Goal: Task Accomplishment & Management: Complete application form

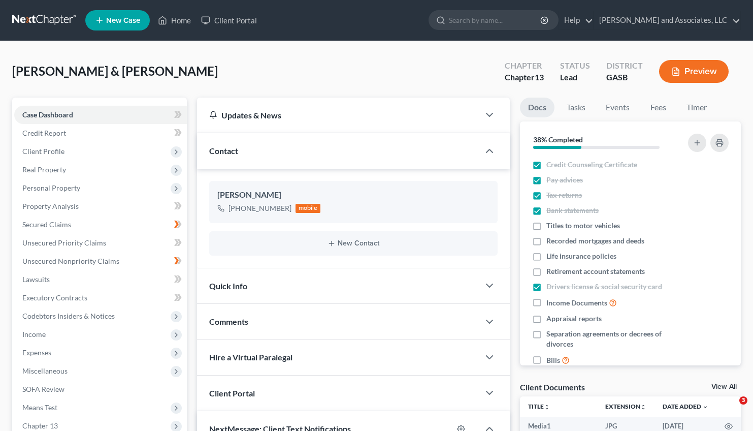
select select "0"
click at [174, 19] on link "Home" at bounding box center [174, 20] width 43 height 18
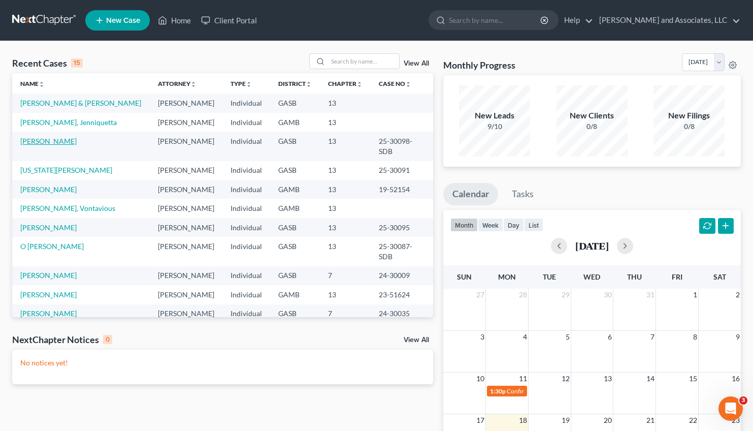
click at [47, 139] on link "[PERSON_NAME]" at bounding box center [48, 141] width 56 height 9
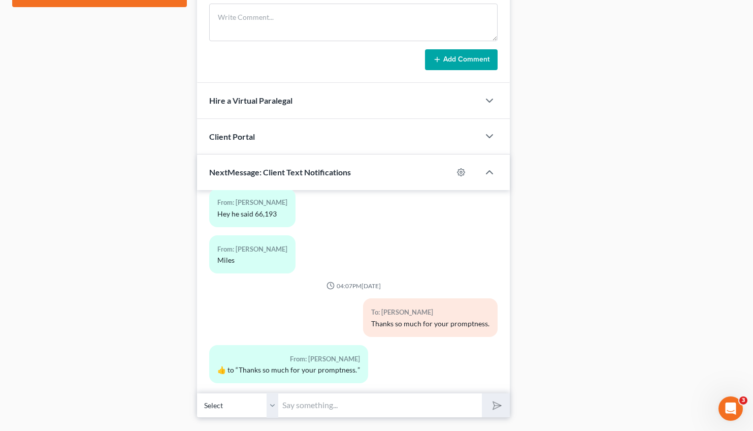
scroll to position [537, 0]
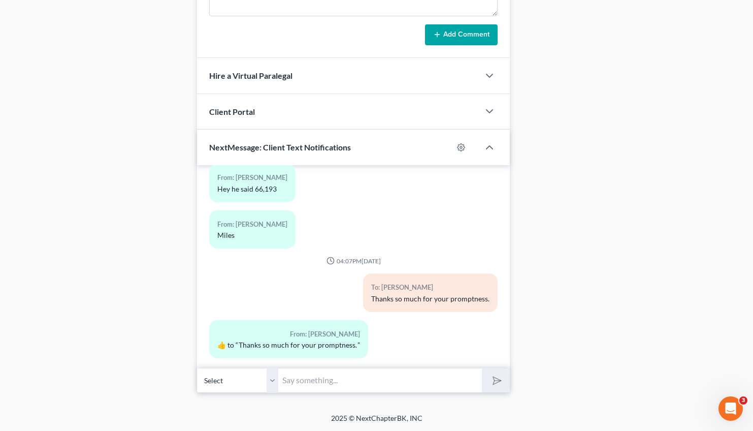
click at [335, 381] on input "text" at bounding box center [380, 380] width 204 height 25
type input "Good Afternoon, [PERSON_NAME], This is Attorney [PERSON_NAME]. Please give me a…"
click at [508, 371] on button "submit" at bounding box center [496, 380] width 28 height 24
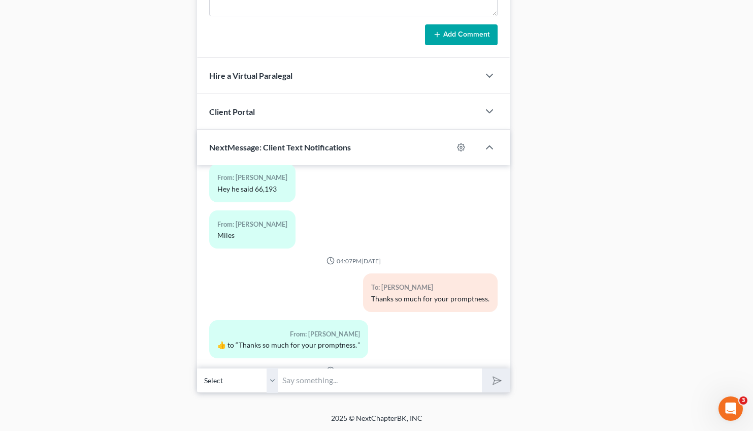
click at [380, 385] on input "text" at bounding box center [380, 380] width 204 height 25
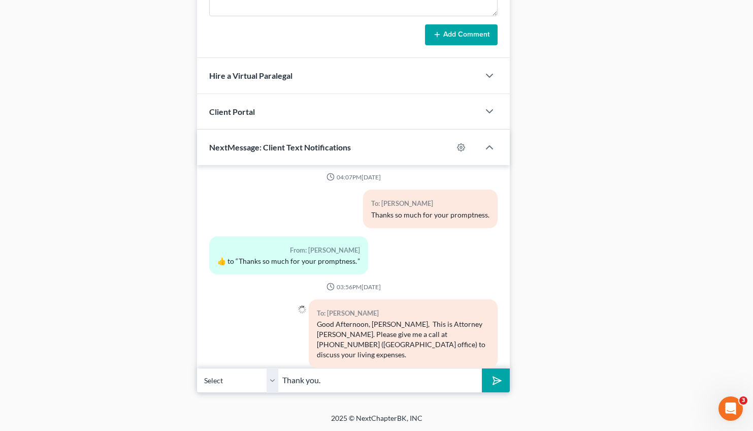
type input "Thank you."
click at [482, 368] on button "submit" at bounding box center [496, 380] width 28 height 24
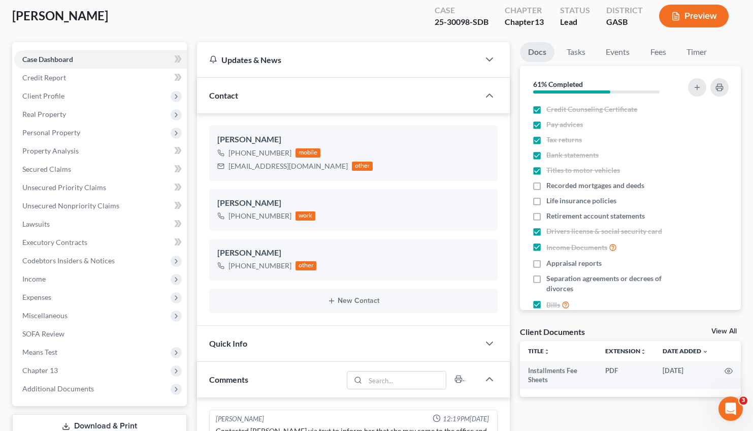
scroll to position [54, 0]
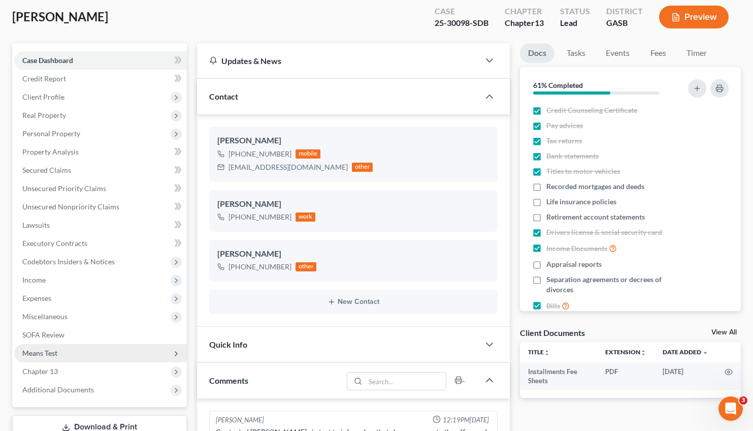
click at [43, 352] on span "Means Test" at bounding box center [39, 352] width 35 height 9
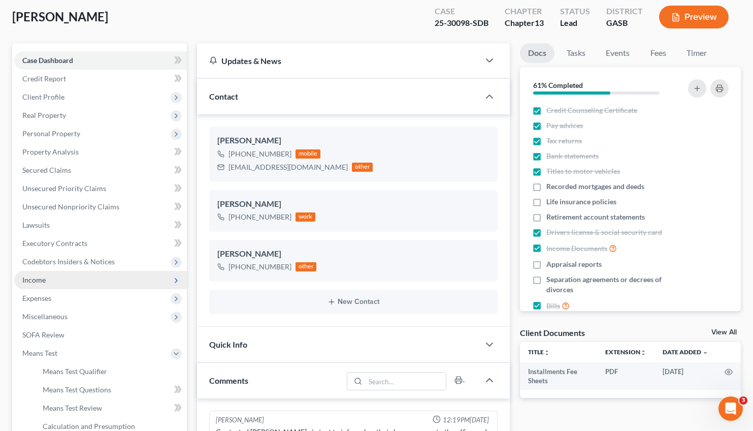
click at [42, 278] on span "Income" at bounding box center [33, 279] width 23 height 9
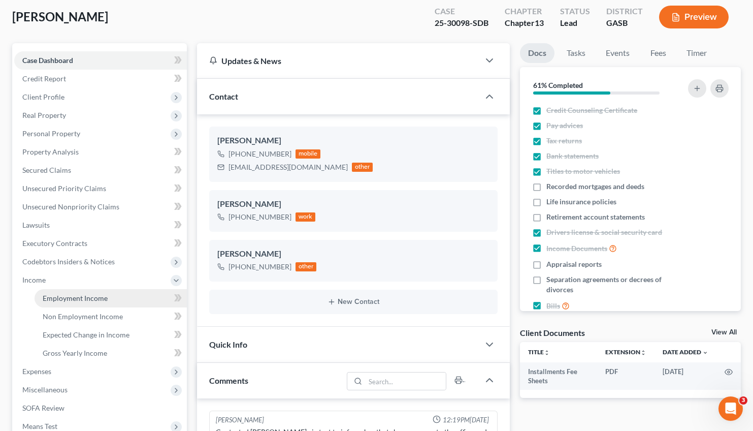
click at [93, 299] on span "Employment Income" at bounding box center [75, 297] width 65 height 9
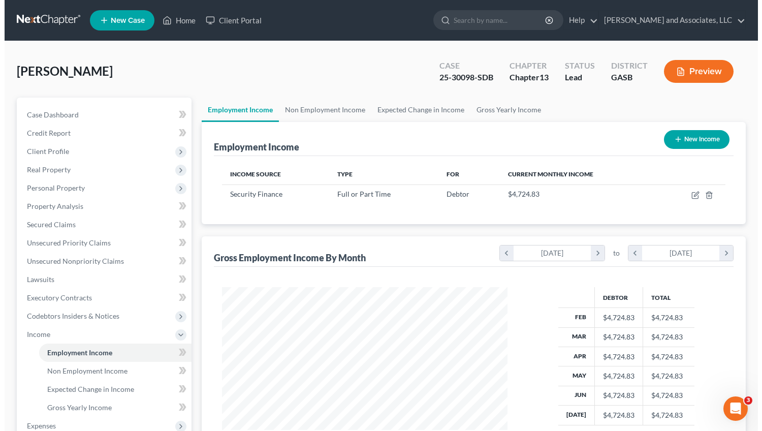
scroll to position [182, 306]
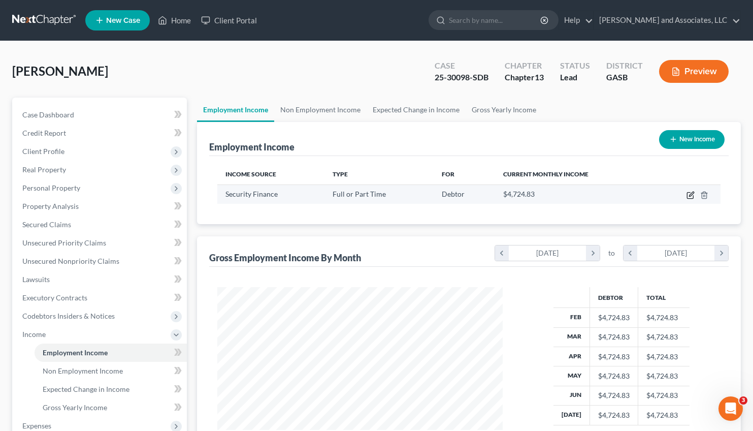
click at [690, 194] on icon "button" at bounding box center [691, 193] width 5 height 5
select select "0"
select select "42"
select select "0"
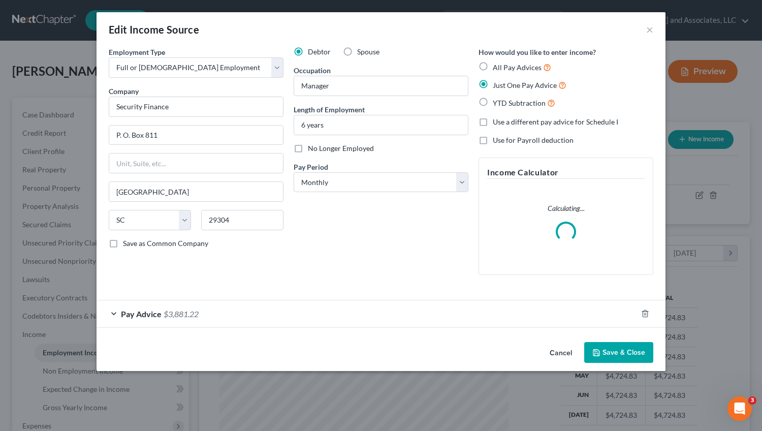
scroll to position [182, 309]
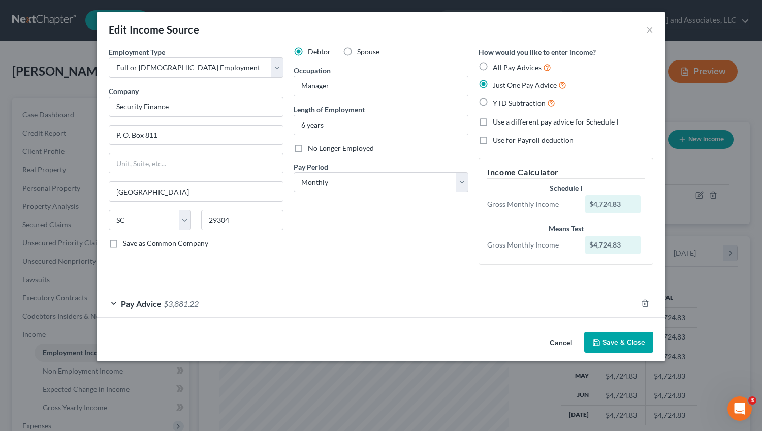
click at [492, 123] on label "Use a different pay advice for Schedule I" at bounding box center [554, 122] width 125 height 10
click at [497, 123] on input "Use a different pay advice for Schedule I" at bounding box center [500, 120] width 7 height 7
checkbox input "true"
click at [534, 346] on button "Add Schedule I Income" at bounding box center [529, 342] width 102 height 21
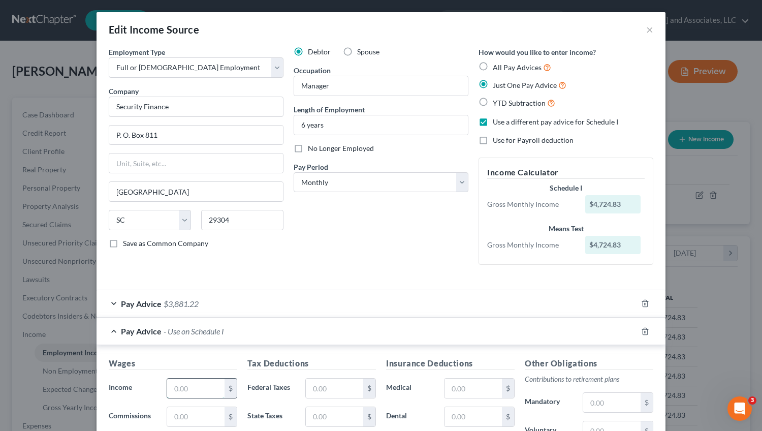
click at [188, 385] on input "text" at bounding box center [195, 387] width 57 height 19
type input "3,881.22"
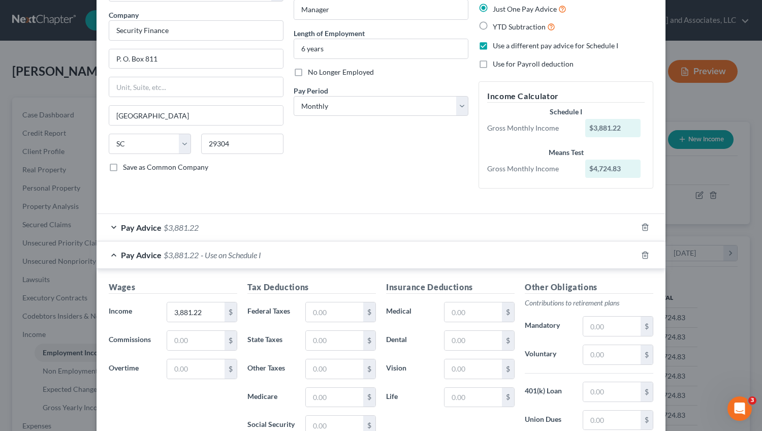
scroll to position [75, 0]
click at [325, 310] on input "text" at bounding box center [334, 312] width 57 height 19
click at [328, 313] on input "text" at bounding box center [334, 312] width 57 height 19
type input "502.46"
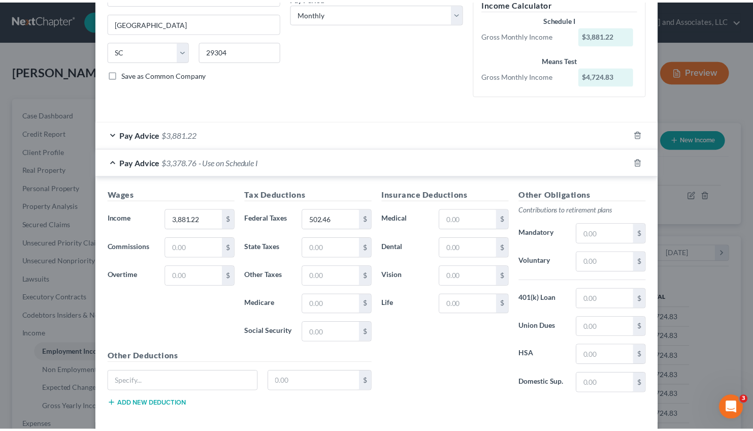
scroll to position [218, 0]
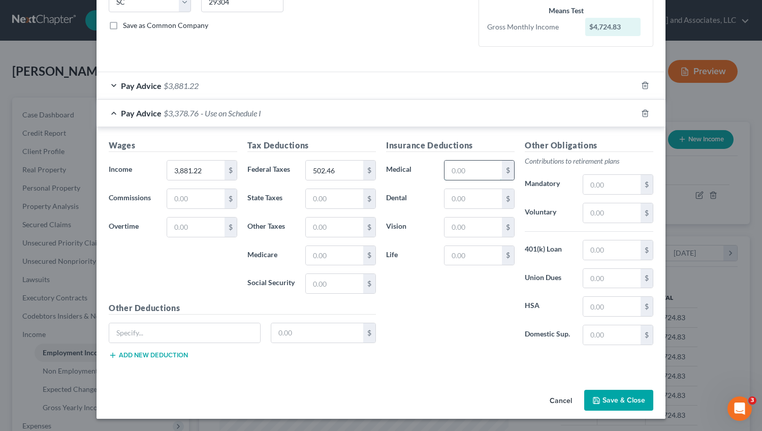
click at [459, 172] on input "text" at bounding box center [472, 169] width 57 height 19
type input "137.03"
click at [586, 214] on input "text" at bounding box center [611, 212] width 57 height 19
type input "102.06"
click at [173, 330] on input "text" at bounding box center [184, 332] width 151 height 19
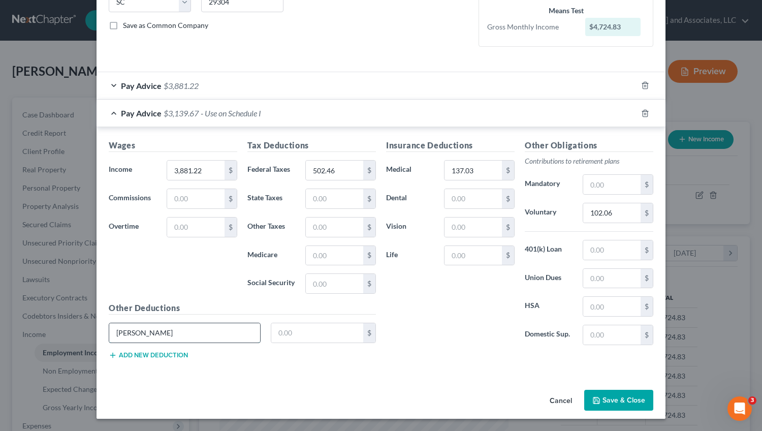
type input "[PERSON_NAME]"
type input "102.06"
click at [617, 398] on button "Save & Close" at bounding box center [618, 399] width 69 height 21
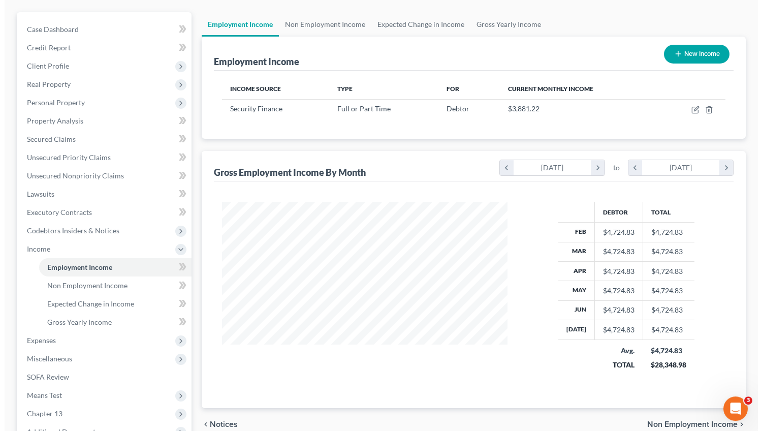
scroll to position [86, 0]
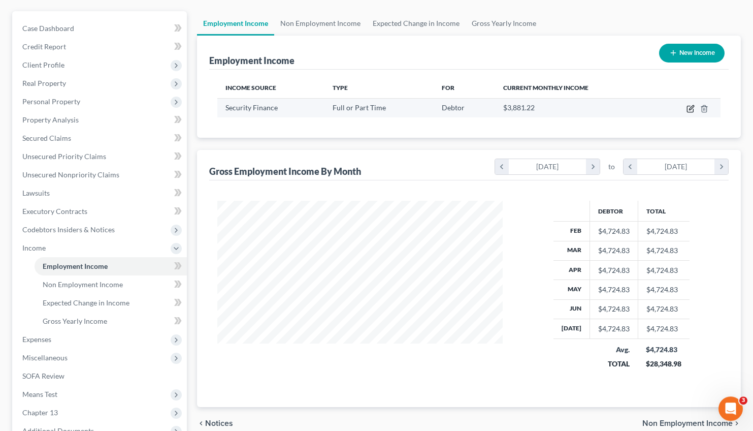
click at [691, 107] on icon "button" at bounding box center [691, 107] width 5 height 5
select select "0"
select select "42"
select select "0"
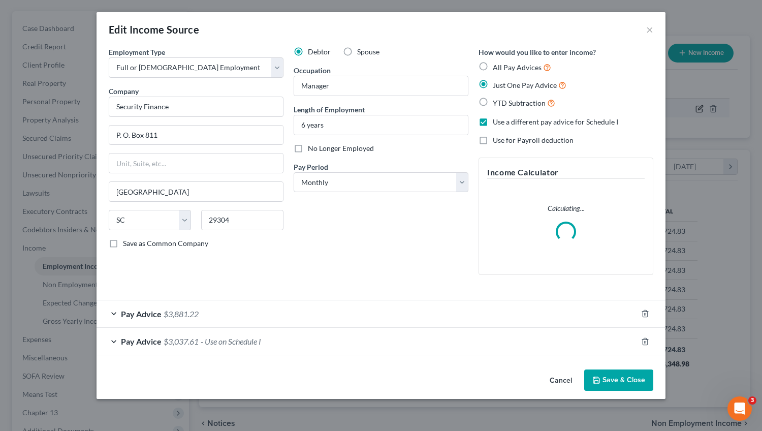
scroll to position [182, 309]
click at [182, 307] on div "Pay Advice $3,881.22" at bounding box center [366, 313] width 540 height 27
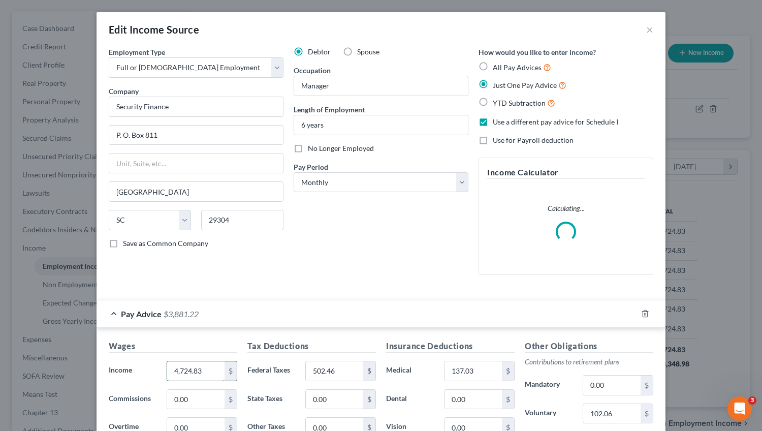
click at [200, 370] on input "4,724.83" at bounding box center [195, 370] width 57 height 19
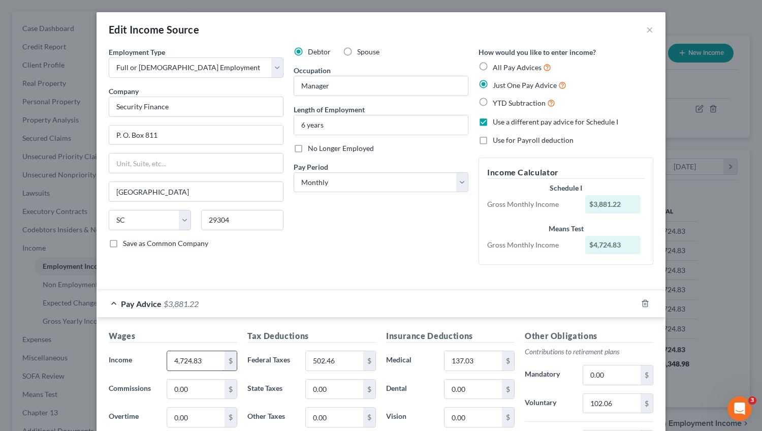
drag, startPoint x: 200, startPoint y: 370, endPoint x: 155, endPoint y: 374, distance: 44.9
click at [167, 370] on input "4,724.83" at bounding box center [195, 360] width 57 height 19
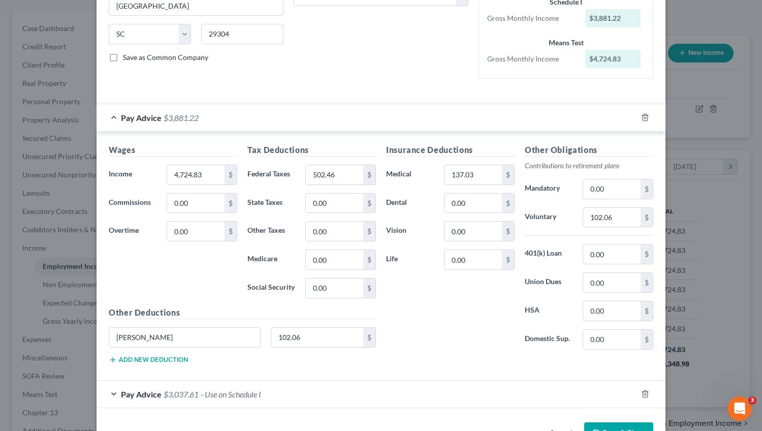
scroll to position [219, 0]
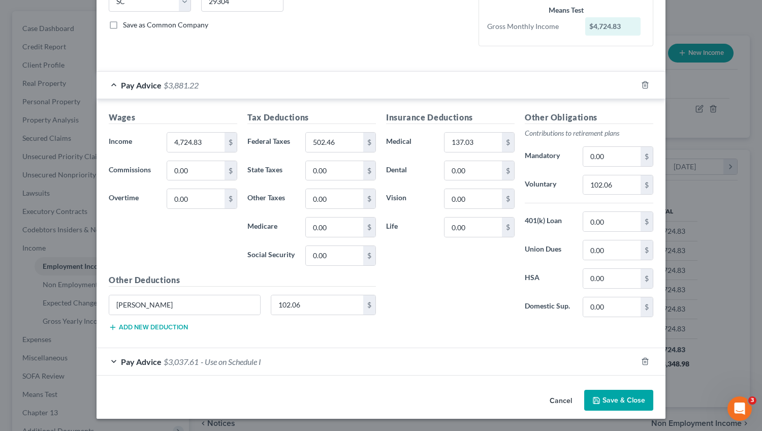
click at [183, 358] on span "$3,037.61" at bounding box center [180, 361] width 35 height 10
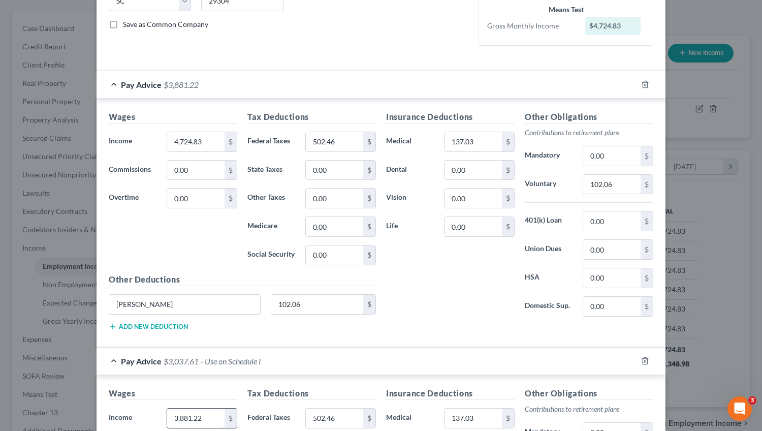
drag, startPoint x: 204, startPoint y: 418, endPoint x: 95, endPoint y: 425, distance: 108.9
click at [167, 425] on input "3,881.22" at bounding box center [195, 417] width 57 height 19
drag, startPoint x: 216, startPoint y: 417, endPoint x: 119, endPoint y: 418, distance: 97.0
click at [119, 418] on div "Income * 47,243,881.22 $" at bounding box center [173, 418] width 139 height 20
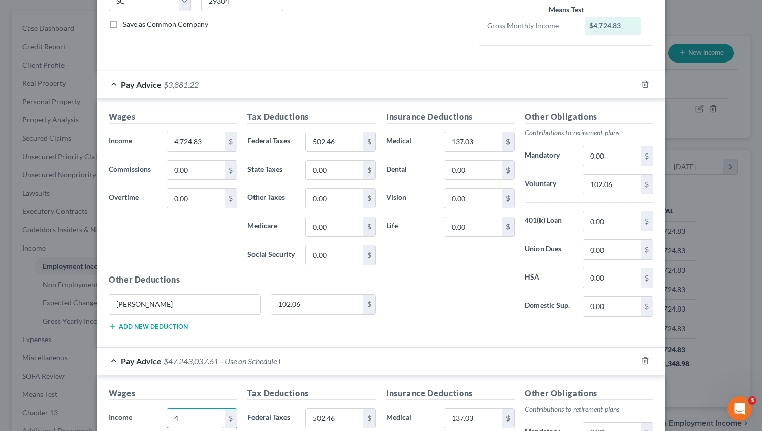
scroll to position [0, 0]
type input "4,724.83"
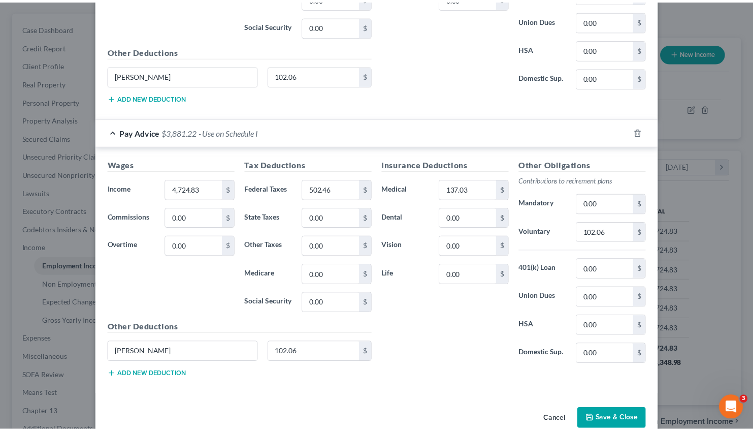
scroll to position [467, 0]
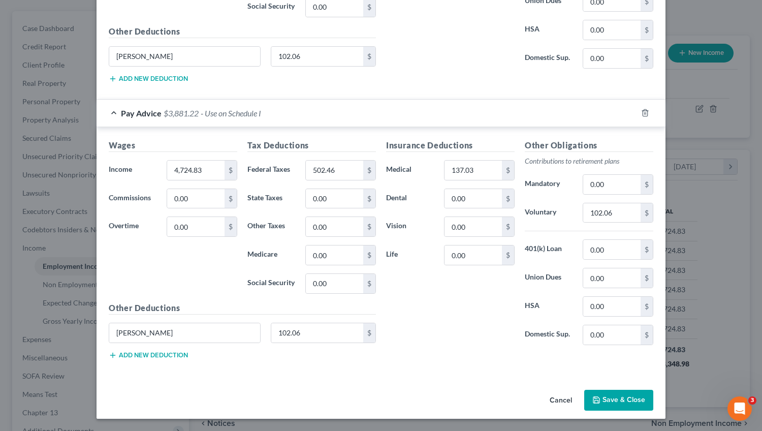
click at [626, 402] on button "Save & Close" at bounding box center [618, 399] width 69 height 21
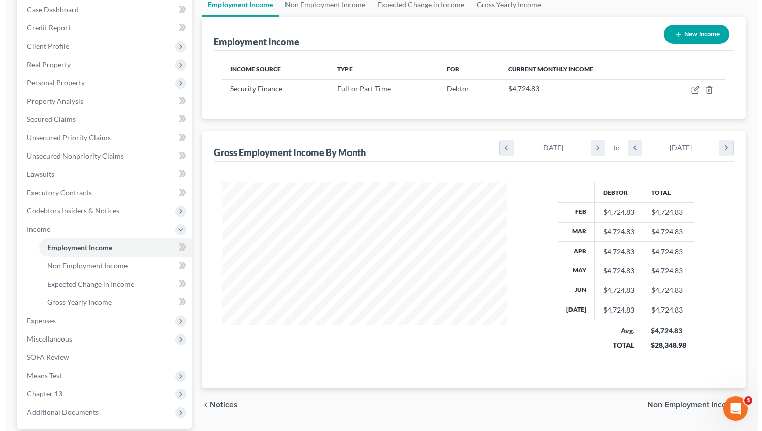
scroll to position [97, 0]
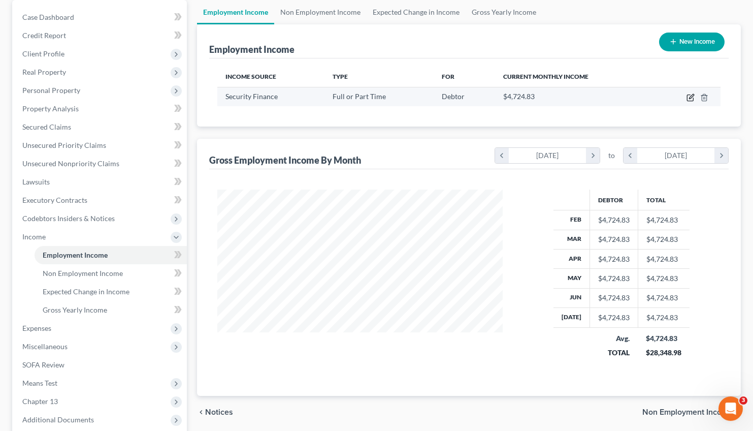
click at [691, 95] on icon "button" at bounding box center [690, 97] width 8 height 8
select select "0"
select select "42"
select select "0"
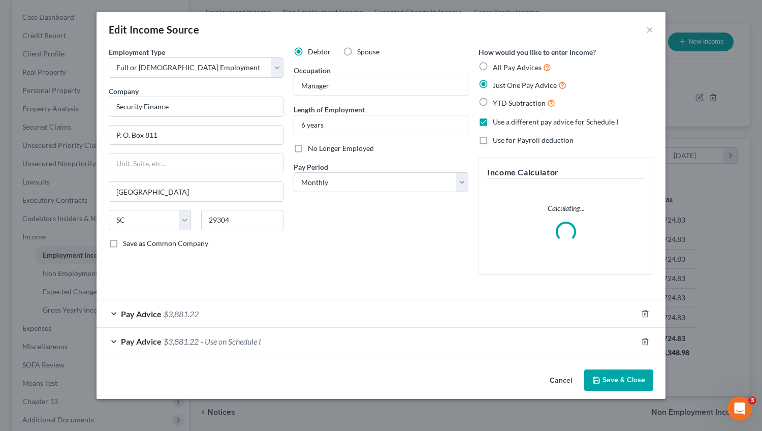
scroll to position [182, 309]
click at [189, 313] on span "$3,881.22" at bounding box center [180, 314] width 35 height 10
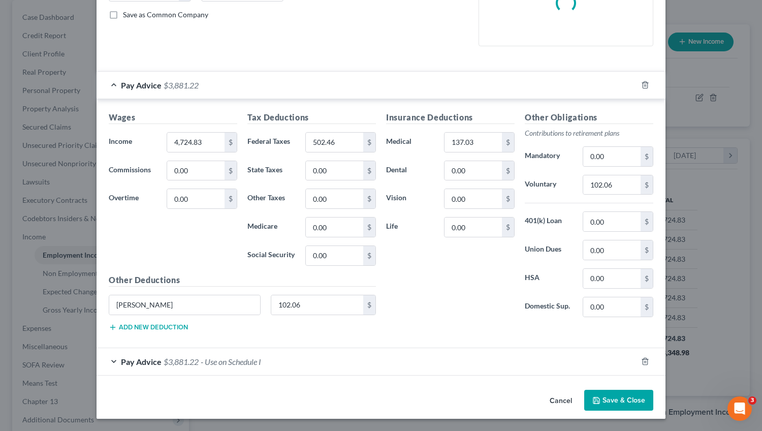
scroll to position [219, 0]
drag, startPoint x: 205, startPoint y: 145, endPoint x: 124, endPoint y: 148, distance: 80.8
click at [167, 148] on input "4,724.83" at bounding box center [195, 142] width 57 height 19
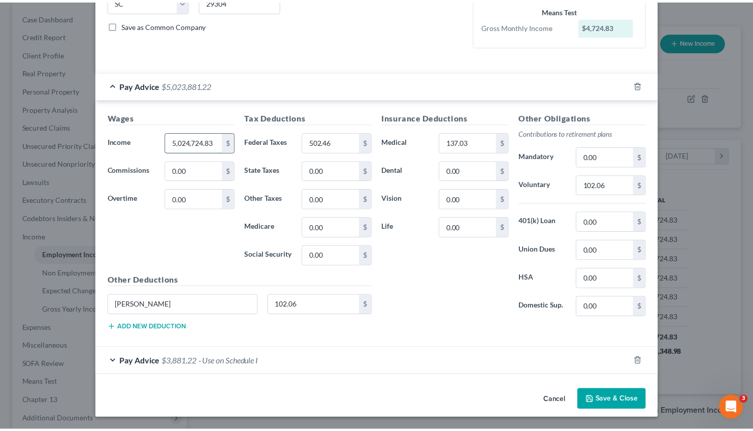
scroll to position [0, 0]
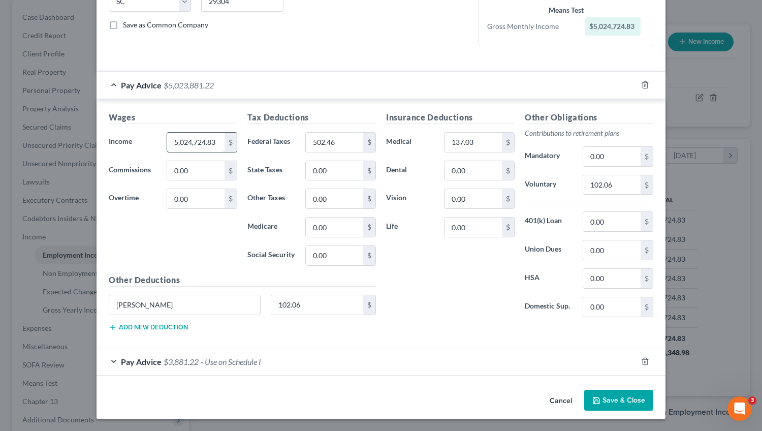
drag, startPoint x: 212, startPoint y: 143, endPoint x: 153, endPoint y: 148, distance: 59.2
click at [167, 148] on input "5,024,724.83" at bounding box center [195, 142] width 57 height 19
type input "4"
type input "5,027.04"
drag, startPoint x: 340, startPoint y: 144, endPoint x: 355, endPoint y: 150, distance: 16.1
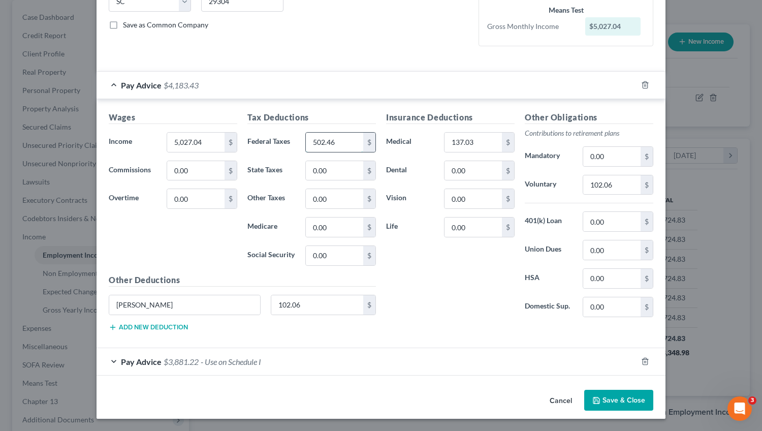
click at [355, 150] on input "502.46" at bounding box center [334, 142] width 57 height 19
drag, startPoint x: 475, startPoint y: 137, endPoint x: 483, endPoint y: 153, distance: 18.2
click at [483, 152] on input "137.03" at bounding box center [472, 142] width 57 height 19
click at [604, 400] on button "Save & Close" at bounding box center [618, 399] width 69 height 21
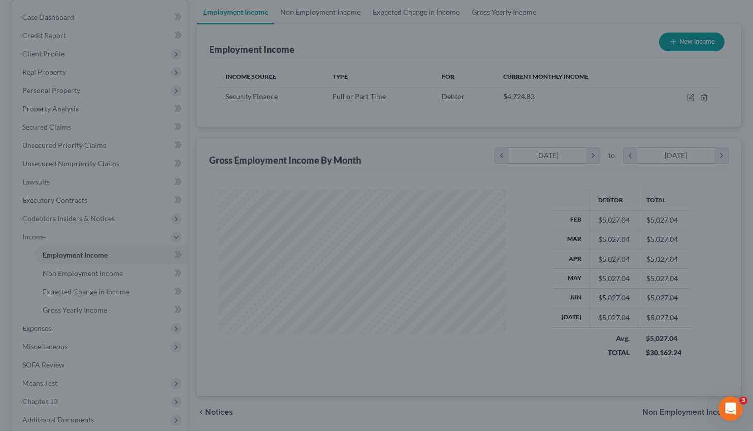
scroll to position [507543, 507420]
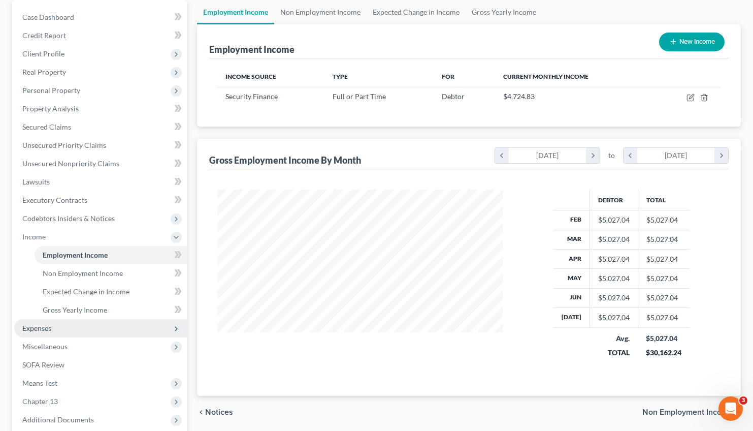
click at [42, 327] on span "Expenses" at bounding box center [36, 327] width 29 height 9
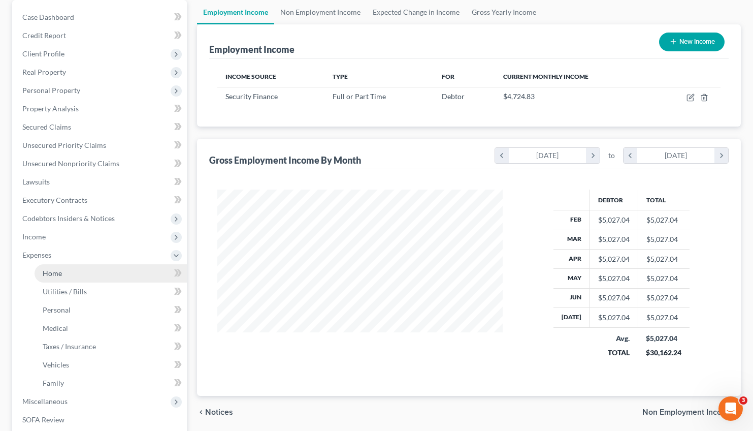
click at [57, 266] on link "Home" at bounding box center [111, 273] width 152 height 18
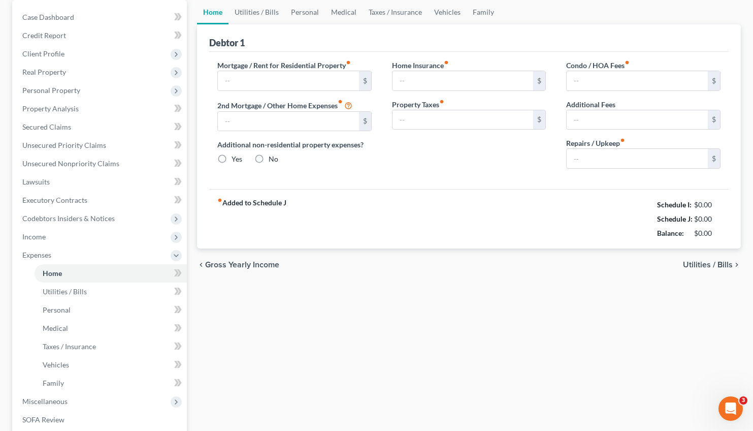
type input "364.00"
type input "0.00"
radio input "true"
type input "129.00"
type input "0.00"
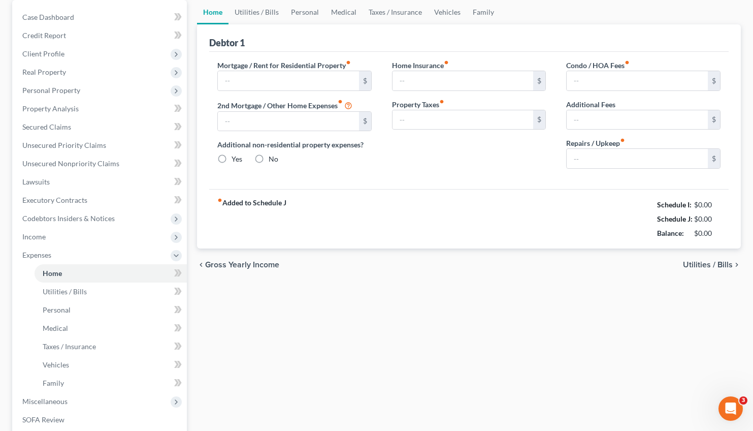
type input "0.00"
type input "150.00"
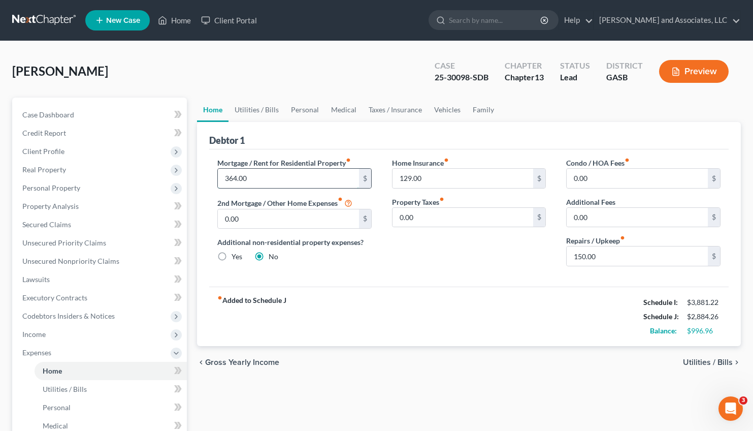
click at [254, 176] on input "364.00" at bounding box center [288, 178] width 141 height 19
click at [438, 177] on input "129.00" at bounding box center [462, 178] width 141 height 19
drag, startPoint x: 439, startPoint y: 182, endPoint x: 392, endPoint y: 182, distance: 46.2
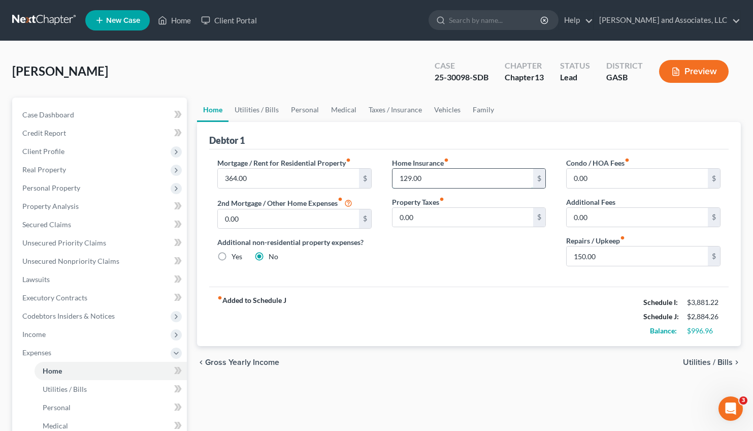
click at [392, 182] on input "129.00" at bounding box center [462, 178] width 141 height 19
drag, startPoint x: 428, startPoint y: 177, endPoint x: 390, endPoint y: 177, distance: 37.6
click at [392, 177] on input "134.00" at bounding box center [462, 178] width 141 height 19
type input "67.00"
drag, startPoint x: 611, startPoint y: 256, endPoint x: 504, endPoint y: 259, distance: 107.2
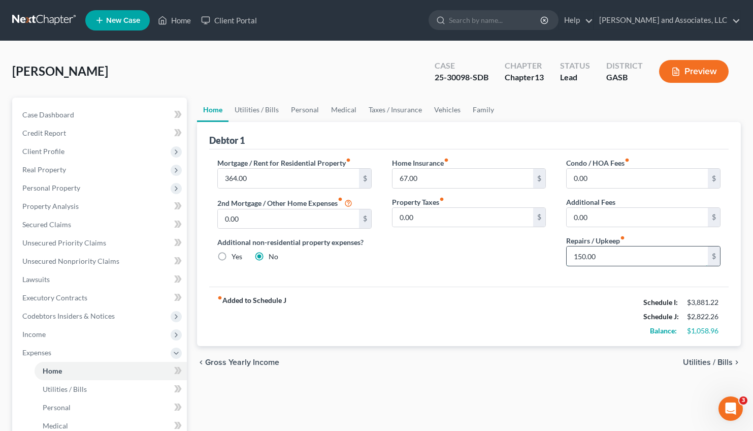
click at [567, 259] on input "150.00" at bounding box center [637, 255] width 141 height 19
drag, startPoint x: 604, startPoint y: 255, endPoint x: 567, endPoint y: 255, distance: 37.1
click at [567, 255] on input "150.00" at bounding box center [637, 255] width 141 height 19
drag, startPoint x: 605, startPoint y: 255, endPoint x: 566, endPoint y: 253, distance: 39.7
click at [567, 253] on input "150.00" at bounding box center [637, 255] width 141 height 19
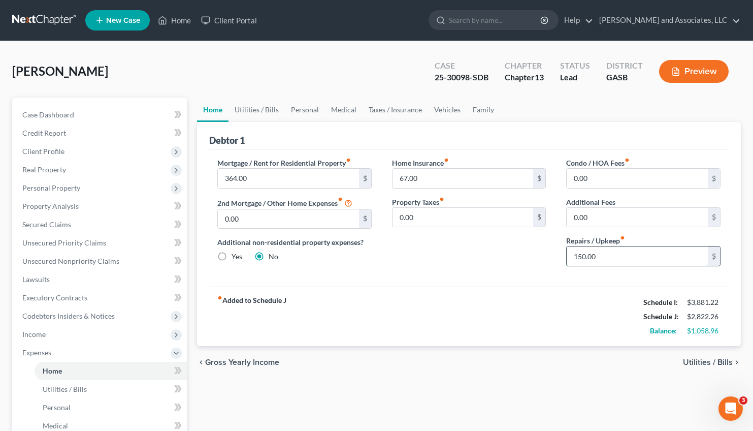
drag, startPoint x: 605, startPoint y: 254, endPoint x: 555, endPoint y: 255, distance: 49.8
click at [567, 255] on input "150.00" at bounding box center [637, 255] width 141 height 19
type input "100.00"
click at [704, 360] on span "Utilities / Bills" at bounding box center [708, 362] width 50 height 8
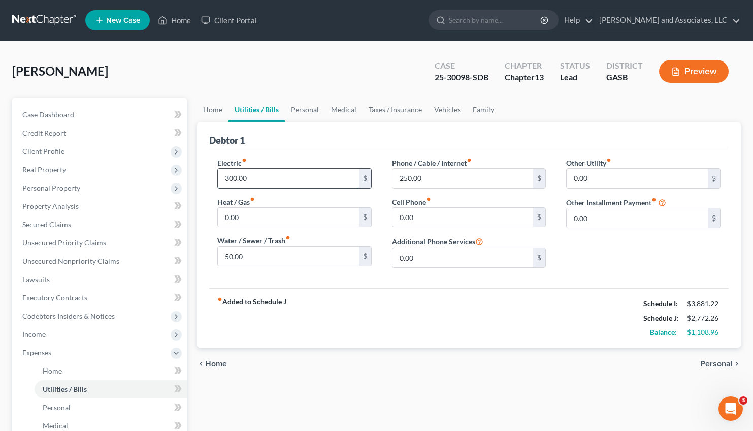
click at [259, 176] on input "300.00" at bounding box center [288, 178] width 141 height 19
type input "0"
type input "3"
type input "6"
click at [239, 177] on input "560.00" at bounding box center [288, 178] width 141 height 19
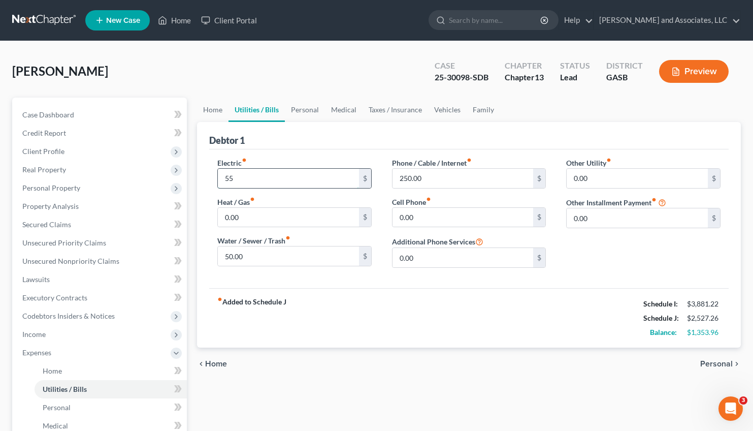
type input "5"
type input "400.00"
click at [722, 364] on span "Personal" at bounding box center [716, 363] width 32 height 8
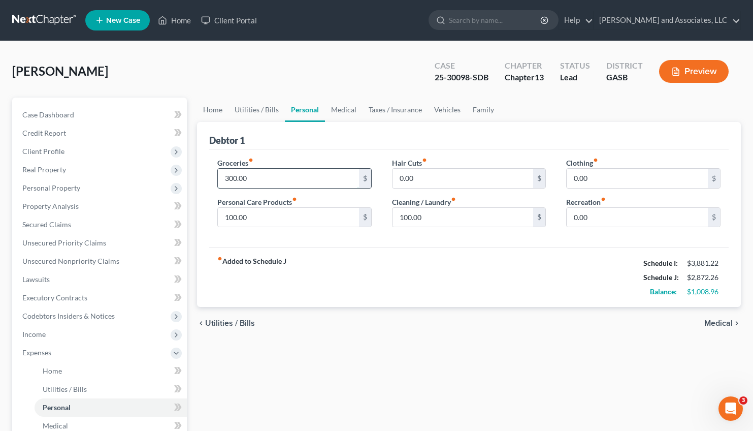
click at [230, 176] on input "300.00" at bounding box center [288, 178] width 141 height 19
click at [234, 176] on input "300.00" at bounding box center [288, 178] width 141 height 19
type input "450.00"
drag, startPoint x: 251, startPoint y: 216, endPoint x: 273, endPoint y: 226, distance: 23.4
click at [273, 226] on input "100.00" at bounding box center [288, 217] width 141 height 19
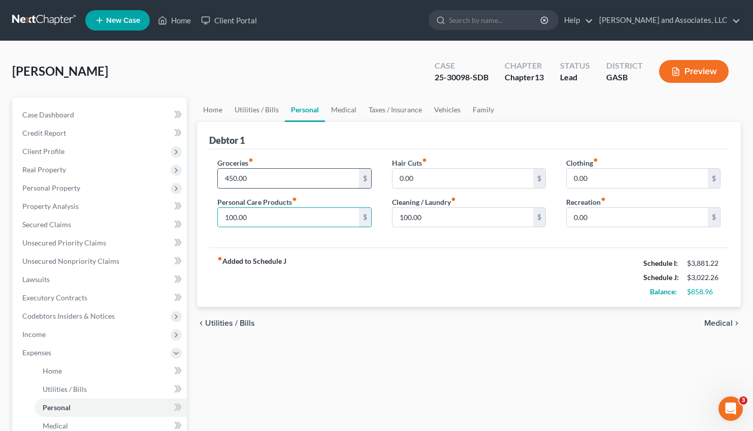
click at [236, 175] on input "450.00" at bounding box center [288, 178] width 141 height 19
type input "600.00"
drag, startPoint x: 258, startPoint y: 213, endPoint x: 200, endPoint y: 211, distance: 57.9
click at [429, 315] on div "chevron_left Utilities / Bills Medical chevron_right" at bounding box center [469, 323] width 544 height 32
drag, startPoint x: 260, startPoint y: 216, endPoint x: 165, endPoint y: 224, distance: 95.8
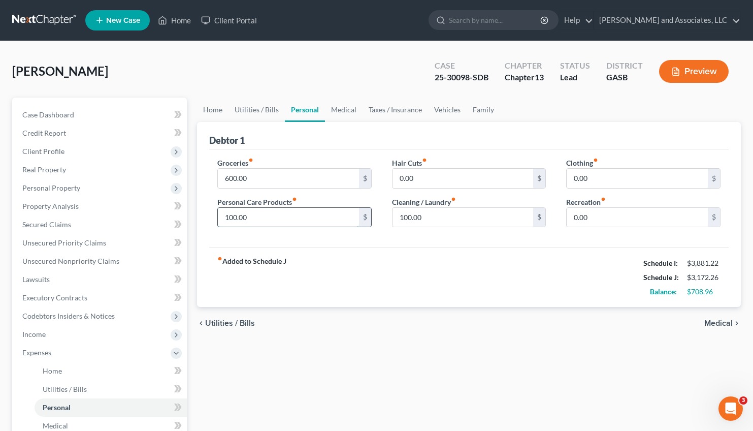
click at [218, 224] on input "100.00" at bounding box center [288, 217] width 141 height 19
type input "50.00"
drag, startPoint x: 423, startPoint y: 219, endPoint x: 459, endPoint y: 227, distance: 37.0
click at [459, 227] on input "100.00" at bounding box center [462, 217] width 141 height 19
type input "6"
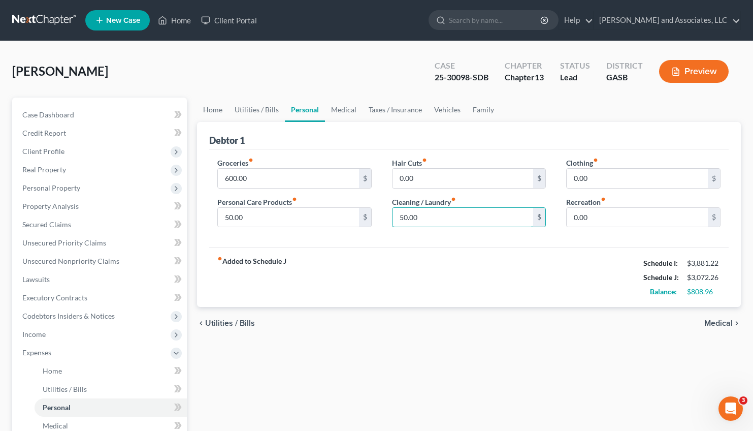
type input "50.00"
click at [713, 326] on span "Medical" at bounding box center [718, 323] width 28 height 8
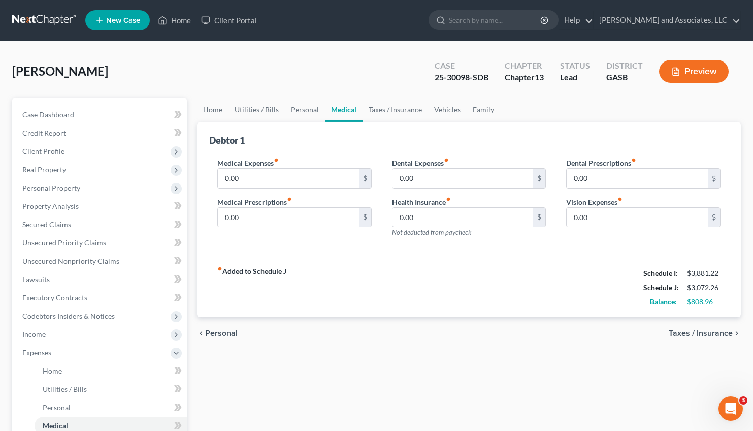
click at [704, 334] on span "Taxes / Insurance" at bounding box center [701, 333] width 64 height 8
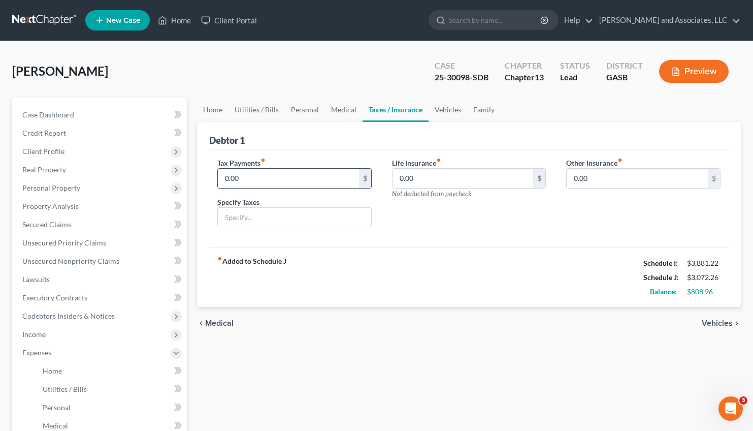
click at [229, 177] on input "0.00" at bounding box center [288, 178] width 141 height 19
type input "2.00"
click at [235, 217] on input "text" at bounding box center [294, 217] width 153 height 19
type input "Ad Valorem"
click at [716, 323] on span "Vehicles" at bounding box center [717, 323] width 31 height 8
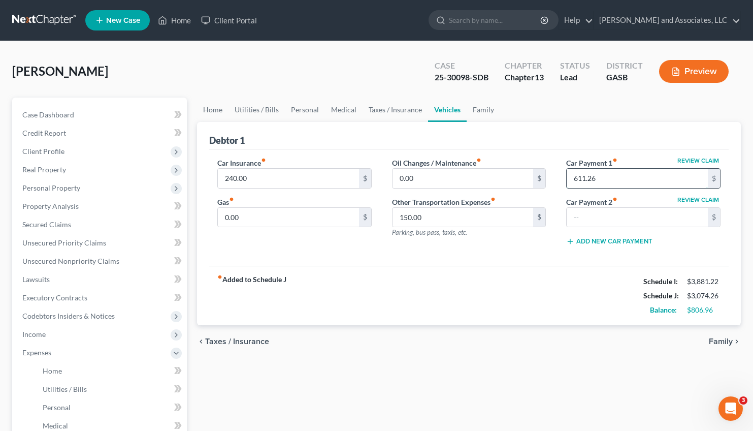
drag, startPoint x: 613, startPoint y: 180, endPoint x: 633, endPoint y: 172, distance: 21.9
click at [633, 172] on input "611.26" at bounding box center [637, 178] width 141 height 19
click at [255, 106] on link "Utilities / Bills" at bounding box center [256, 109] width 56 height 24
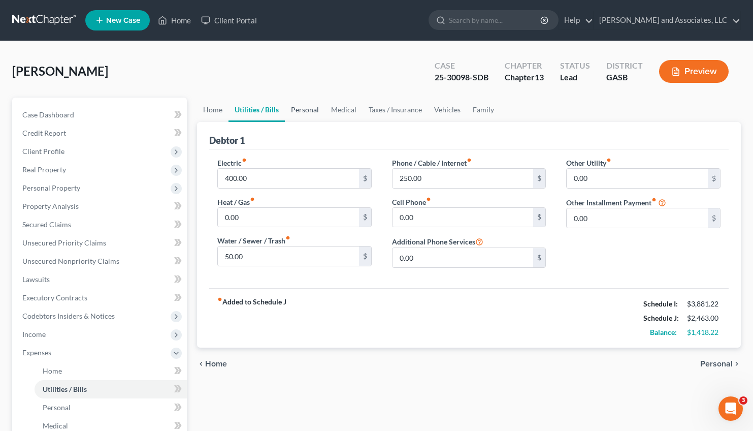
click at [306, 106] on link "Personal" at bounding box center [305, 109] width 40 height 24
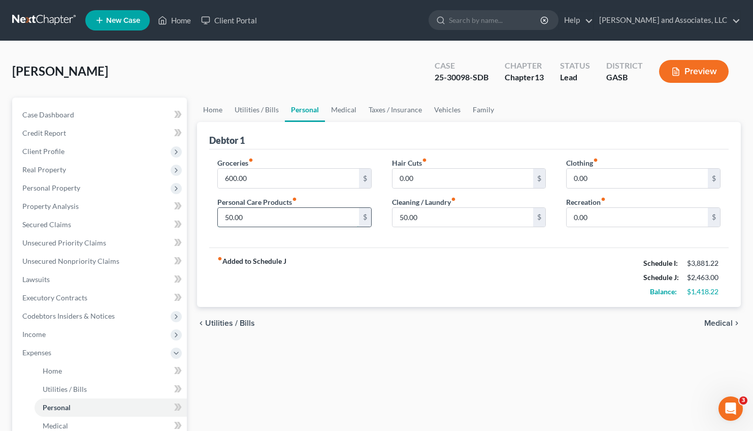
click at [225, 216] on input "50.00" at bounding box center [288, 217] width 141 height 19
type input "150.00"
click at [400, 216] on input "50.00" at bounding box center [462, 217] width 141 height 19
drag, startPoint x: 591, startPoint y: 178, endPoint x: 602, endPoint y: 179, distance: 10.8
click at [602, 179] on input "0.00" at bounding box center [637, 178] width 141 height 19
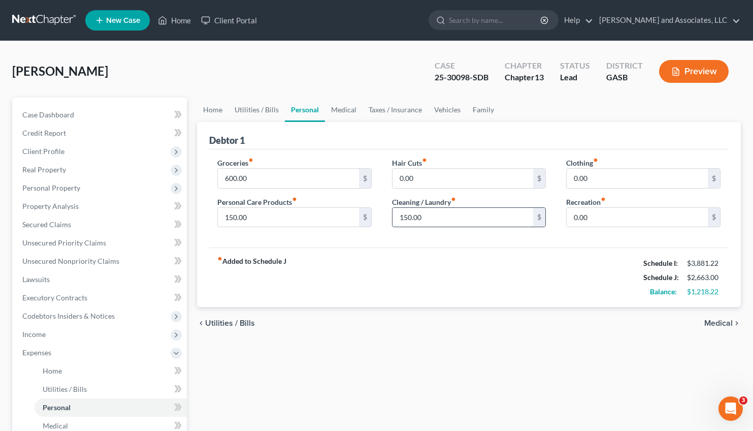
drag, startPoint x: 421, startPoint y: 216, endPoint x: 441, endPoint y: 224, distance: 20.7
click at [441, 224] on input "150.00" at bounding box center [462, 217] width 141 height 19
type input "75.00"
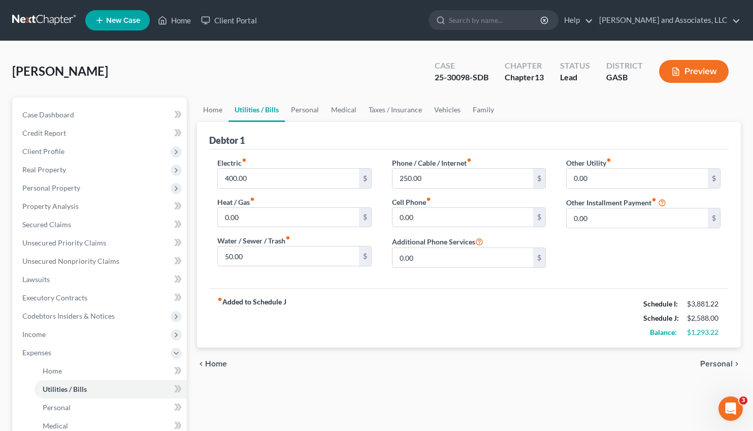
click at [718, 362] on span "Personal" at bounding box center [716, 363] width 32 height 8
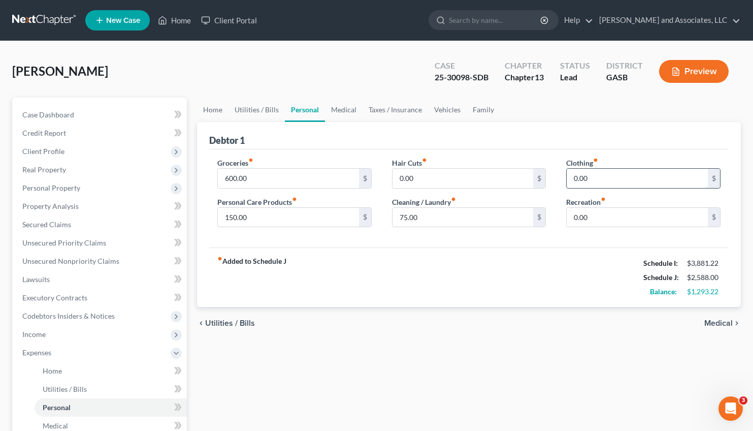
click at [594, 181] on input "0.00" at bounding box center [637, 178] width 141 height 19
type input "75.00"
click at [235, 217] on input "150.00" at bounding box center [288, 217] width 141 height 19
click at [235, 218] on input "150.00" at bounding box center [288, 217] width 141 height 19
drag, startPoint x: 235, startPoint y: 218, endPoint x: 219, endPoint y: 223, distance: 15.9
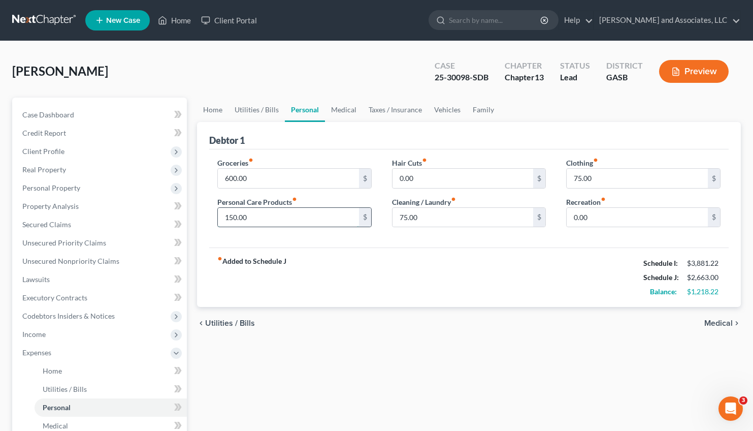
click at [219, 223] on input "150.00" at bounding box center [288, 217] width 141 height 19
type input "200.00"
drag, startPoint x: 604, startPoint y: 216, endPoint x: 618, endPoint y: 211, distance: 14.9
click at [618, 211] on input "0.00" at bounding box center [637, 217] width 141 height 19
type input "45.00"
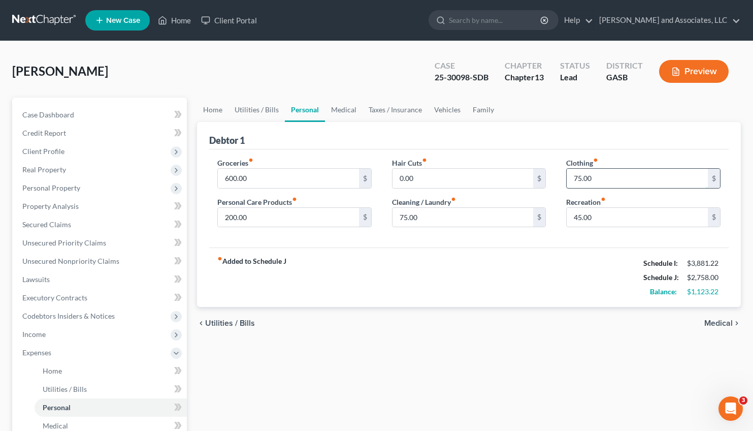
drag, startPoint x: 573, startPoint y: 175, endPoint x: 581, endPoint y: 175, distance: 8.6
click at [581, 175] on input "75.00" at bounding box center [637, 178] width 141 height 19
type input "100.00"
click at [714, 324] on span "Medical" at bounding box center [718, 323] width 28 height 8
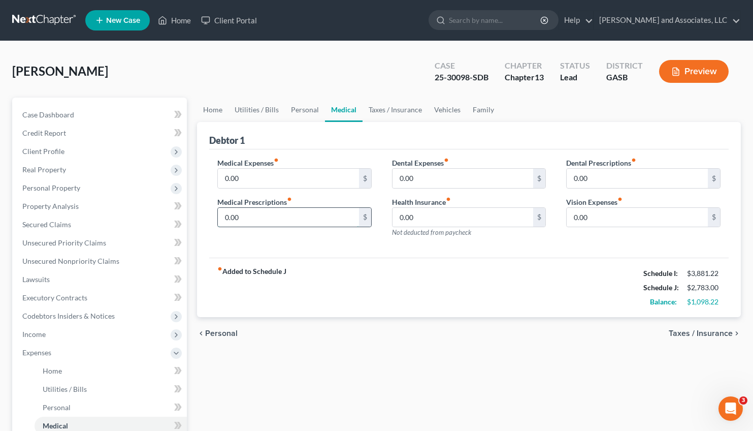
click at [222, 219] on input "0.00" at bounding box center [288, 217] width 141 height 19
click at [228, 215] on input "0.00" at bounding box center [288, 217] width 141 height 19
type input "0"
type input "25.00"
click at [690, 332] on span "Taxes / Insurance" at bounding box center [701, 333] width 64 height 8
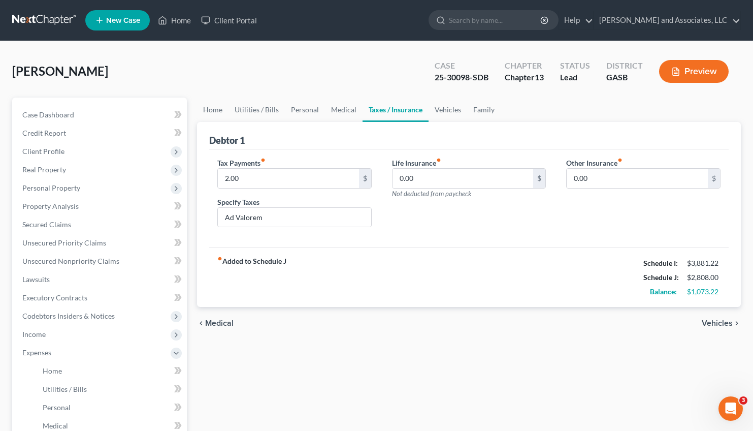
click at [710, 322] on span "Vehicles" at bounding box center [717, 323] width 31 height 8
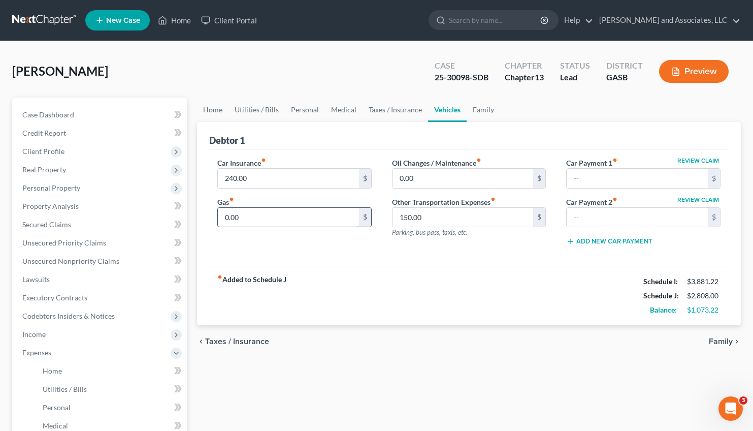
drag, startPoint x: 241, startPoint y: 219, endPoint x: 253, endPoint y: 219, distance: 11.7
click at [253, 219] on input "0.00" at bounding box center [288, 217] width 141 height 19
type input "150.00"
drag, startPoint x: 426, startPoint y: 218, endPoint x: 441, endPoint y: 224, distance: 16.1
click at [441, 224] on input "150.00" at bounding box center [462, 217] width 141 height 19
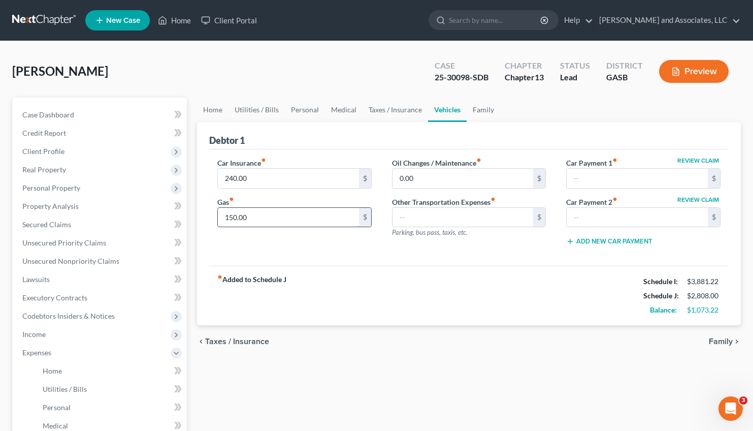
click at [233, 217] on input "150.00" at bounding box center [288, 217] width 141 height 19
drag, startPoint x: 234, startPoint y: 218, endPoint x: 224, endPoint y: 218, distance: 9.2
click at [224, 218] on input "150.00" at bounding box center [288, 217] width 141 height 19
type input "200.00"
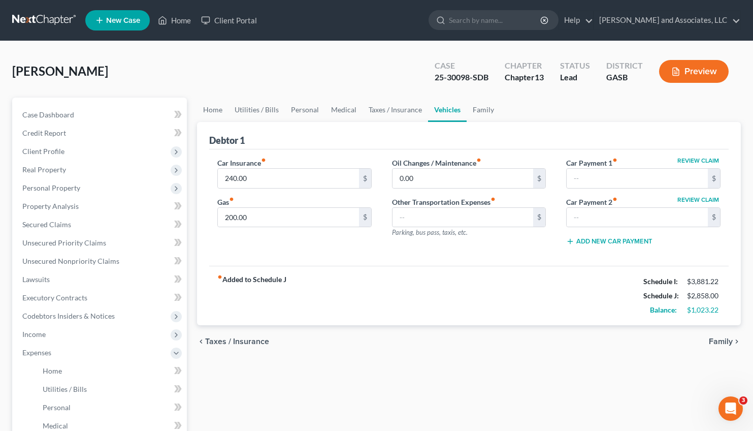
click at [719, 340] on span "Family" at bounding box center [721, 341] width 24 height 8
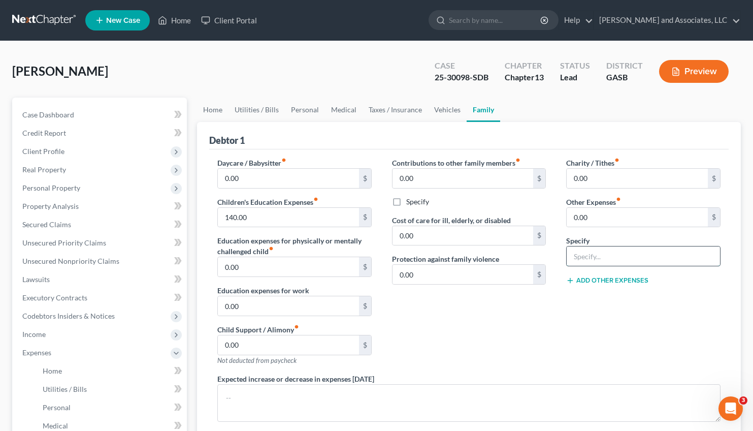
click at [585, 257] on input "text" at bounding box center [643, 255] width 153 height 19
drag, startPoint x: 259, startPoint y: 215, endPoint x: 286, endPoint y: 216, distance: 26.4
click at [286, 216] on input "140.00" at bounding box center [288, 217] width 141 height 19
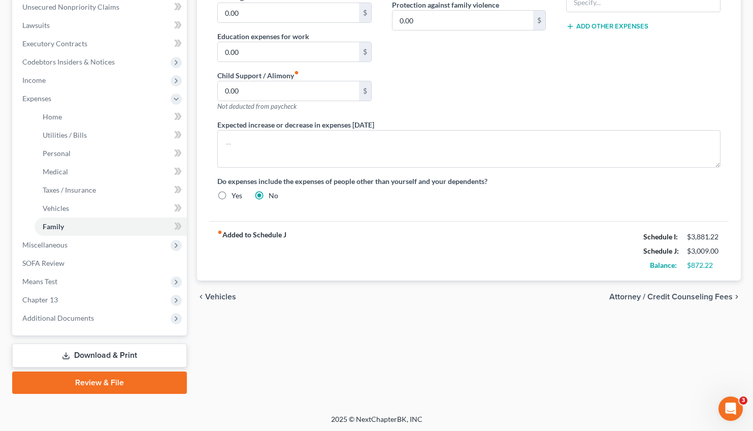
scroll to position [254, 0]
type input "291.00"
click at [703, 268] on div "$872.22" at bounding box center [704, 264] width 34 height 10
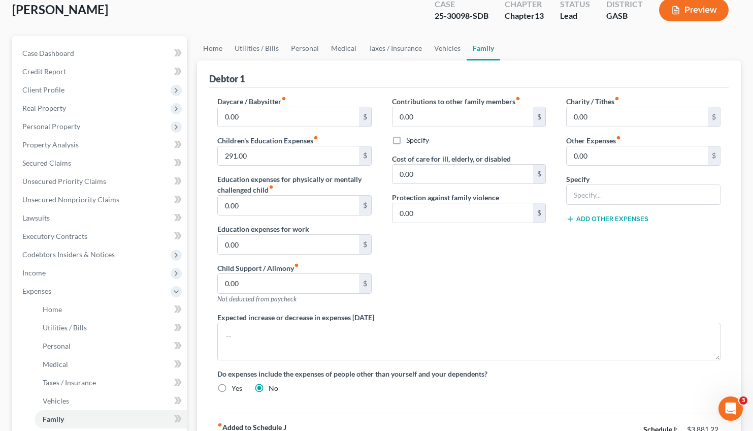
scroll to position [56, 0]
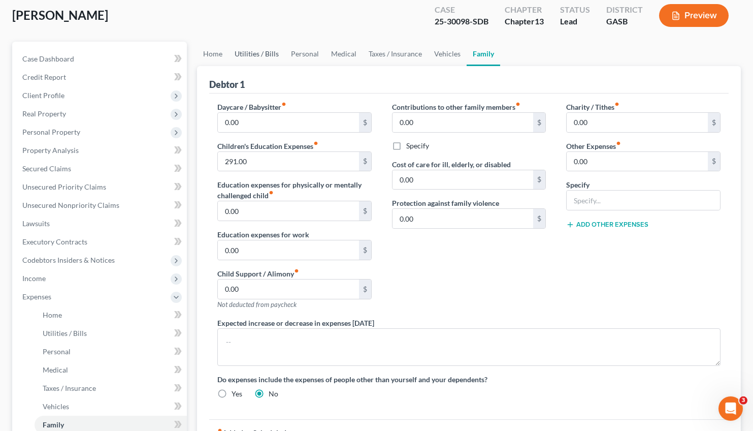
click at [256, 51] on link "Utilities / Bills" at bounding box center [256, 54] width 56 height 24
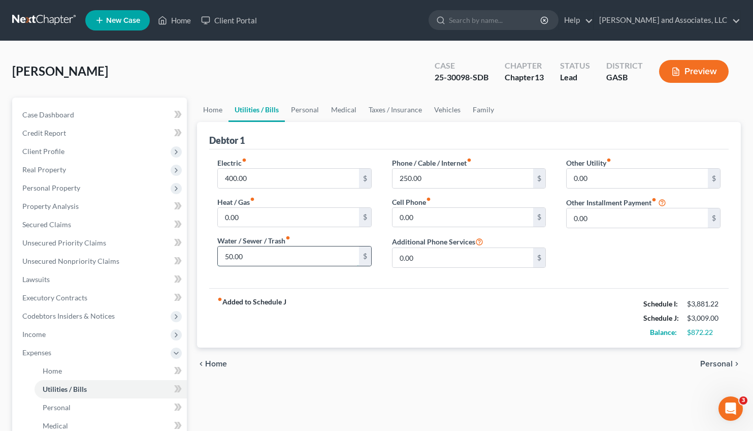
click at [233, 255] on input "50.00" at bounding box center [288, 255] width 141 height 19
click at [233, 253] on input "50.00" at bounding box center [288, 255] width 141 height 19
type input "55.00"
click at [711, 362] on span "Personal" at bounding box center [716, 363] width 32 height 8
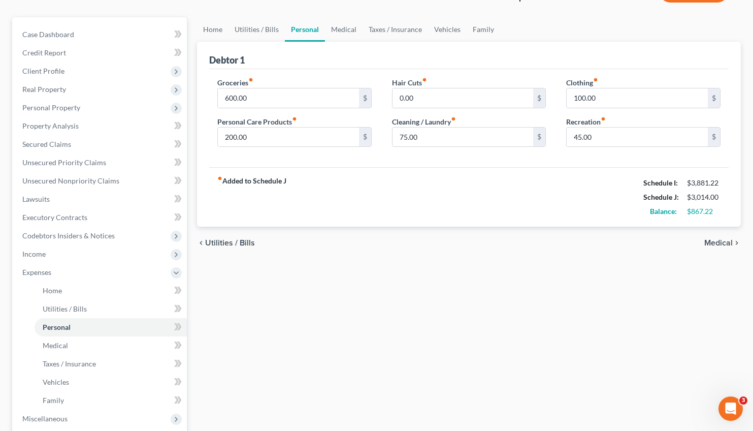
scroll to position [81, 0]
click at [715, 241] on span "Medical" at bounding box center [718, 242] width 28 height 8
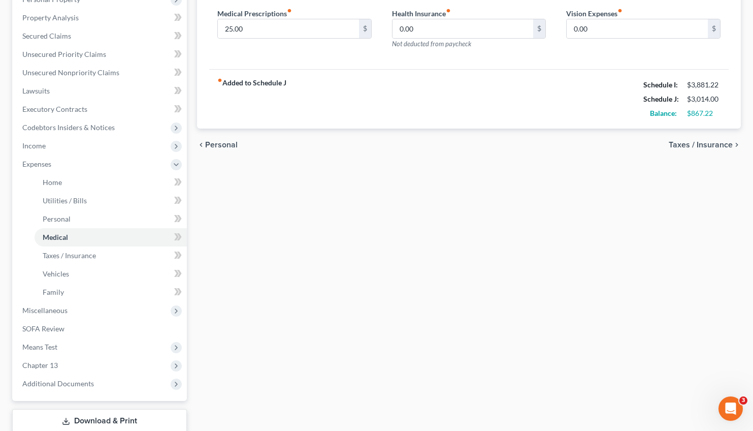
scroll to position [254, 0]
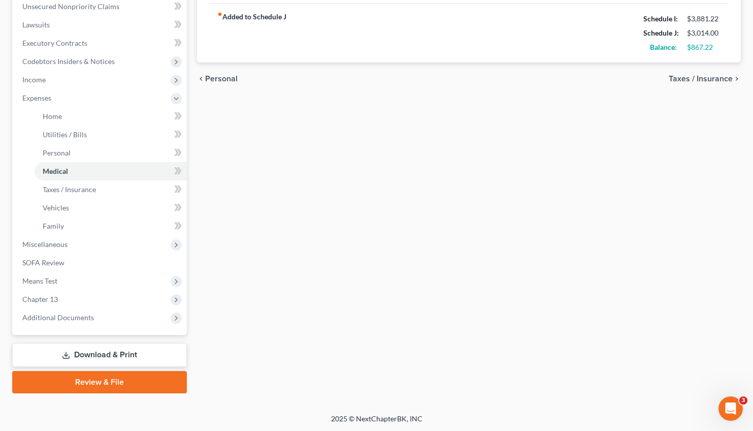
click at [706, 79] on span "Taxes / Insurance" at bounding box center [701, 79] width 64 height 8
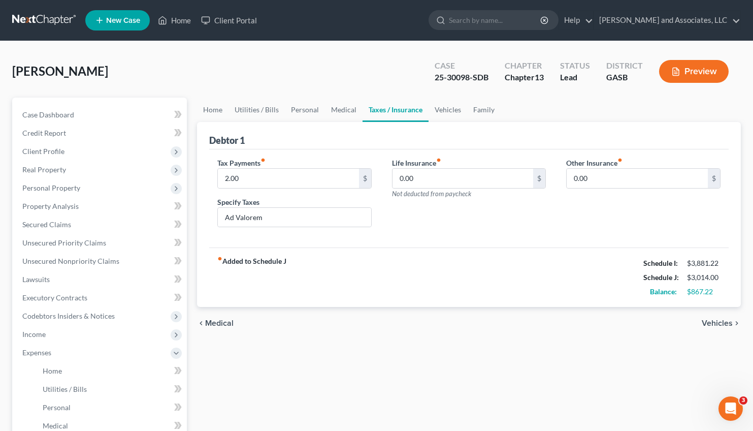
click at [716, 324] on span "Vehicles" at bounding box center [717, 323] width 31 height 8
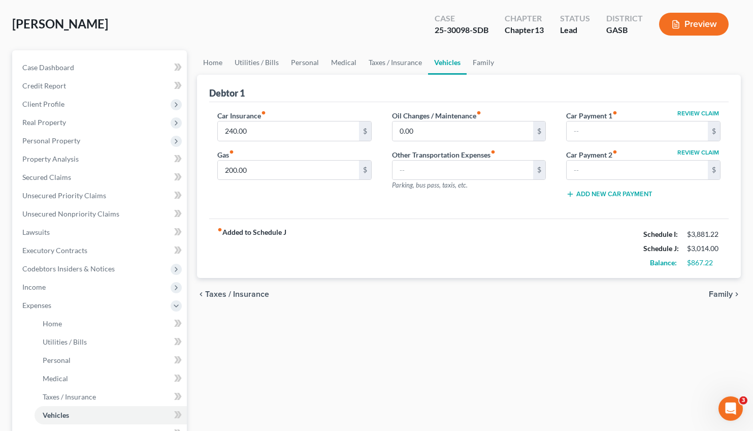
scroll to position [50, 0]
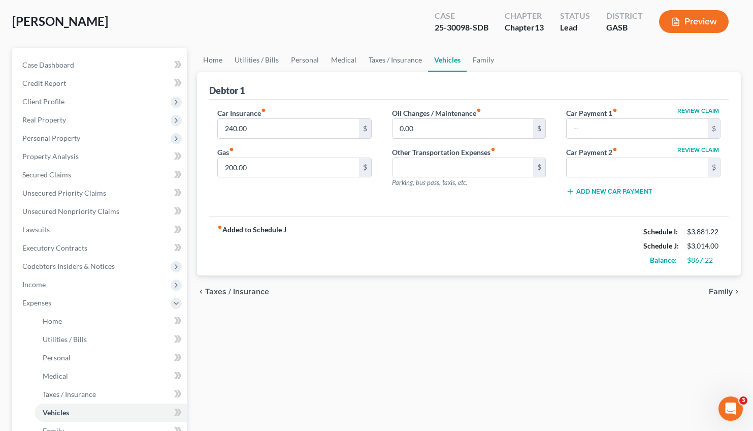
click at [726, 287] on span "Family" at bounding box center [721, 291] width 24 height 8
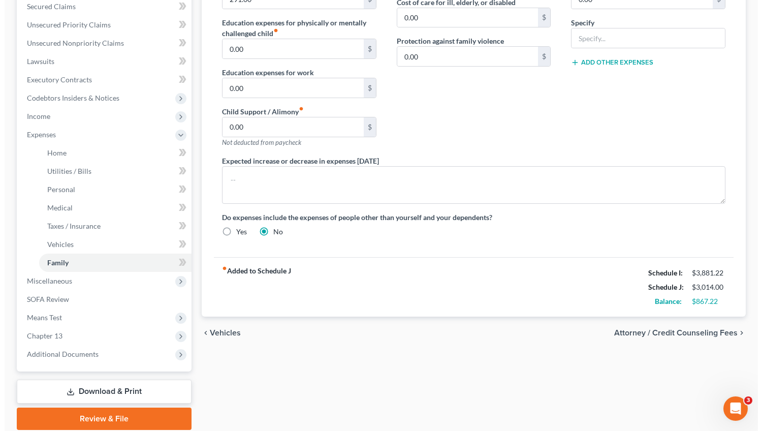
scroll to position [218, 0]
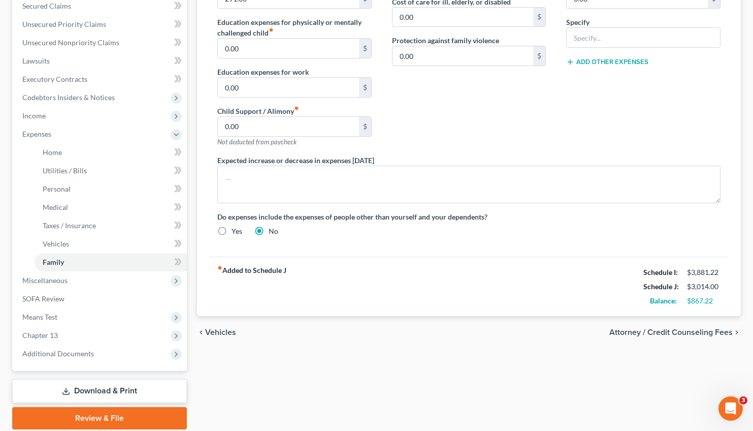
click at [694, 331] on span "Attorney / Credit Counseling Fees" at bounding box center [670, 332] width 123 height 8
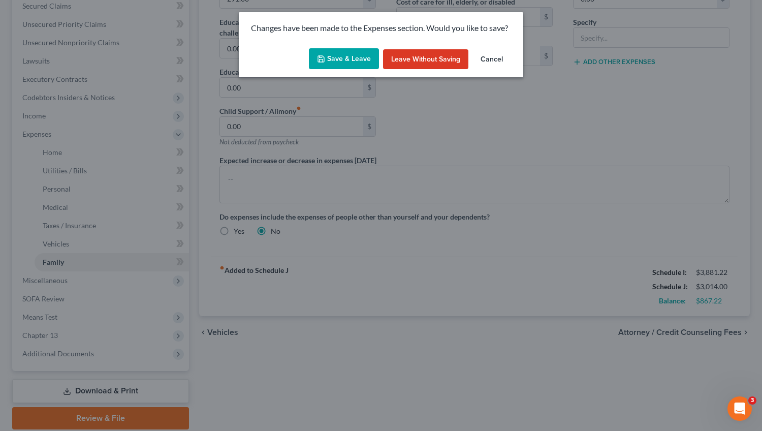
click at [342, 60] on button "Save & Leave" at bounding box center [344, 58] width 70 height 21
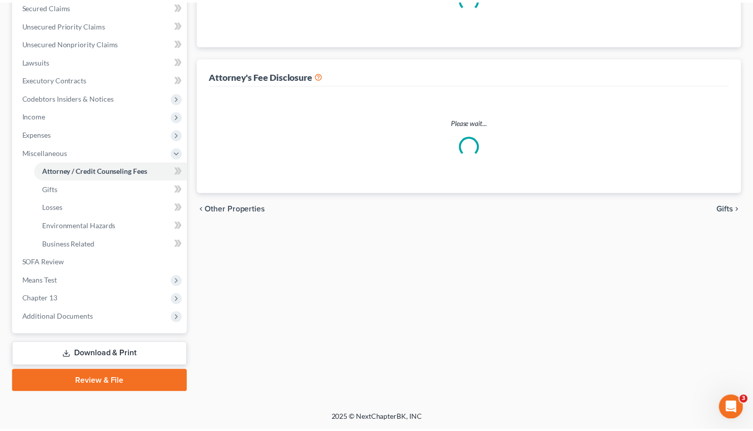
scroll to position [218, 0]
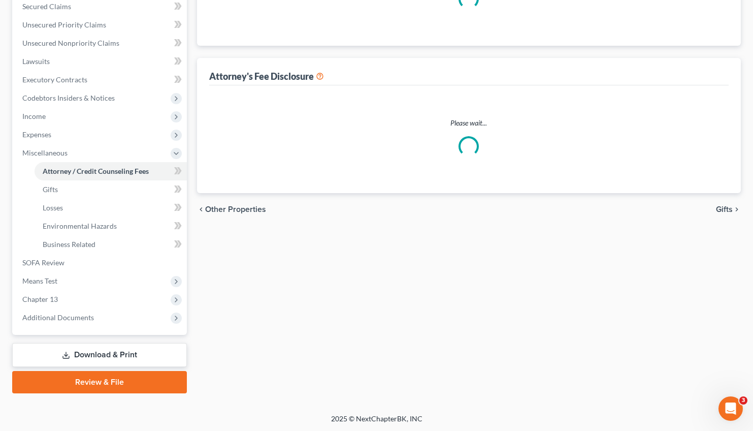
select select "0"
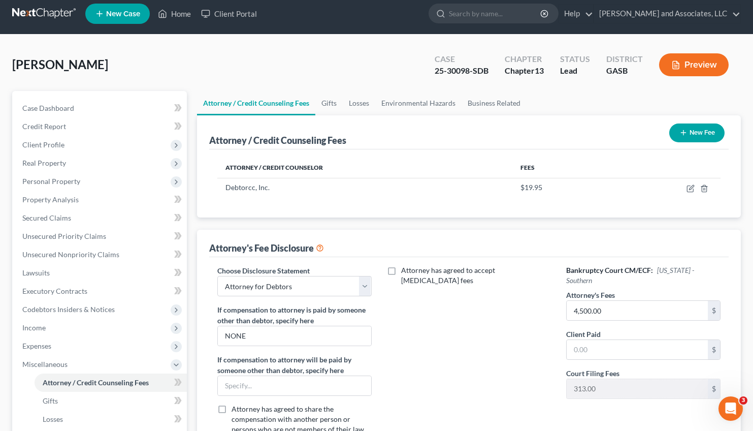
scroll to position [0, 0]
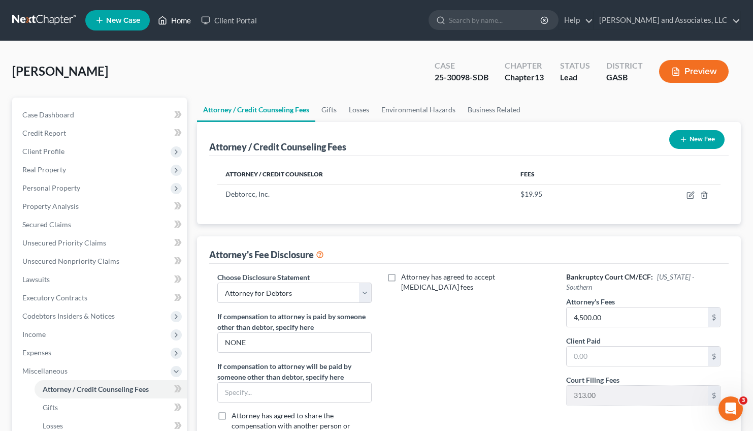
click at [172, 19] on link "Home" at bounding box center [174, 20] width 43 height 18
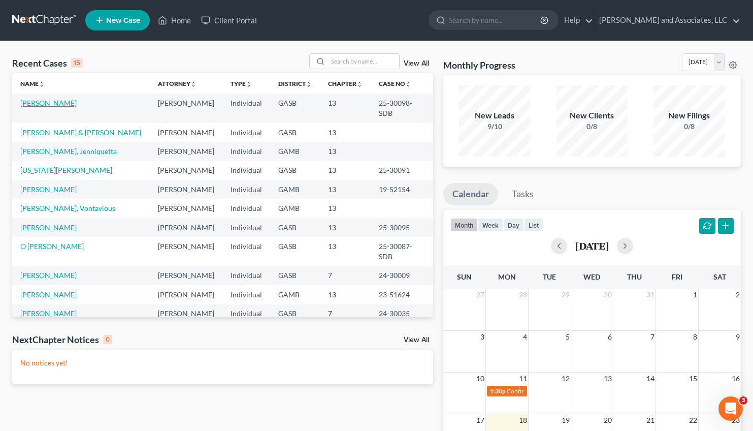
click at [55, 102] on link "[PERSON_NAME]" at bounding box center [48, 102] width 56 height 9
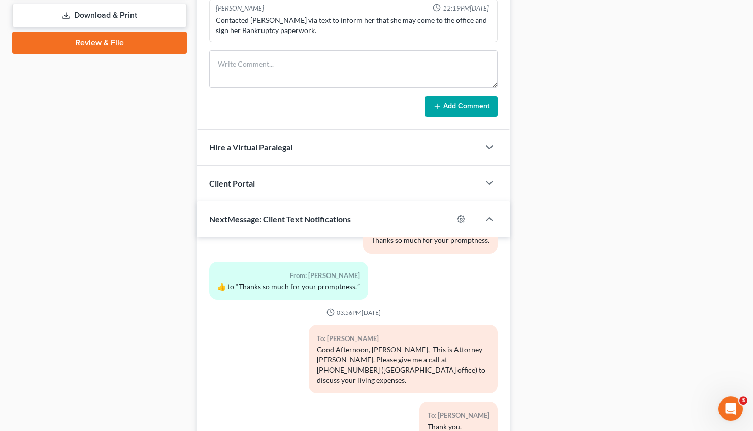
scroll to position [537, 0]
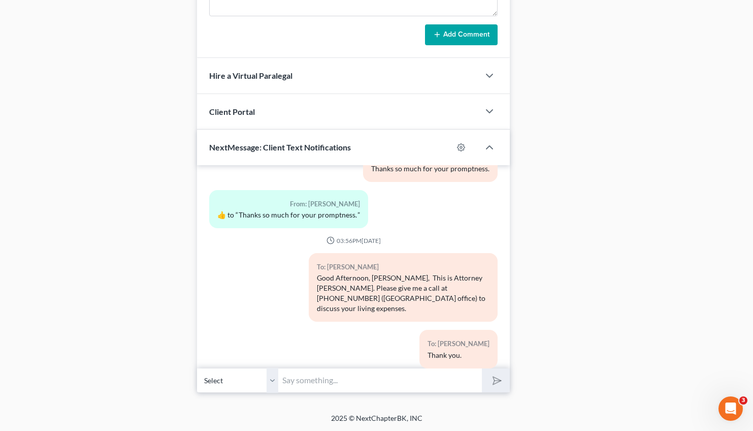
click at [295, 378] on input "text" at bounding box center [380, 380] width 204 height 25
paste input "[URL][DOMAIN_NAME]"
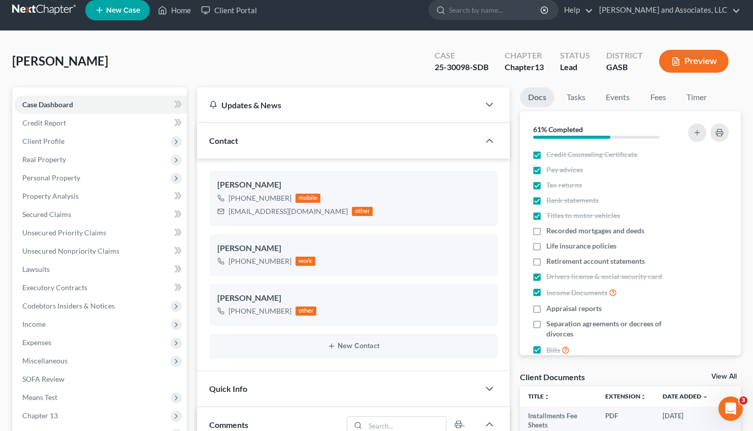
scroll to position [0, 0]
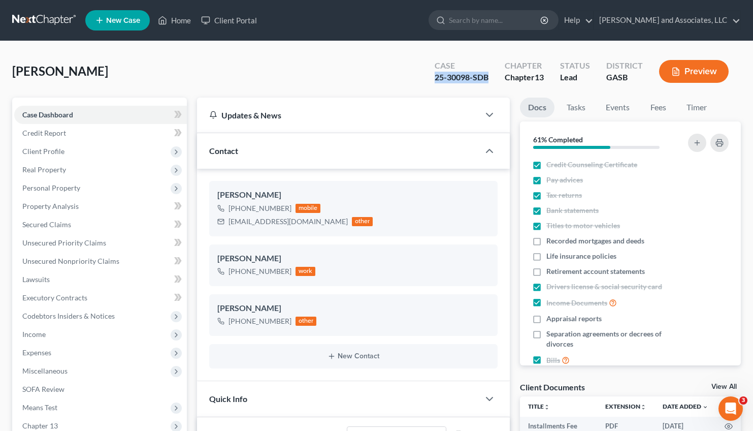
drag, startPoint x: 488, startPoint y: 79, endPoint x: 433, endPoint y: 78, distance: 55.9
click at [433, 78] on div "Case 25-30098-SDB" at bounding box center [461, 72] width 70 height 30
copy div "25-30098-SDB"
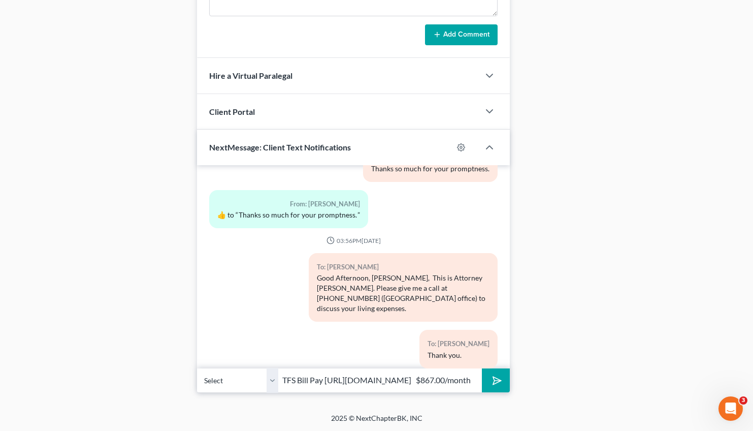
click at [476, 380] on input "TFS Bill Pay [URL][DOMAIN_NAME] $867.00/month" at bounding box center [380, 380] width 204 height 25
paste input "25-30098-SDB"
type input "TFS Bill Pay [URL][DOMAIN_NAME] $867.00/month 25-30098-SDB"
click at [490, 377] on icon "submit" at bounding box center [495, 380] width 10 height 10
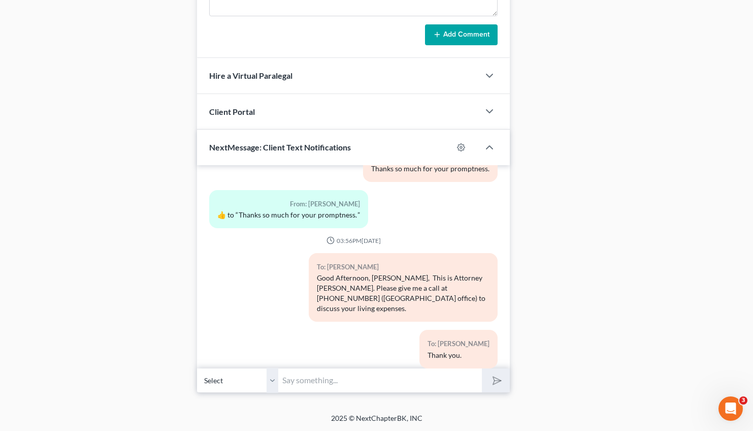
scroll to position [494, 0]
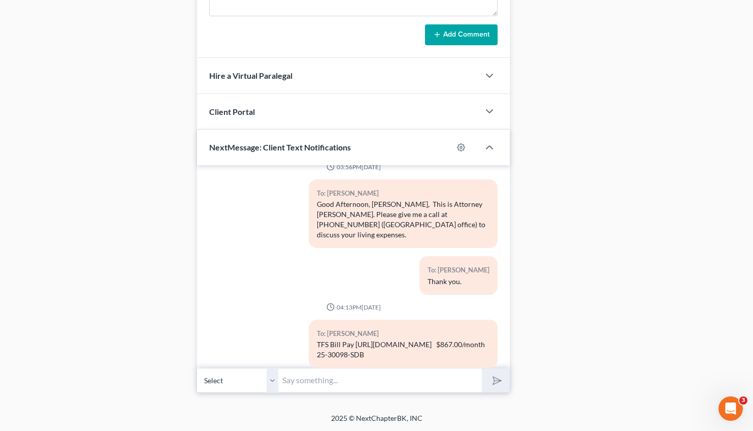
click at [306, 375] on input "text" at bounding box center [380, 380] width 204 height 25
paste input "[URL][DOMAIN_NAME]"
type input "Debtor Handbook [URL][DOMAIN_NAME]"
click at [500, 381] on icon "submit" at bounding box center [495, 380] width 14 height 14
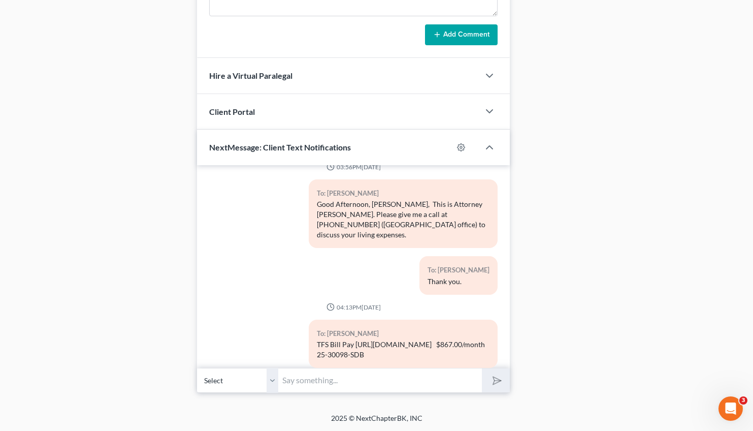
scroll to position [550, 0]
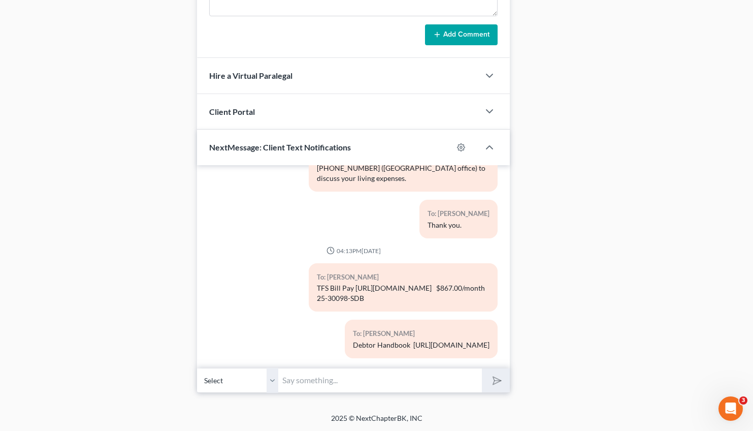
click at [325, 380] on input "text" at bounding box center [380, 380] width 204 height 25
click at [318, 378] on input "Trustee's Video" at bounding box center [380, 380] width 204 height 25
click at [440, 380] on input "Trustee's 341 Meeting of Creditor Video" at bounding box center [380, 380] width 204 height 25
paste input "[URL][DOMAIN_NAME]"
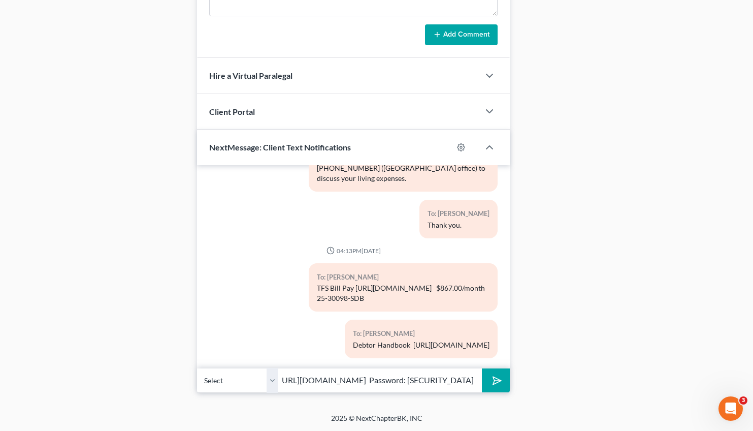
type input "Trustee's 341 Meeting of Creditor Video [URL][DOMAIN_NAME] Password: [SECURITY_…"
click at [487, 377] on button "submit" at bounding box center [496, 380] width 28 height 24
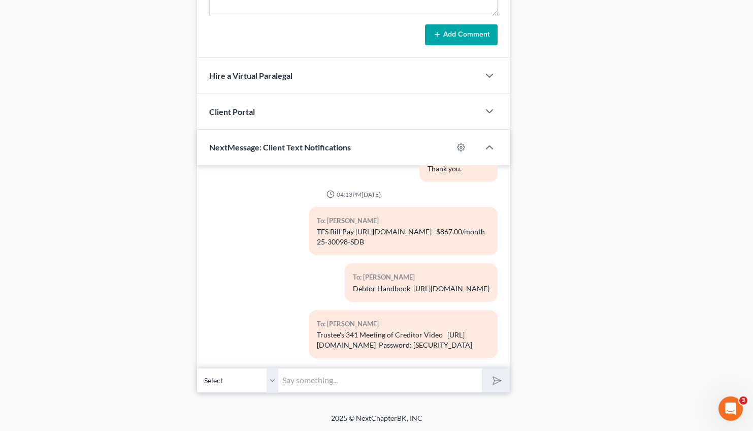
click at [304, 382] on input "text" at bounding box center [380, 380] width 204 height 25
click at [420, 378] on input "To View Video (Look under News of Interest Tab and see the hyperlink for 341 Me…" at bounding box center [380, 380] width 204 height 25
type input "To View Video (Look under News of Interest Tab and see the hyperlink for 341 Me…"
click at [504, 385] on button "submit" at bounding box center [496, 380] width 28 height 24
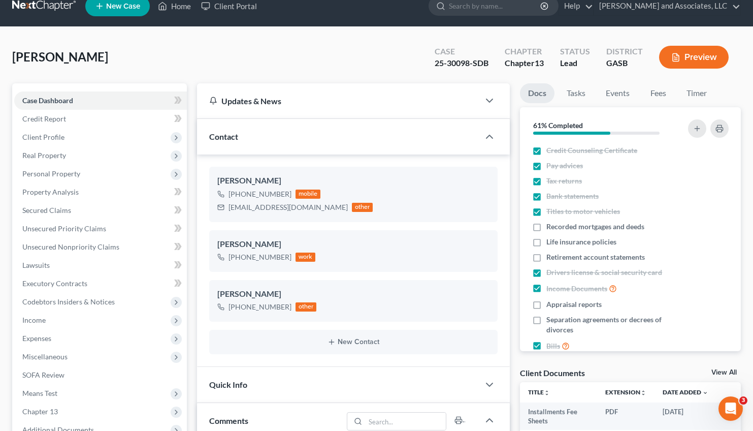
scroll to position [0, 0]
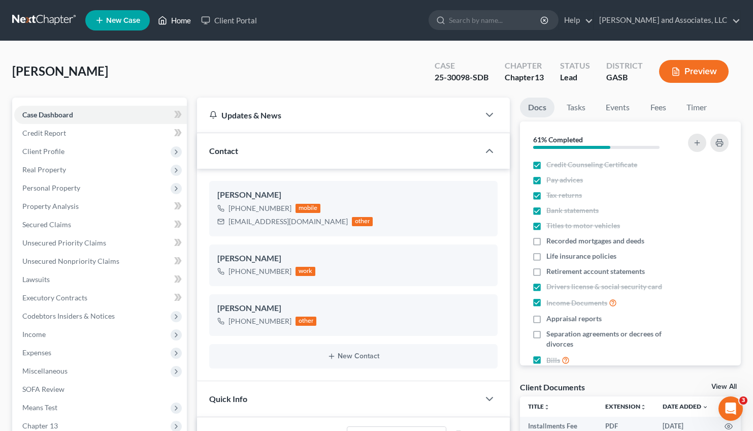
click at [180, 23] on link "Home" at bounding box center [174, 20] width 43 height 18
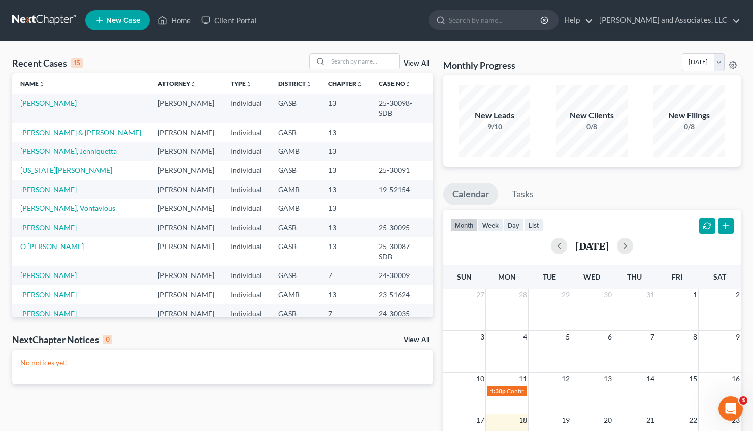
click at [53, 128] on link "[PERSON_NAME] & [PERSON_NAME]" at bounding box center [80, 132] width 121 height 9
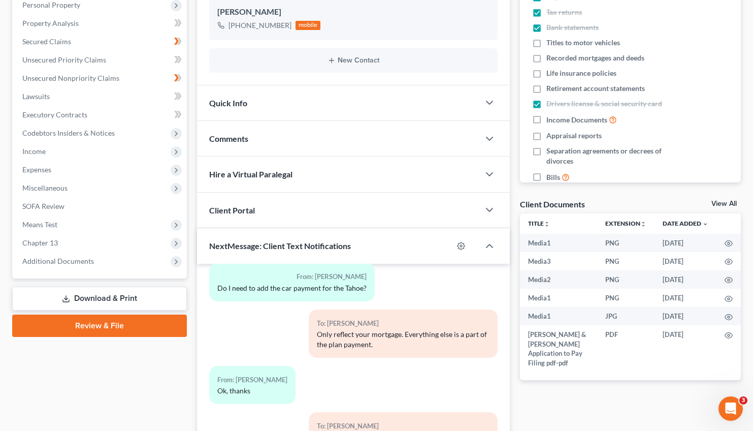
scroll to position [172, 0]
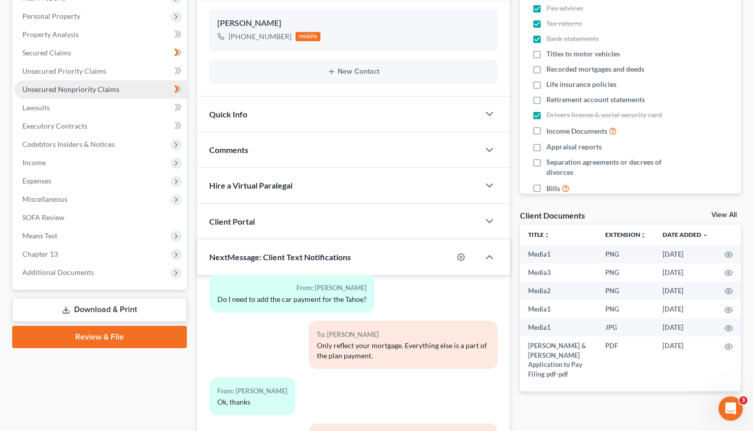
click at [79, 84] on link "Unsecured Nonpriority Claims" at bounding box center [100, 89] width 173 height 18
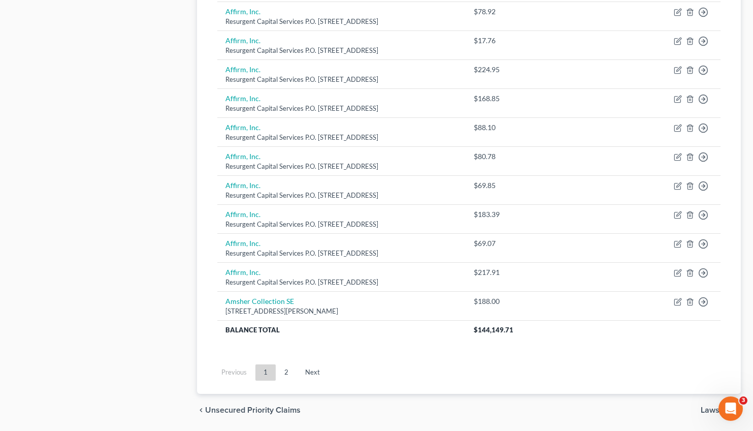
scroll to position [742, 0]
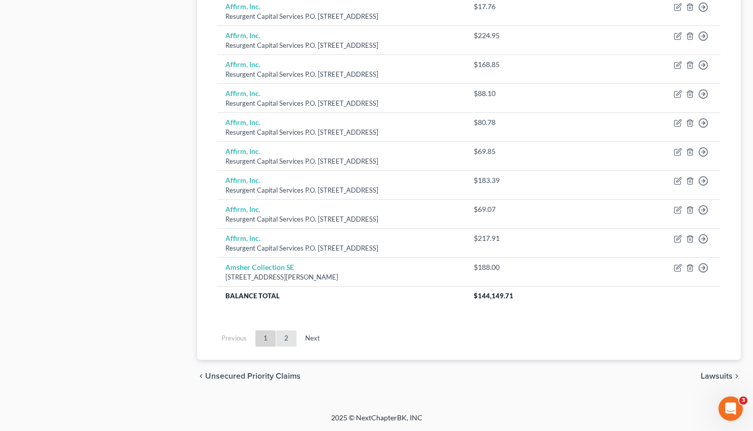
click at [287, 338] on link "2" at bounding box center [286, 338] width 20 height 16
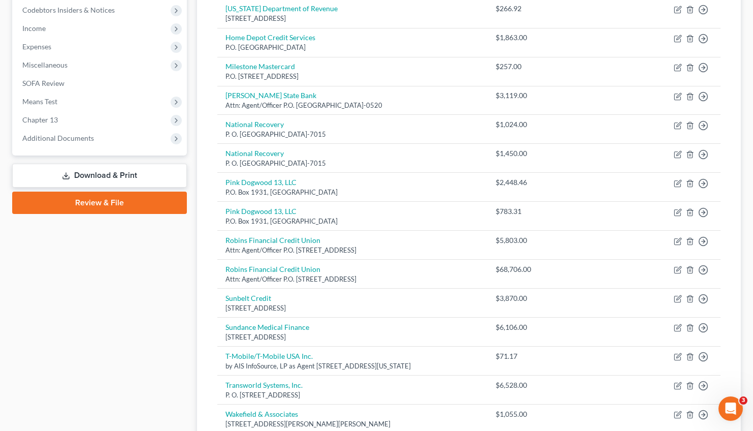
scroll to position [452, 0]
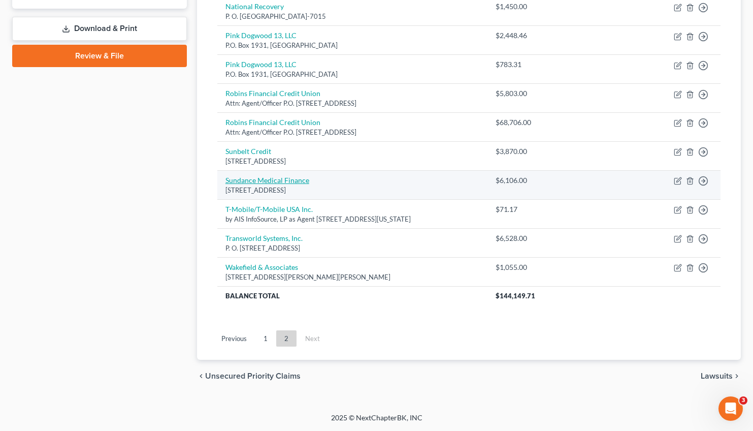
click at [288, 181] on link "Sundance Medical Finance" at bounding box center [267, 180] width 84 height 9
select select "46"
select select "9"
select select "0"
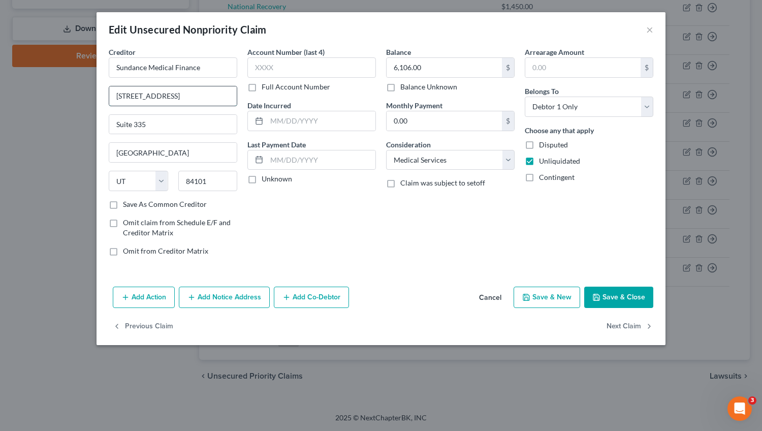
click at [128, 99] on input "[STREET_ADDRESS]" at bounding box center [172, 95] width 127 height 19
type input "[STREET_ADDRESS]"
click at [621, 295] on button "Save & Close" at bounding box center [618, 296] width 69 height 21
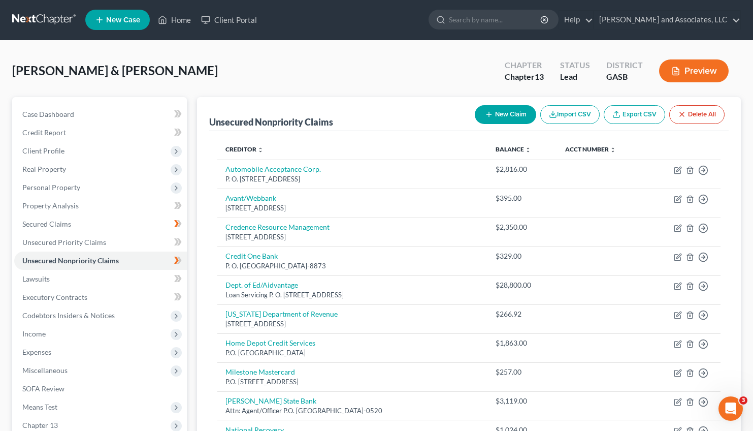
scroll to position [1, 0]
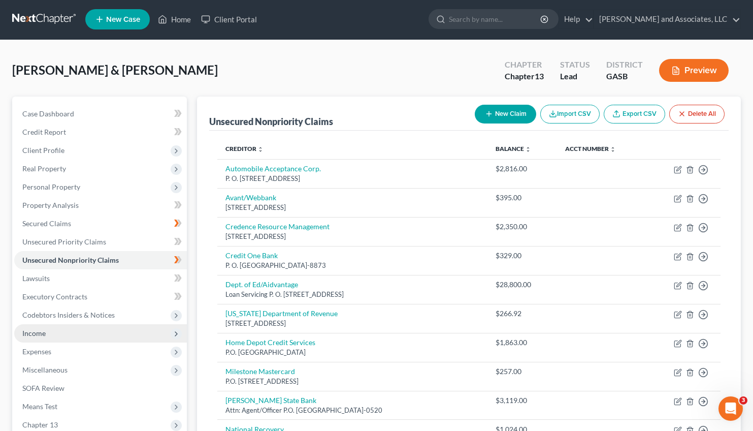
click at [34, 333] on span "Income" at bounding box center [33, 332] width 23 height 9
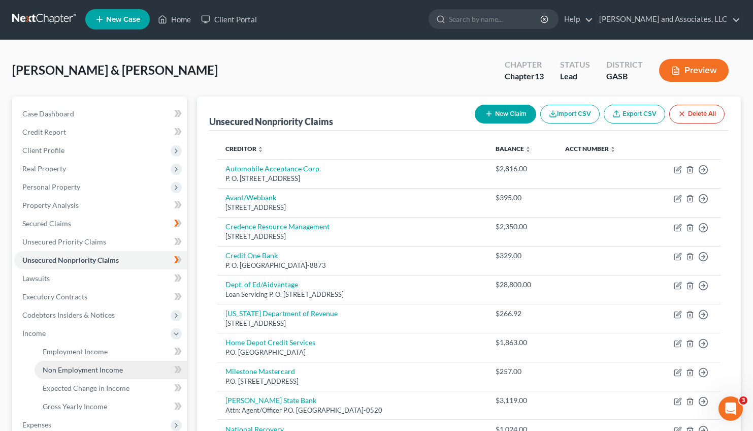
click at [82, 370] on span "Non Employment Income" at bounding box center [83, 369] width 80 height 9
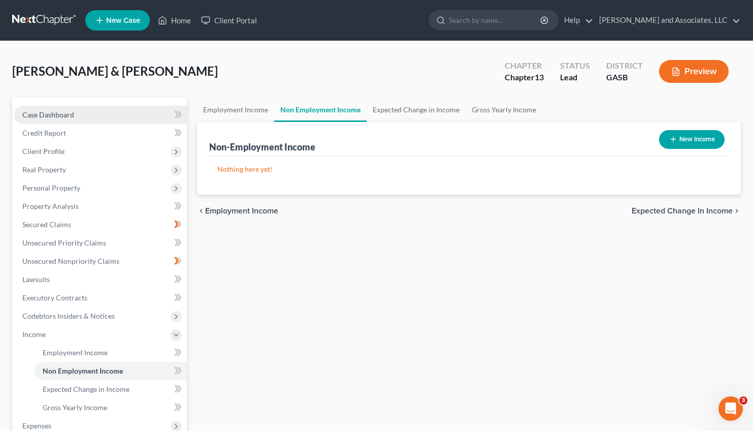
click at [41, 112] on span "Case Dashboard" at bounding box center [48, 114] width 52 height 9
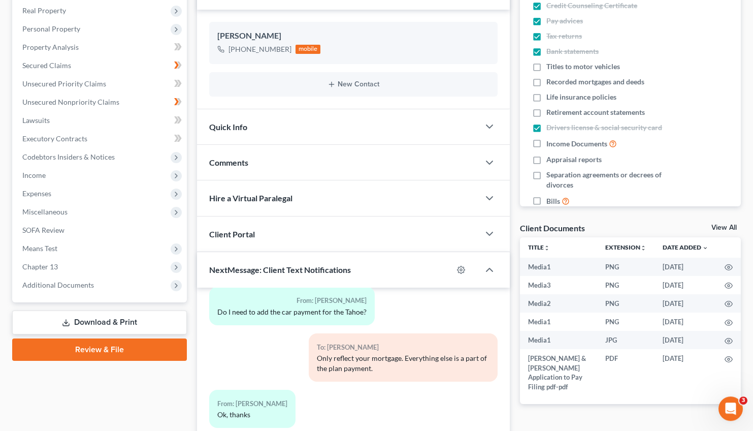
scroll to position [281, 0]
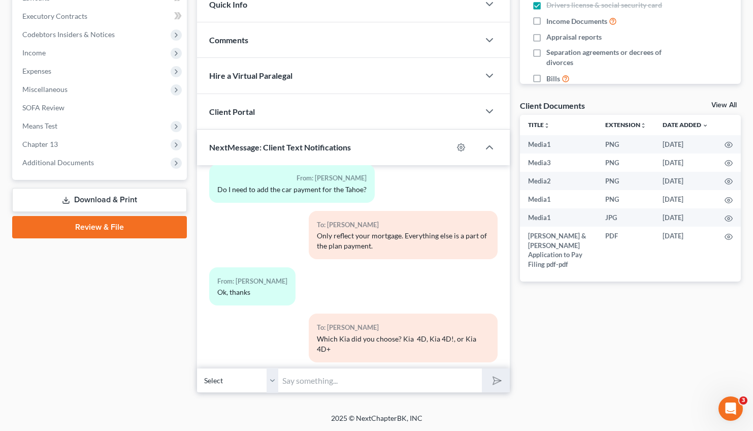
click at [341, 379] on input "text" at bounding box center [380, 380] width 204 height 25
type input "B"
click at [418, 378] on input "[PERSON_NAME], [PERSON_NAME] credit counseling is not complete. It shows 90%. H…" at bounding box center [380, 380] width 204 height 25
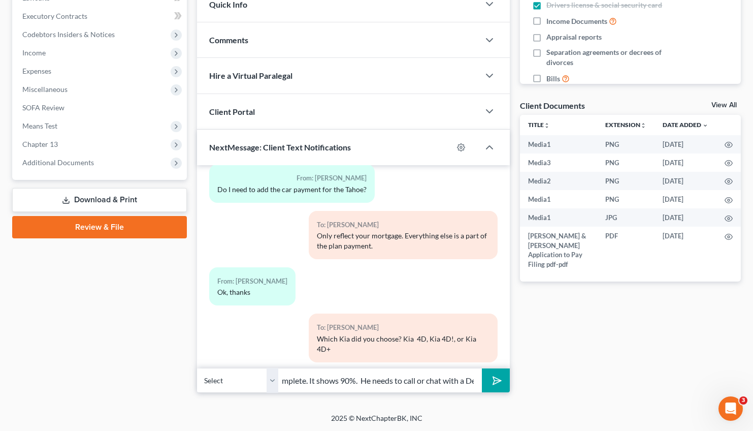
click at [477, 378] on input "[PERSON_NAME], [PERSON_NAME] credit counseling is not complete. It shows 90%. H…" at bounding box center [380, 380] width 204 height 25
type input "[PERSON_NAME], [PERSON_NAME] credit counseling is not complete. It shows 90%. H…"
click at [494, 381] on polygon "submit" at bounding box center [495, 380] width 12 height 12
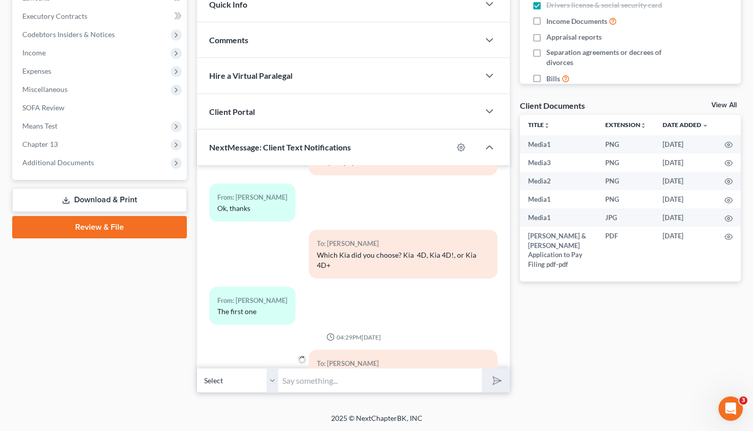
click at [313, 376] on input "text" at bounding box center [380, 380] width 204 height 25
click at [49, 125] on span "Means Test" at bounding box center [39, 125] width 35 height 9
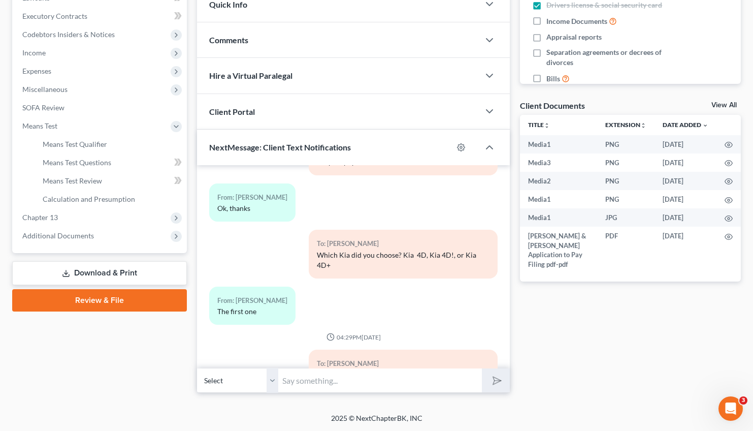
click at [301, 379] on input "text" at bounding box center [380, 380] width 204 height 25
type input "Y"
type input "[PERSON_NAME], your credit counseling is not complete as well. You are showing …"
click at [482, 368] on button "submit" at bounding box center [496, 380] width 28 height 24
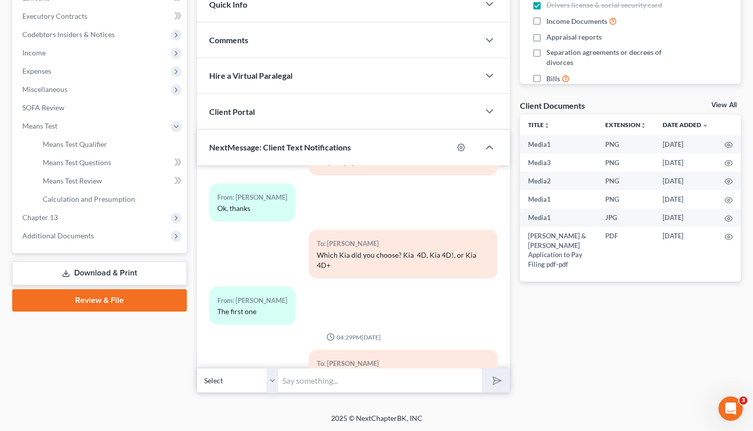
scroll to position [4928, 0]
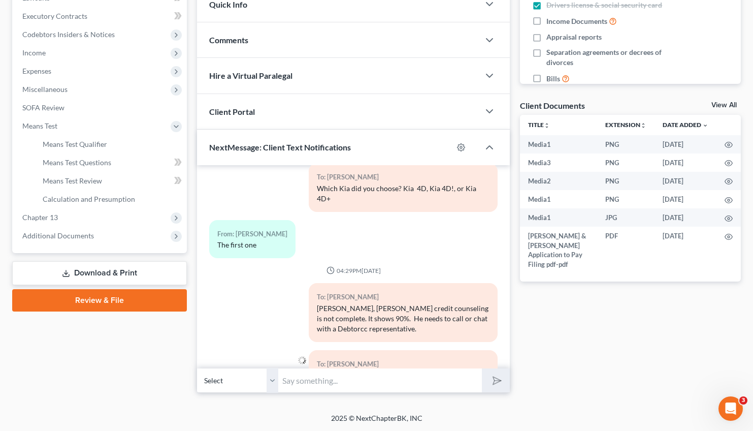
click at [310, 382] on input "text" at bounding box center [380, 380] width 204 height 25
click at [259, 350] on div at bounding box center [254, 383] width 100 height 67
click at [34, 51] on span "Income" at bounding box center [33, 52] width 23 height 9
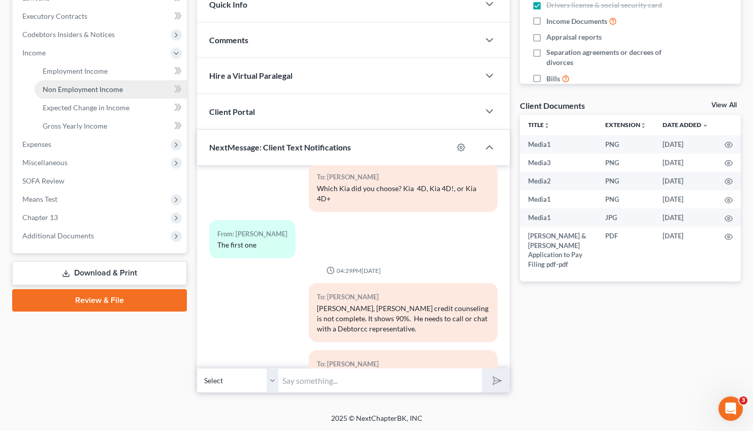
click at [94, 89] on span "Non Employment Income" at bounding box center [83, 89] width 80 height 9
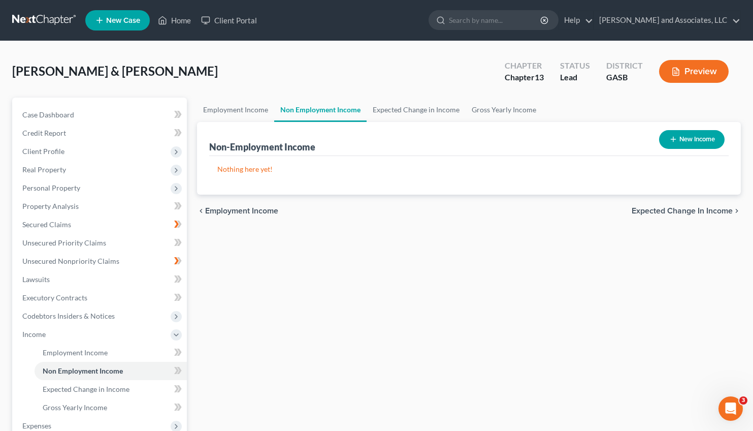
click at [683, 139] on button "New Income" at bounding box center [691, 139] width 65 height 19
select select "0"
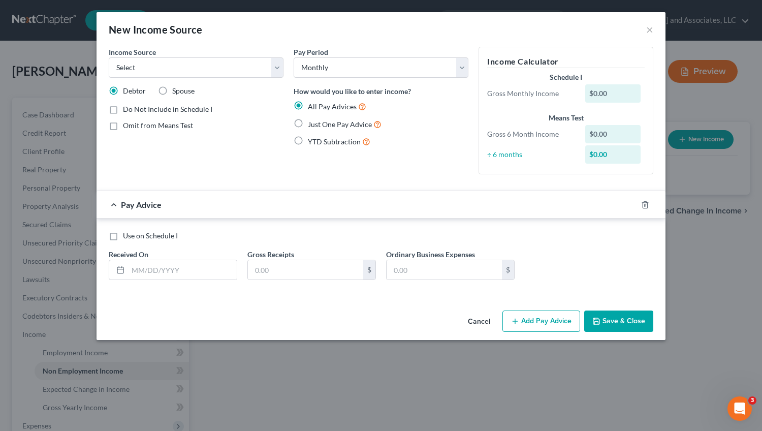
click at [308, 125] on label "Just One Pay Advice" at bounding box center [345, 124] width 74 height 12
click at [312, 125] on input "Just One Pay Advice" at bounding box center [315, 121] width 7 height 7
radio input "true"
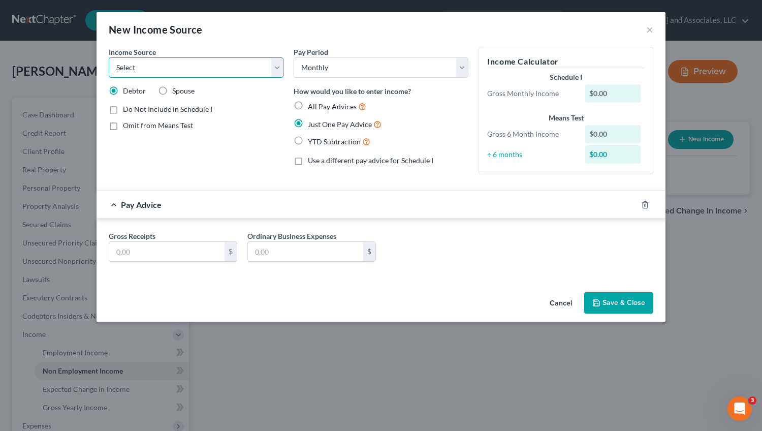
click at [109, 57] on select "Select Unemployment Disability (from employer) Pension Retirement Social Securi…" at bounding box center [196, 67] width 175 height 20
select select "7"
click option "Child / Family Support" at bounding box center [0, 0] width 0 height 0
click at [135, 255] on input "text" at bounding box center [166, 251] width 115 height 19
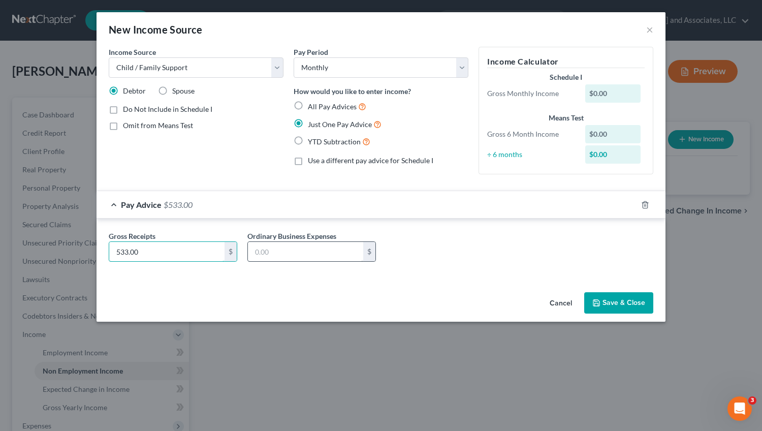
type input "533.00"
click at [271, 250] on input "text" at bounding box center [305, 251] width 115 height 19
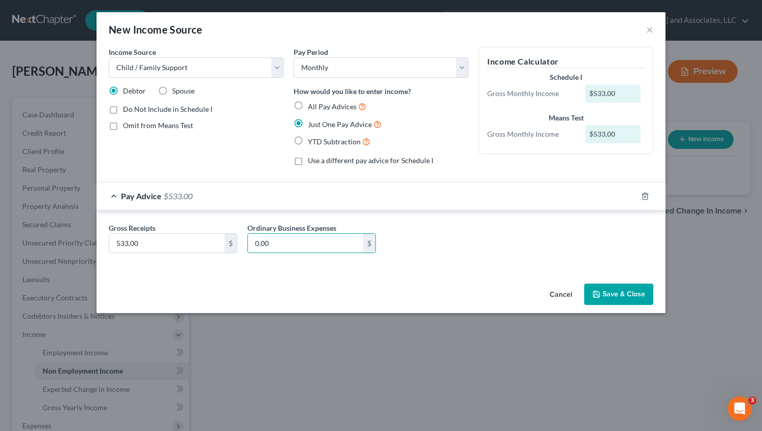
type input "0.00"
click at [622, 295] on button "Save & Close" at bounding box center [618, 293] width 69 height 21
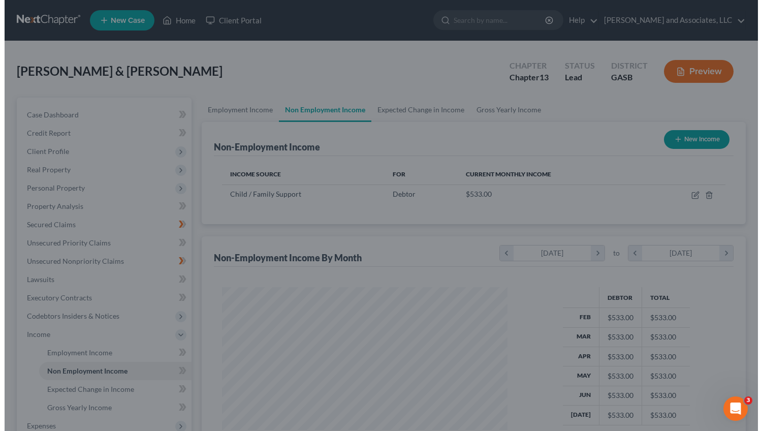
scroll to position [507543, 507420]
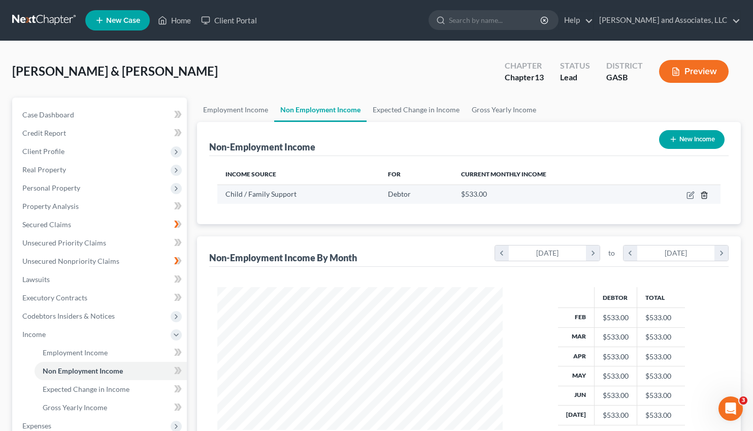
click at [704, 194] on icon "button" at bounding box center [704, 195] width 8 height 8
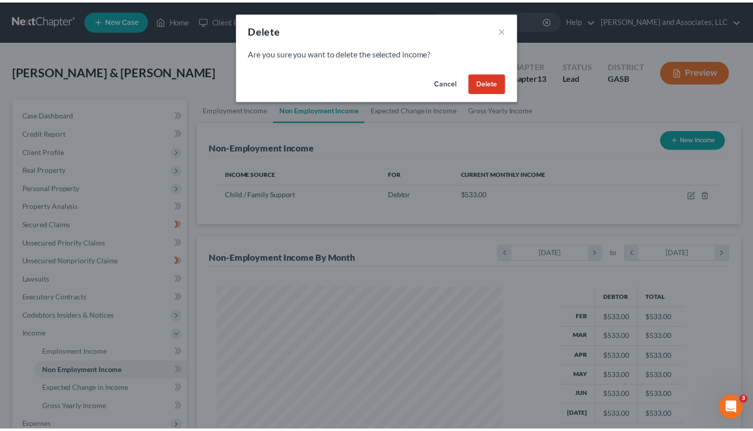
scroll to position [182, 309]
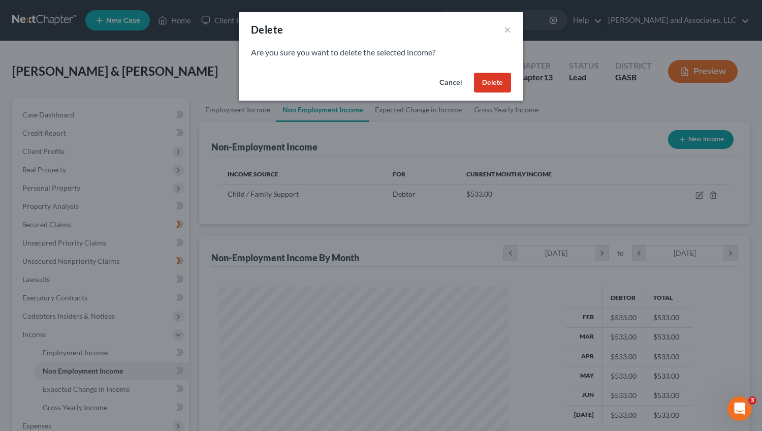
click at [495, 75] on button "Delete" at bounding box center [492, 83] width 37 height 20
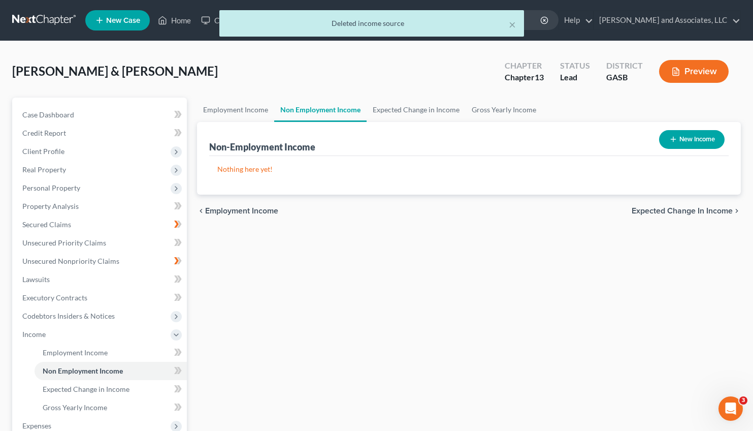
click at [177, 20] on div "× Deleted income source" at bounding box center [371, 25] width 753 height 31
click at [508, 23] on div "Deleted income source" at bounding box center [371, 23] width 288 height 10
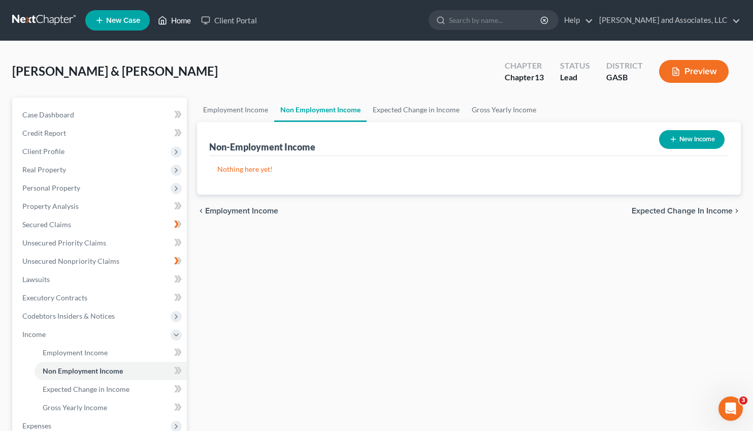
click at [178, 21] on link "Home" at bounding box center [174, 20] width 43 height 18
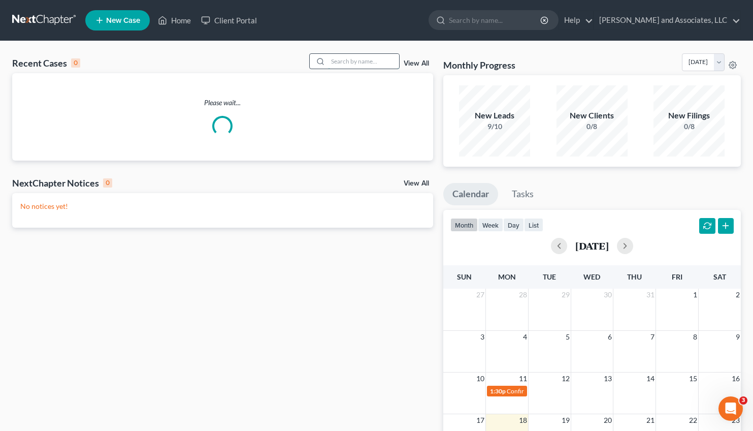
click at [334, 59] on input "search" at bounding box center [363, 61] width 71 height 15
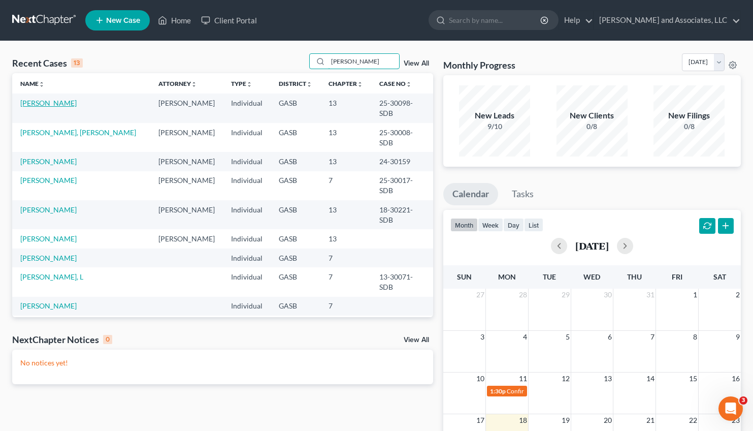
type input "[PERSON_NAME]"
click at [53, 101] on link "[PERSON_NAME]" at bounding box center [48, 102] width 56 height 9
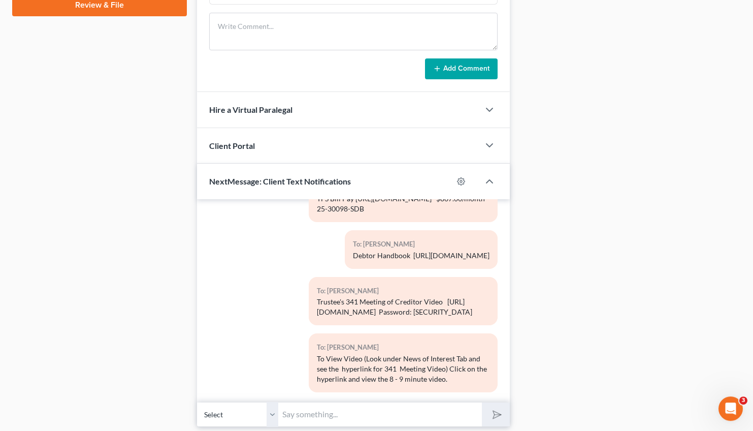
scroll to position [537, 0]
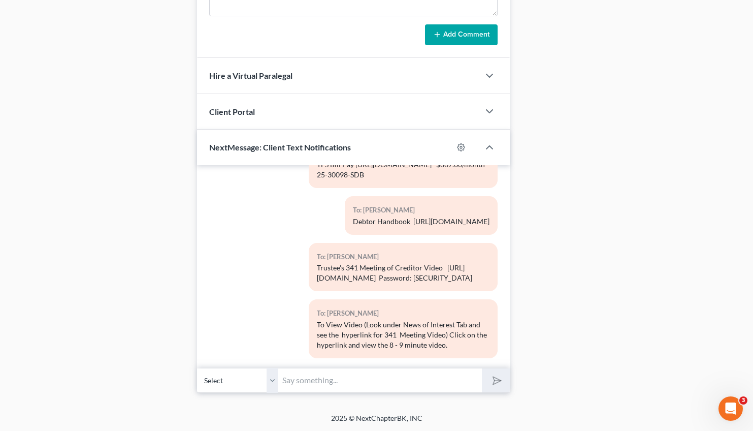
click at [345, 371] on input "text" at bounding box center [380, 380] width 204 height 25
type input "[PERSON_NAME], do you receive child support each month in the amount of $533.00?"
click at [482, 368] on button "submit" at bounding box center [496, 380] width 28 height 24
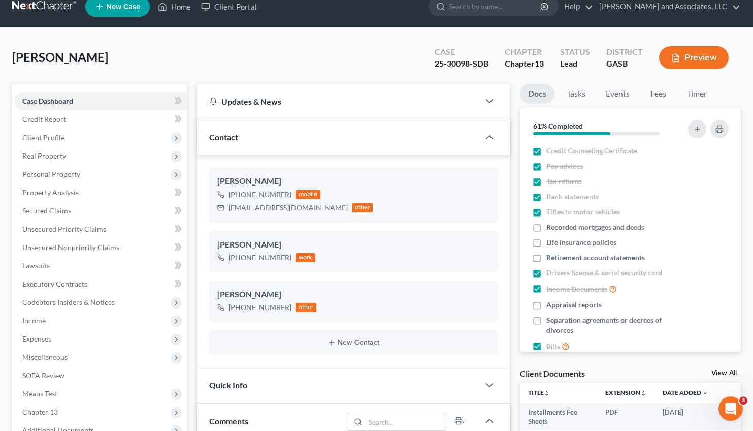
scroll to position [0, 0]
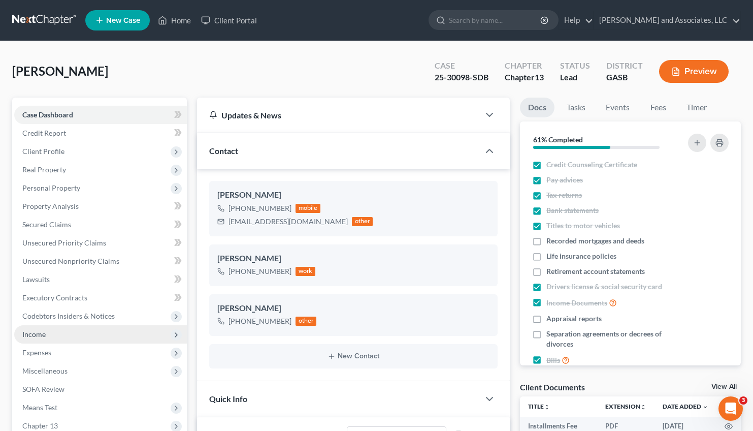
click at [34, 328] on span "Income" at bounding box center [100, 334] width 173 height 18
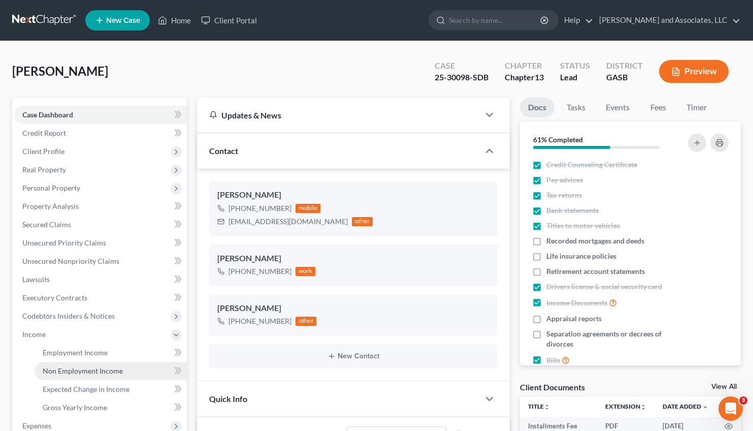
click at [88, 368] on span "Non Employment Income" at bounding box center [83, 370] width 80 height 9
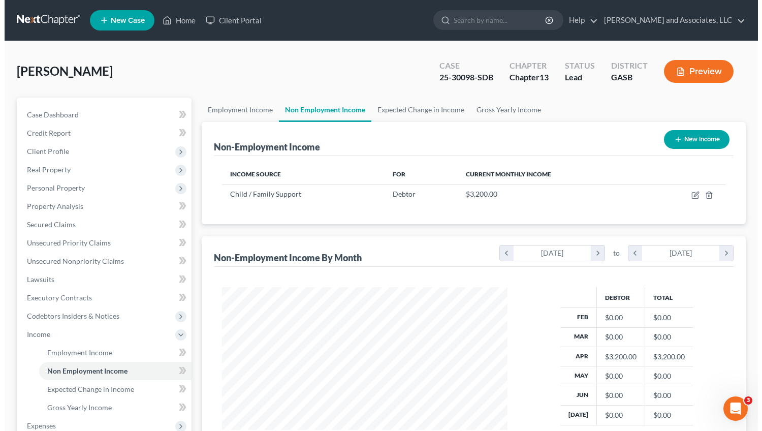
scroll to position [182, 306]
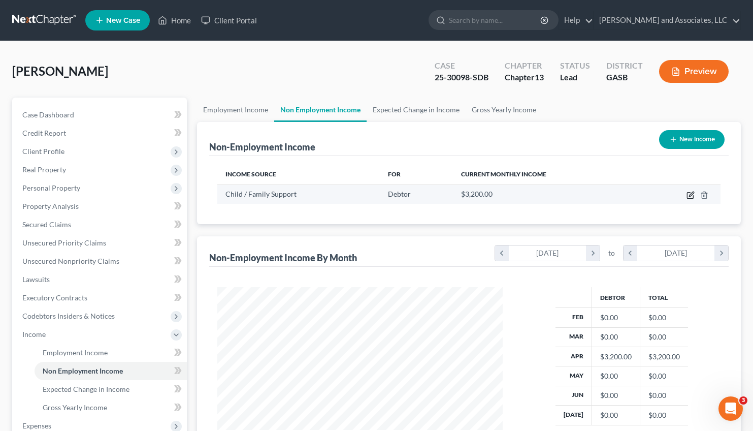
click at [691, 194] on icon "button" at bounding box center [691, 193] width 5 height 5
select select "7"
select select "0"
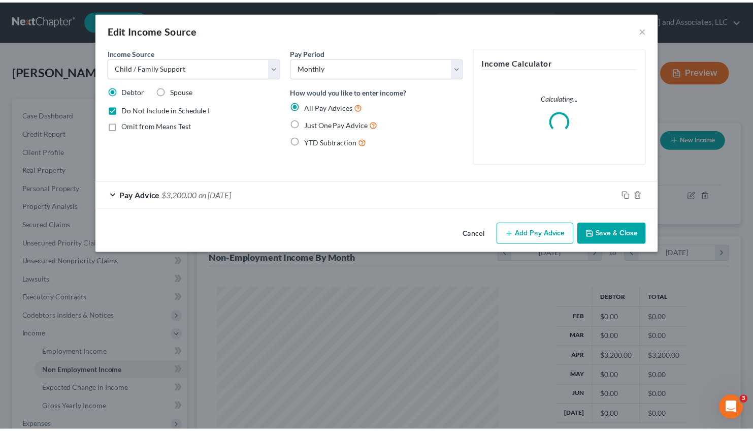
scroll to position [182, 309]
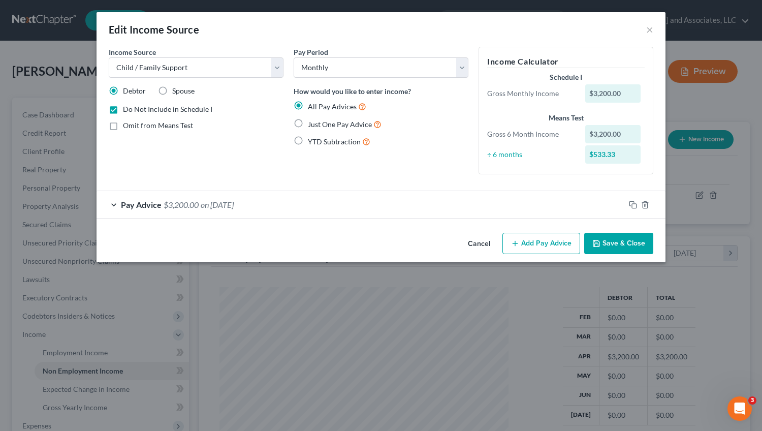
click at [186, 203] on span "$3,200.00" at bounding box center [180, 205] width 35 height 10
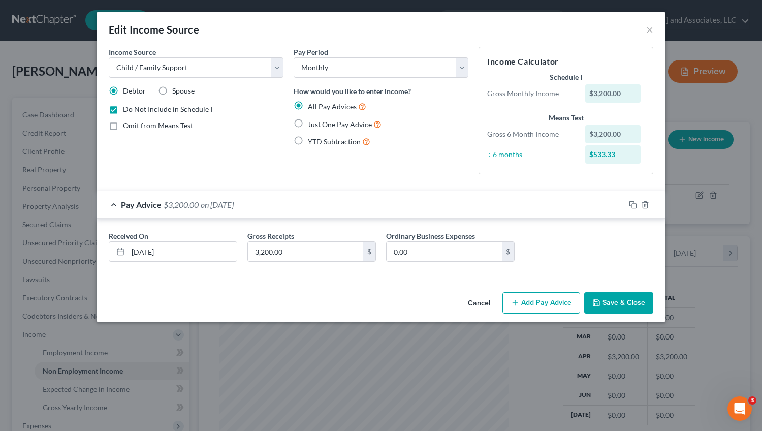
click at [308, 123] on label "Just One Pay Advice" at bounding box center [345, 124] width 74 height 12
click at [312, 123] on input "Just One Pay Advice" at bounding box center [315, 121] width 7 height 7
radio input "true"
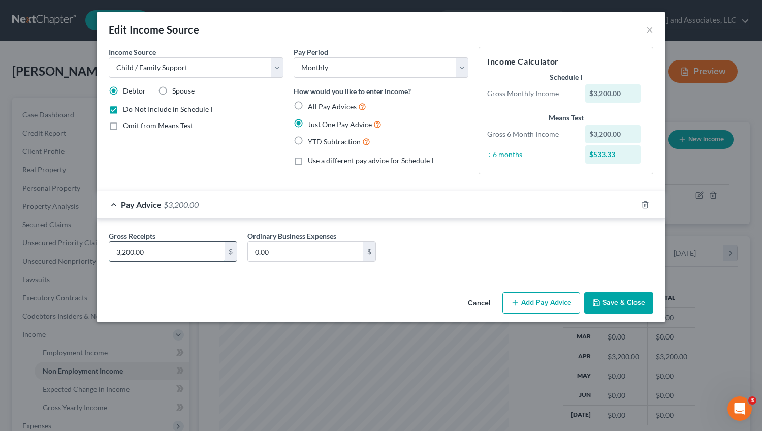
drag, startPoint x: 157, startPoint y: 252, endPoint x: 178, endPoint y: 250, distance: 20.9
click at [178, 250] on input "3,200.00" at bounding box center [166, 251] width 115 height 19
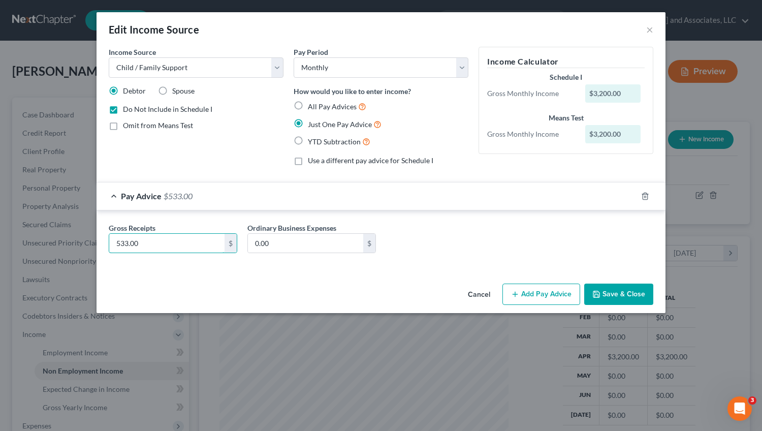
type input "533.00"
click at [615, 290] on button "Save & Close" at bounding box center [618, 293] width 69 height 21
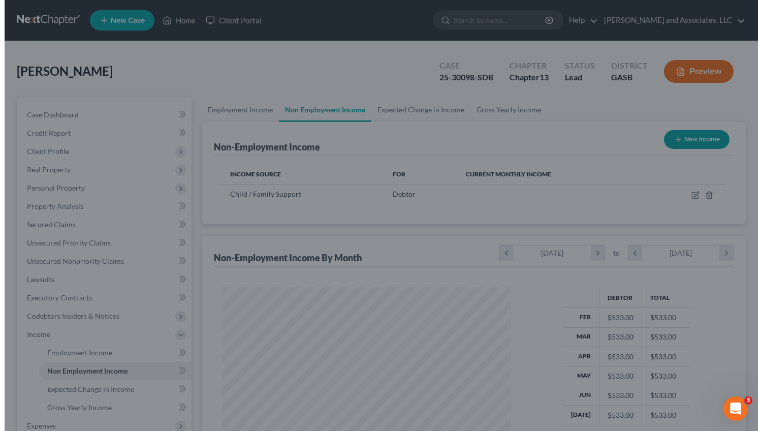
scroll to position [507543, 507420]
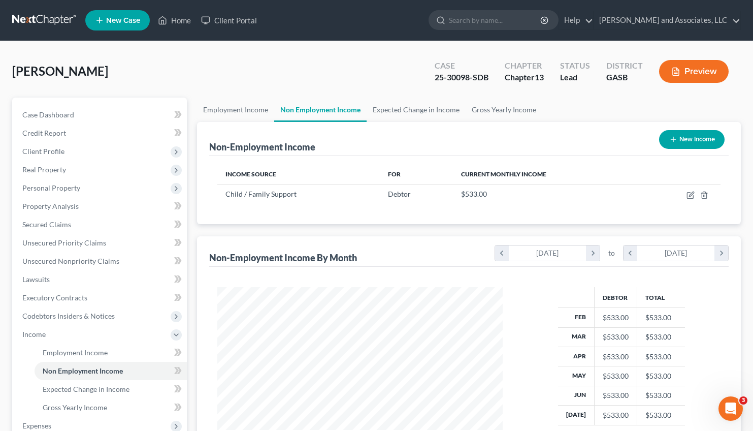
click at [677, 71] on icon "button" at bounding box center [675, 71] width 9 height 9
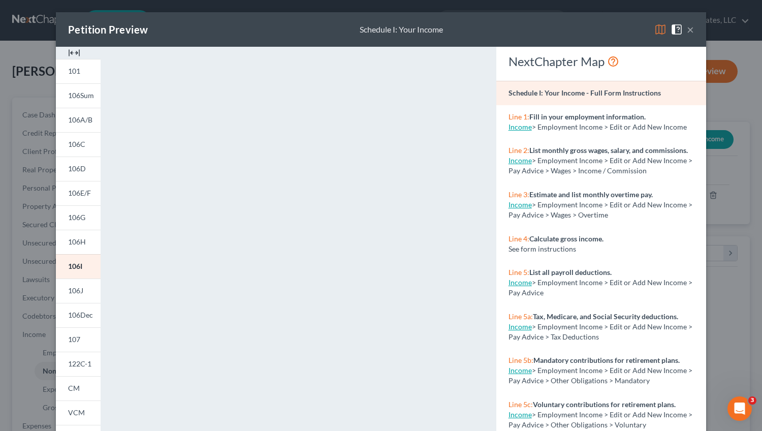
scroll to position [142, 0]
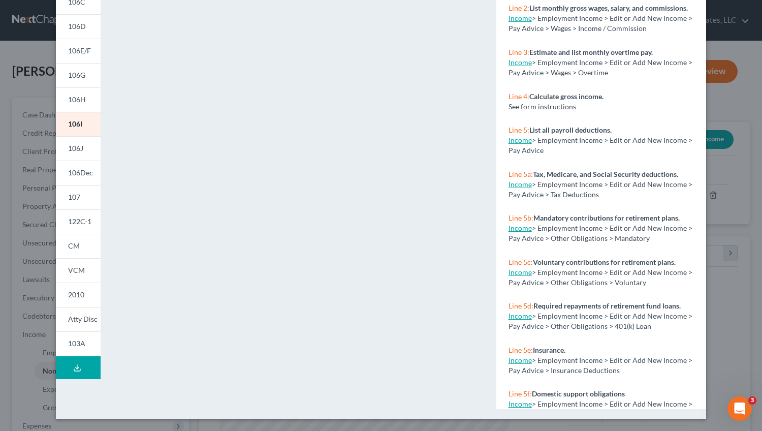
drag, startPoint x: 760, startPoint y: 156, endPoint x: 760, endPoint y: 31, distance: 124.4
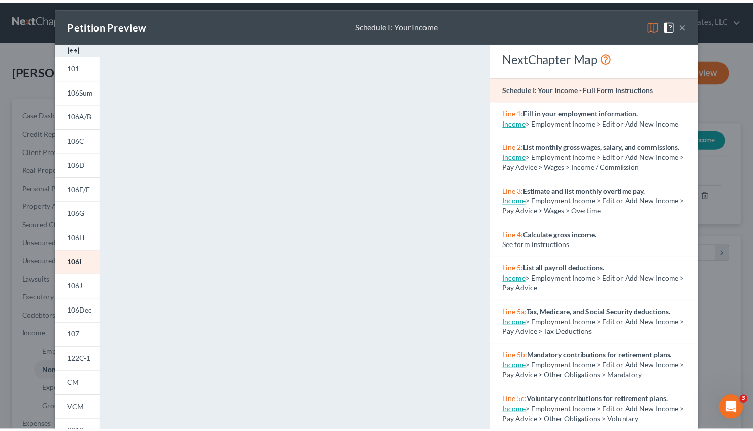
scroll to position [0, 0]
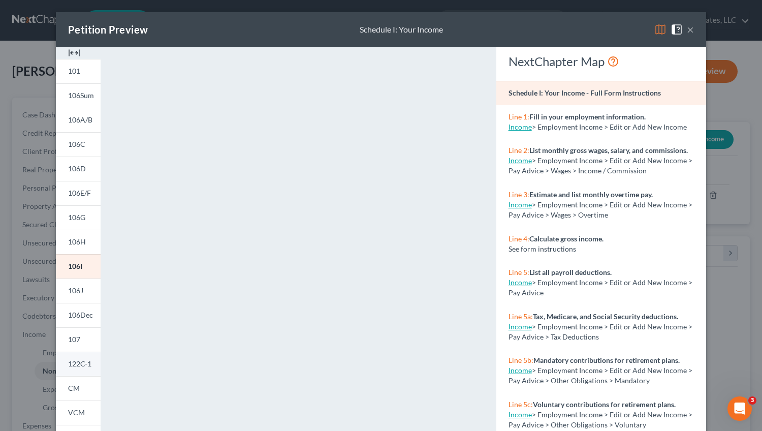
click at [72, 364] on span "122C-1" at bounding box center [79, 363] width 23 height 9
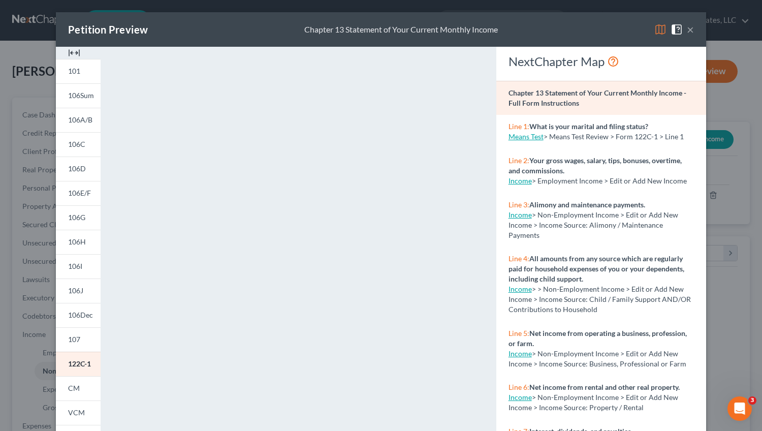
click at [477, 270] on div "<object ng-attr-data='[URL][DOMAIN_NAME]' type='application/pdf' width='100%' h…" at bounding box center [298, 304] width 375 height 514
click at [686, 31] on button "×" at bounding box center [689, 29] width 7 height 12
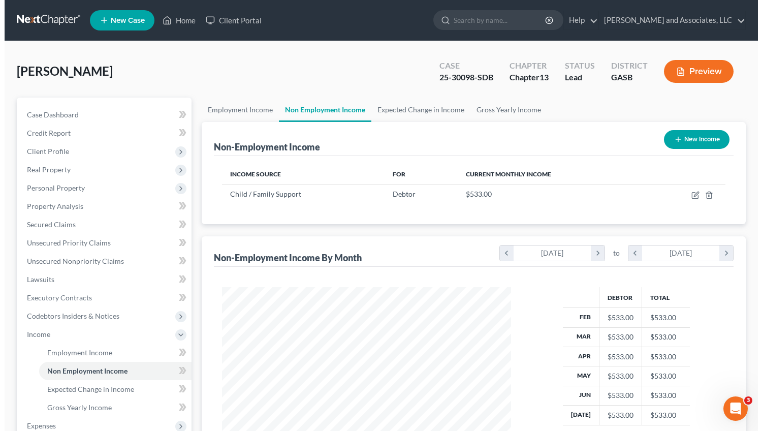
scroll to position [507543, 507420]
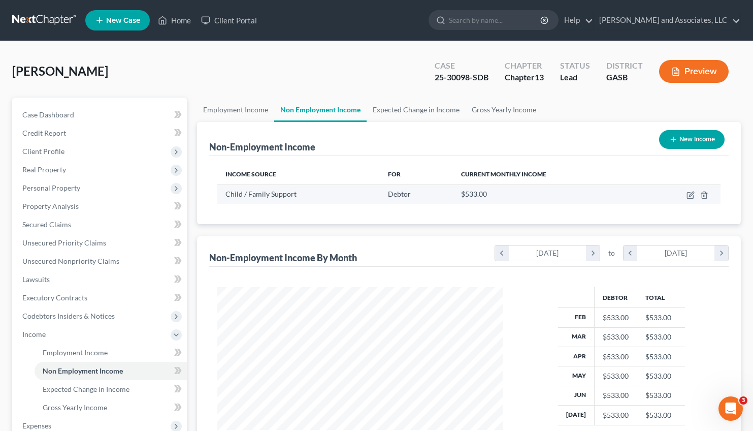
click at [695, 194] on td at bounding box center [681, 193] width 79 height 19
click at [691, 194] on icon "button" at bounding box center [691, 193] width 5 height 5
select select "7"
select select "0"
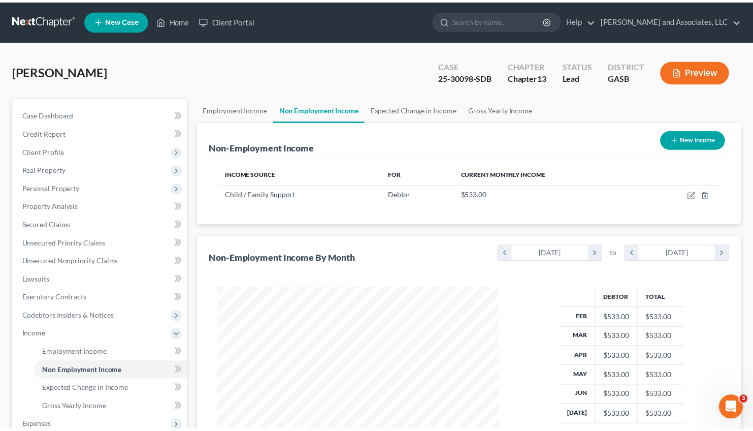
scroll to position [182, 309]
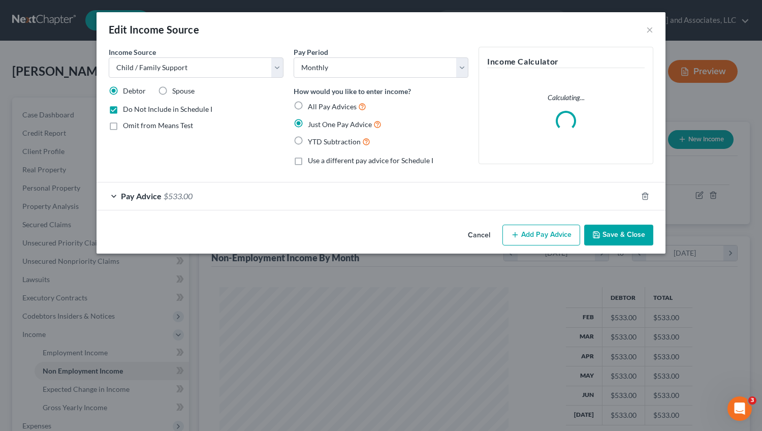
click at [189, 193] on span "$533.00" at bounding box center [177, 196] width 29 height 10
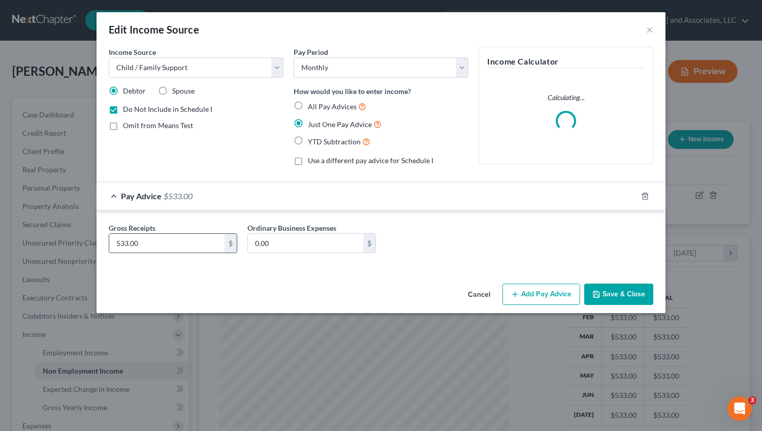
click at [139, 244] on input "533.00" at bounding box center [166, 243] width 115 height 19
click at [141, 239] on input "533.00" at bounding box center [166, 243] width 115 height 19
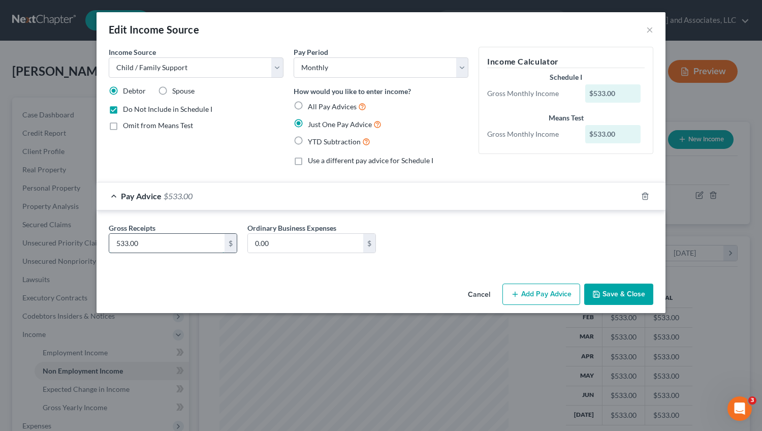
click at [141, 239] on input "533.00" at bounding box center [166, 243] width 115 height 19
type input "533.33"
click at [621, 298] on button "Save & Close" at bounding box center [618, 293] width 69 height 21
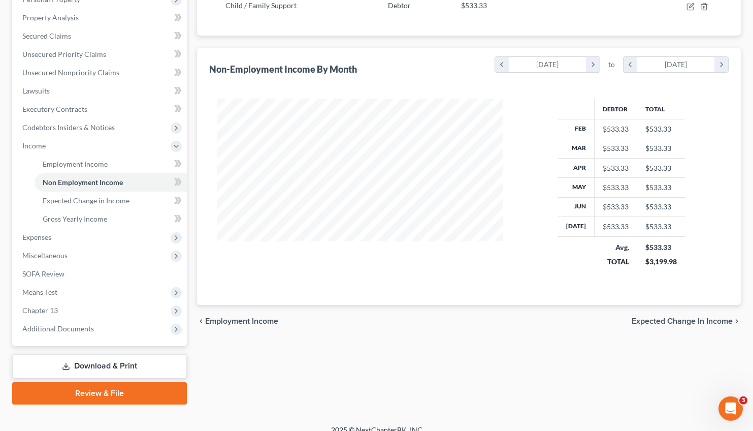
scroll to position [200, 0]
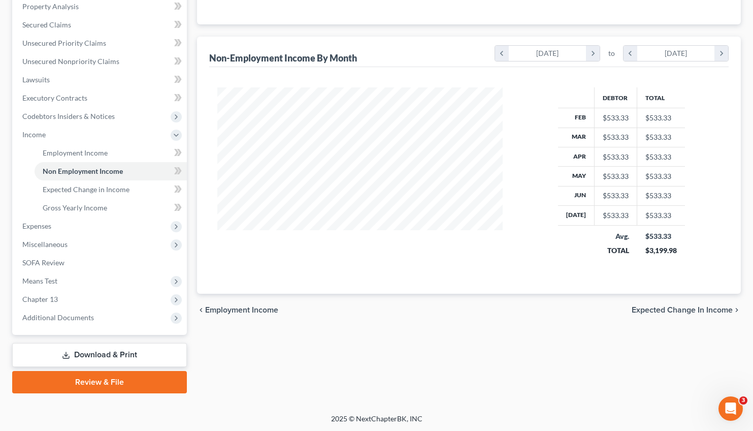
click at [654, 311] on span "Expected Change in Income" at bounding box center [682, 310] width 101 height 8
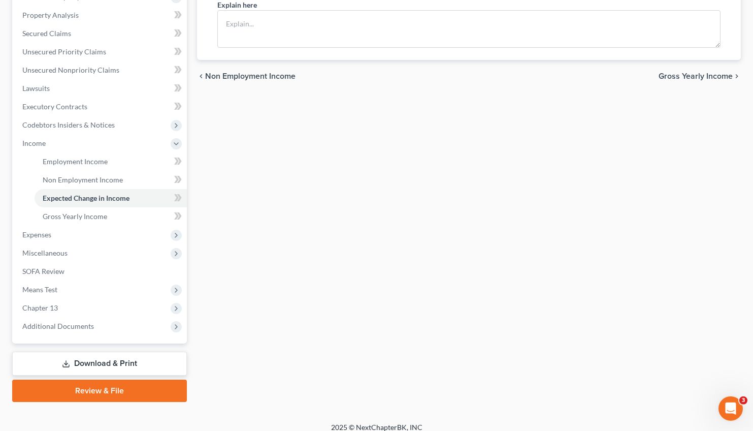
scroll to position [200, 0]
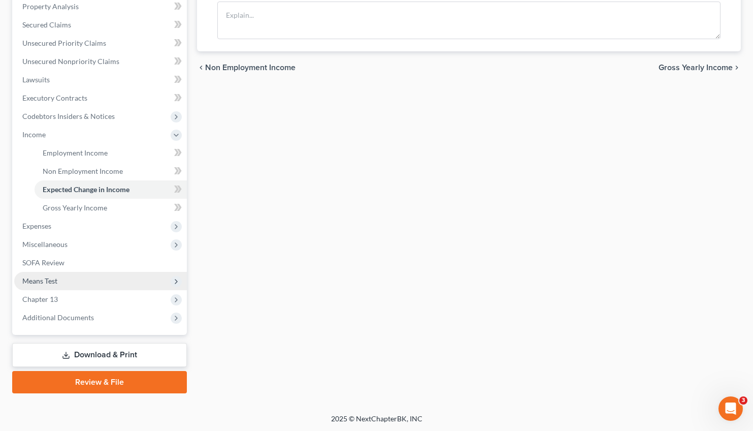
click at [47, 279] on span "Means Test" at bounding box center [39, 280] width 35 height 9
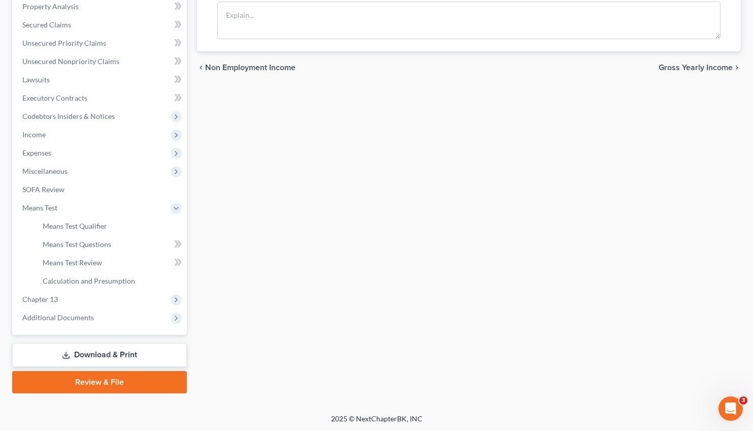
drag, startPoint x: 757, startPoint y: 266, endPoint x: 762, endPoint y: 136, distance: 130.1
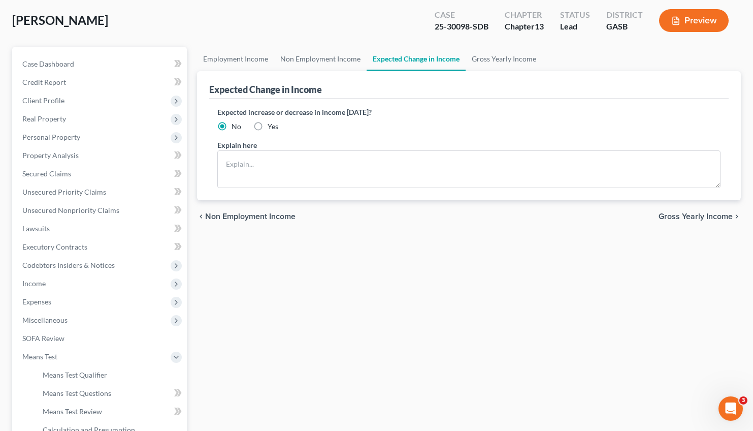
scroll to position [0, 0]
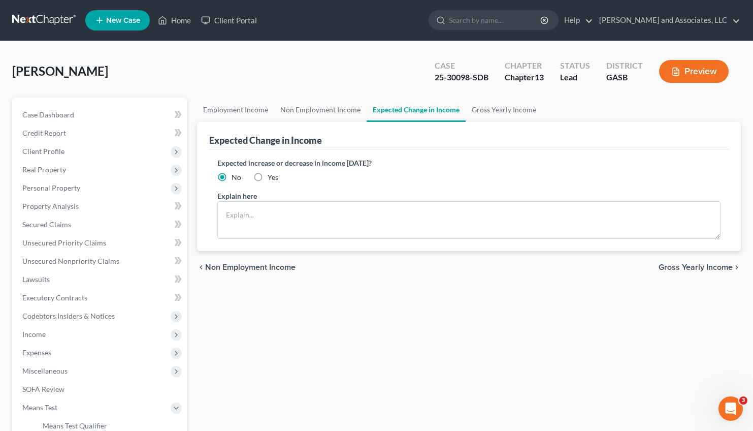
click at [686, 69] on button "Preview" at bounding box center [694, 71] width 70 height 23
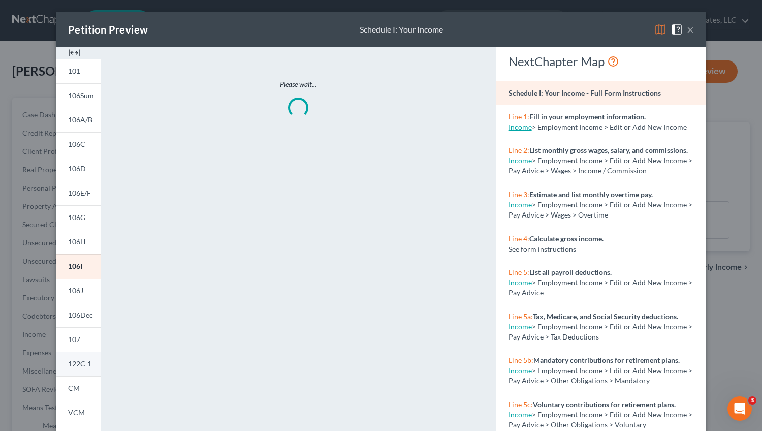
click at [75, 365] on span "122C-1" at bounding box center [79, 363] width 23 height 9
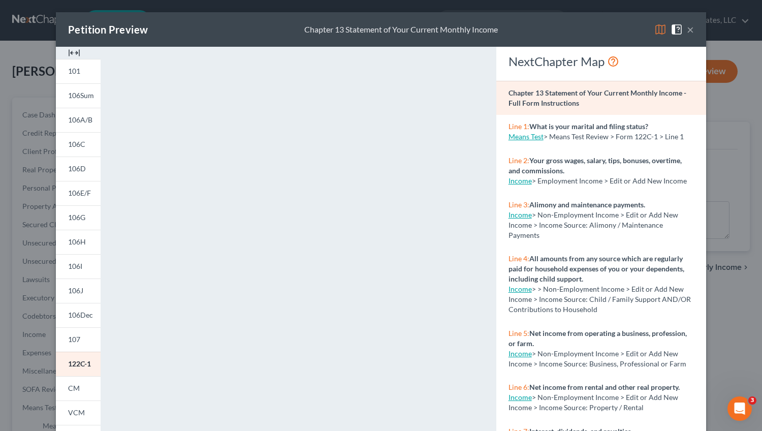
click at [687, 30] on button "×" at bounding box center [689, 29] width 7 height 12
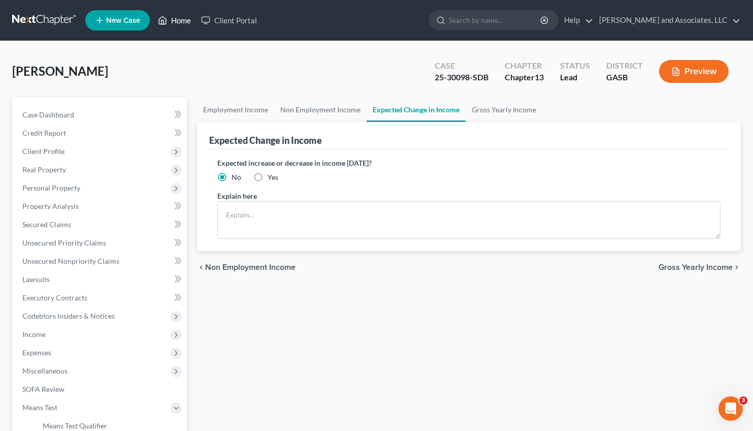
click at [179, 18] on link "Home" at bounding box center [174, 20] width 43 height 18
click at [179, 21] on link "Home" at bounding box center [174, 20] width 43 height 18
click at [49, 116] on span "Case Dashboard" at bounding box center [48, 114] width 52 height 9
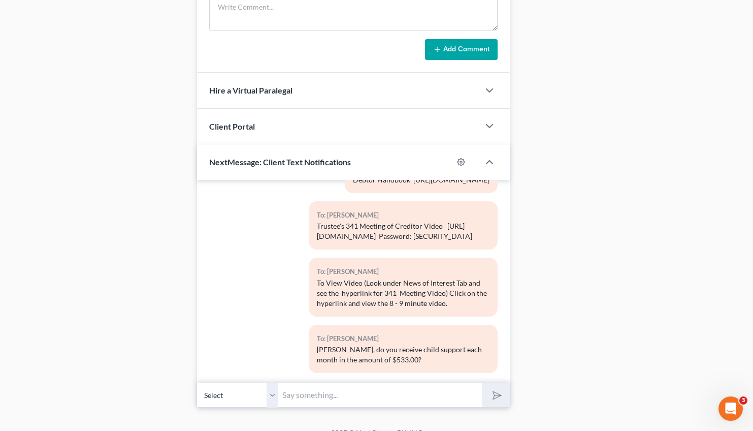
scroll to position [537, 0]
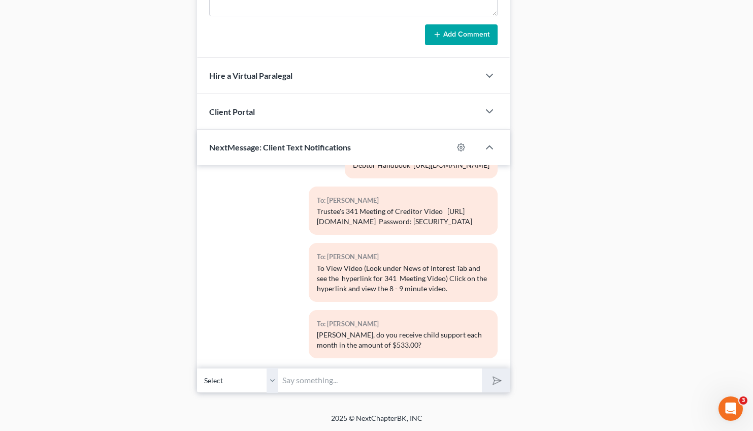
click at [346, 384] on input "text" at bounding box center [380, 380] width 204 height 25
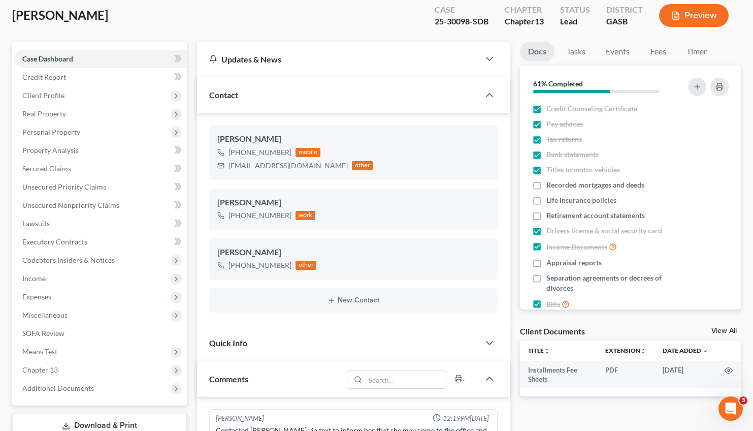
scroll to position [0, 0]
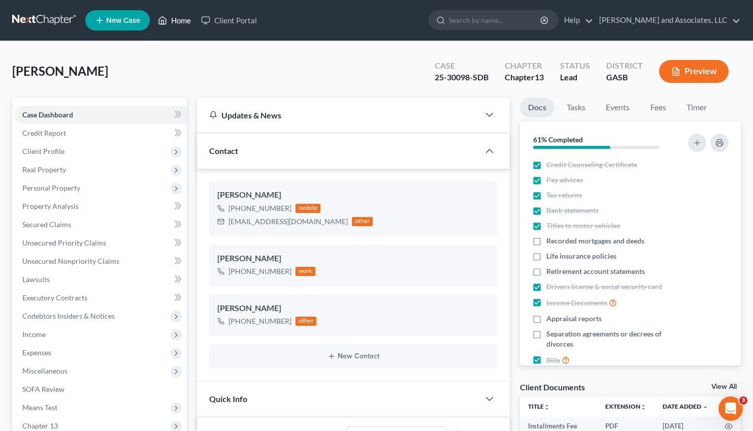
click at [174, 19] on link "Home" at bounding box center [174, 20] width 43 height 18
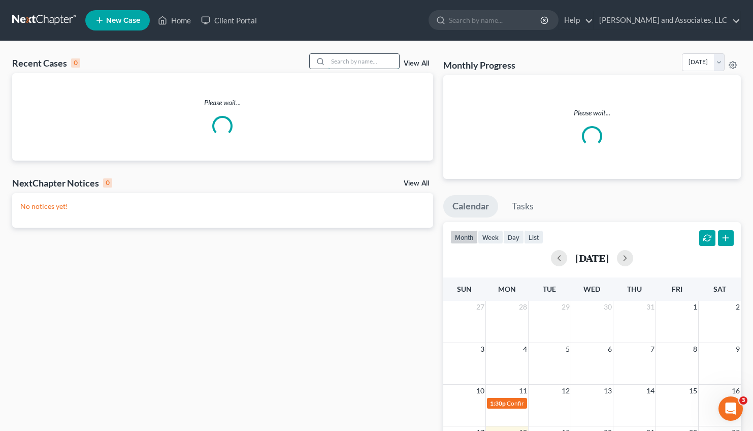
click at [333, 62] on input "search" at bounding box center [363, 61] width 71 height 15
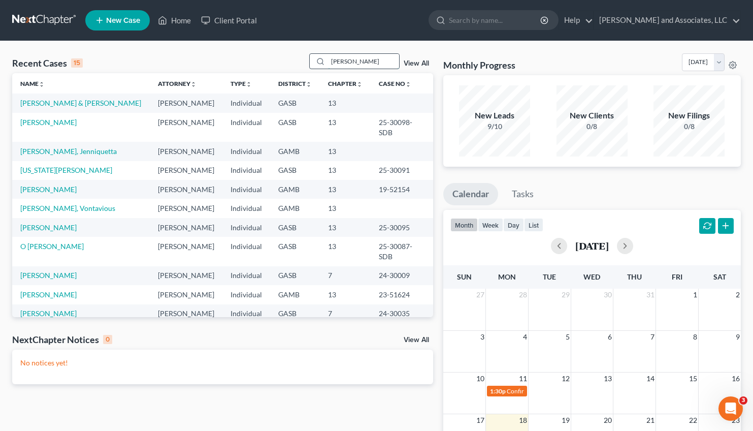
type input "[PERSON_NAME]"
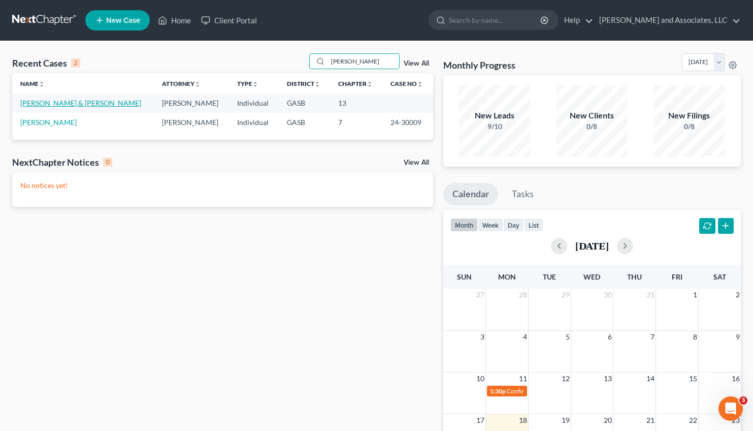
click at [58, 103] on link "[PERSON_NAME] & [PERSON_NAME]" at bounding box center [80, 102] width 121 height 9
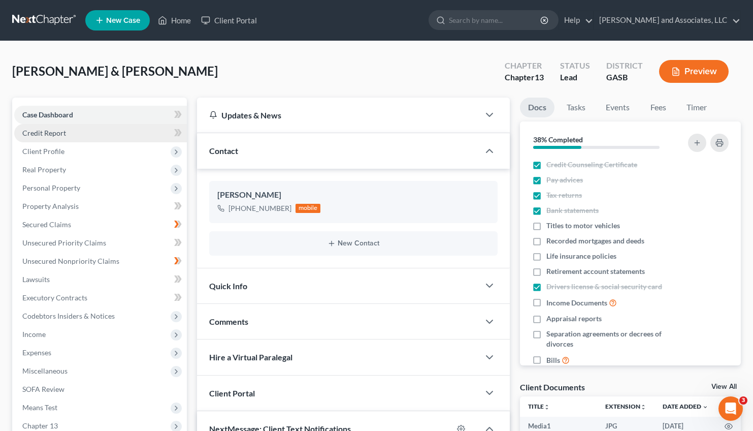
scroll to position [5067, 0]
click at [182, 20] on link "Home" at bounding box center [174, 20] width 43 height 18
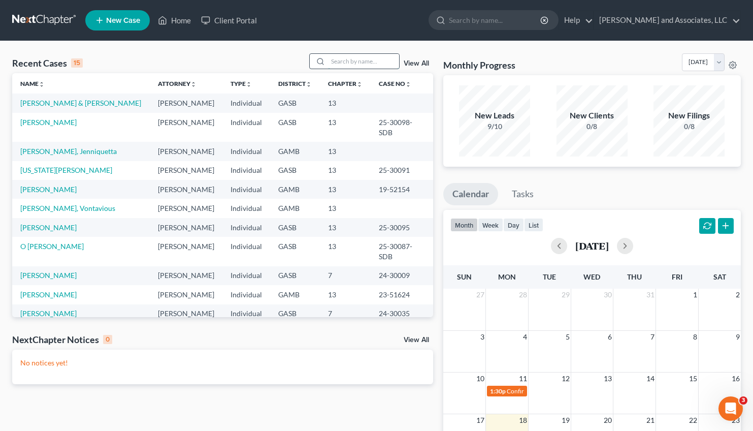
click at [353, 62] on input "search" at bounding box center [363, 61] width 71 height 15
type input "[PERSON_NAME]"
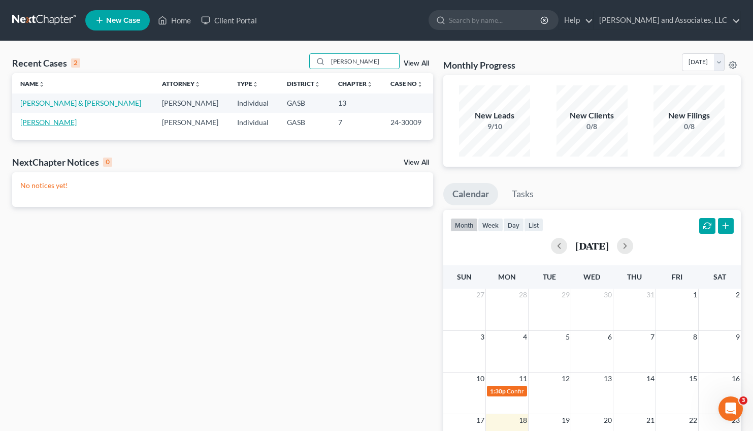
click at [38, 124] on link "[PERSON_NAME]" at bounding box center [48, 122] width 56 height 9
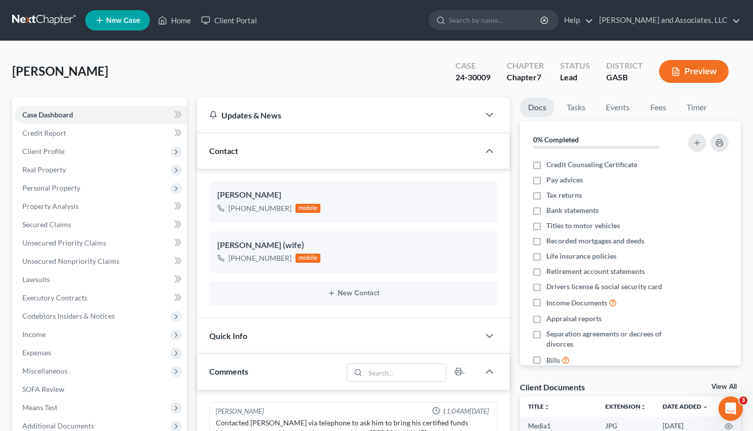
scroll to position [7143, 0]
click at [178, 21] on link "Home" at bounding box center [174, 20] width 43 height 18
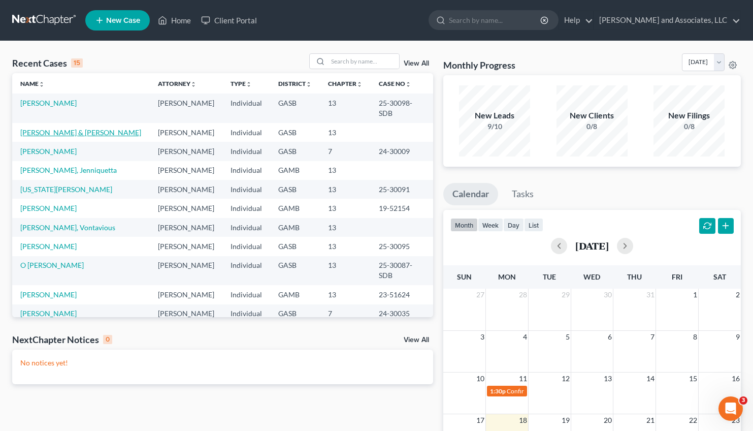
click at [77, 128] on link "[PERSON_NAME] & [PERSON_NAME]" at bounding box center [80, 132] width 121 height 9
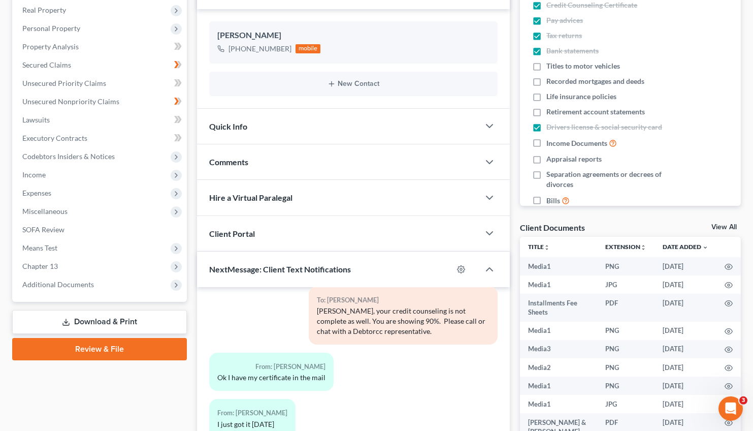
scroll to position [179, 0]
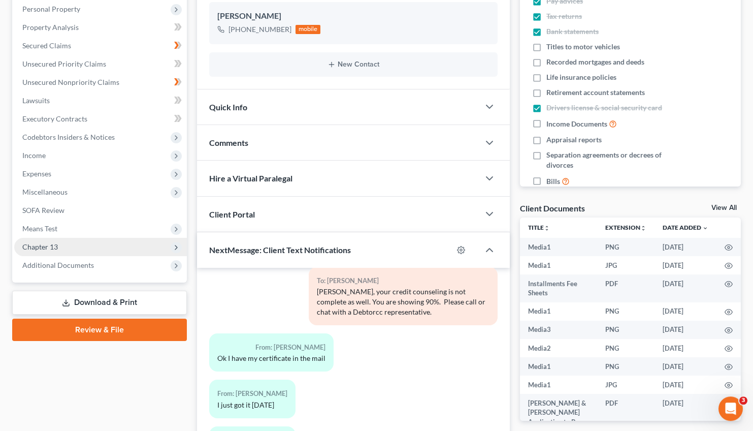
click at [45, 244] on span "Chapter 13" at bounding box center [40, 246] width 36 height 9
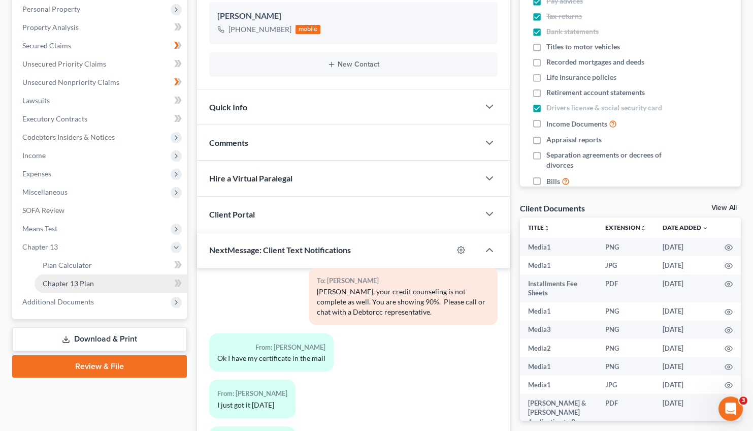
click at [108, 276] on link "Chapter 13 Plan" at bounding box center [111, 283] width 152 height 18
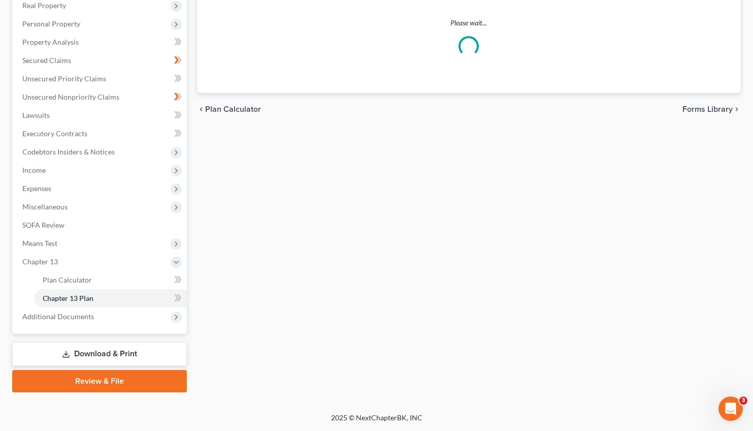
scroll to position [163, 0]
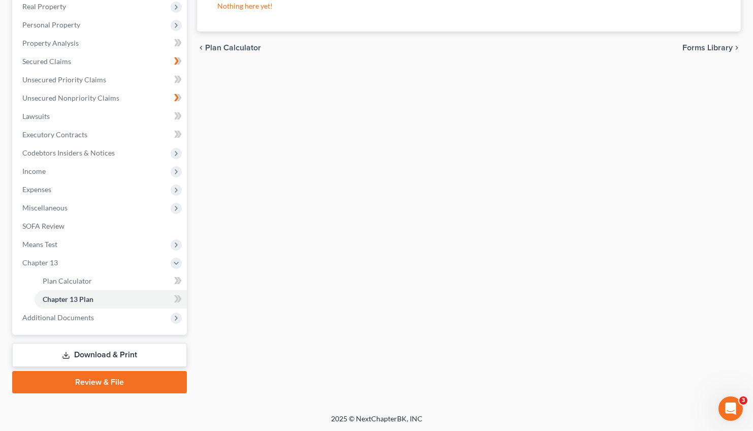
drag, startPoint x: 757, startPoint y: 149, endPoint x: 756, endPoint y: 51, distance: 98.5
drag, startPoint x: 761, startPoint y: 158, endPoint x: 759, endPoint y: 44, distance: 114.2
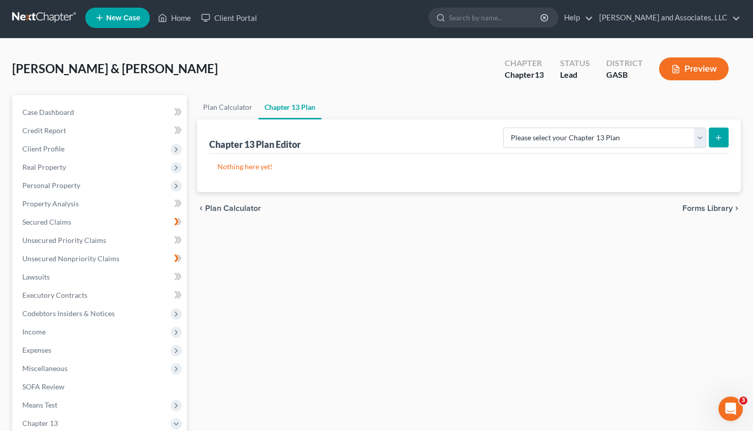
scroll to position [0, 0]
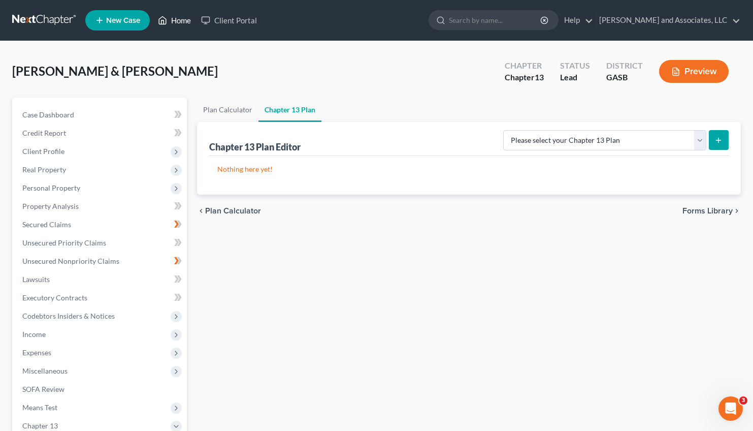
click at [180, 19] on link "Home" at bounding box center [174, 20] width 43 height 18
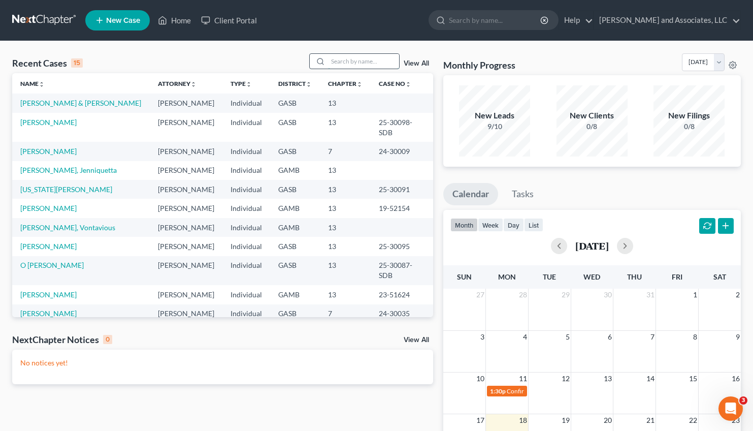
click at [328, 65] on input "search" at bounding box center [363, 61] width 71 height 15
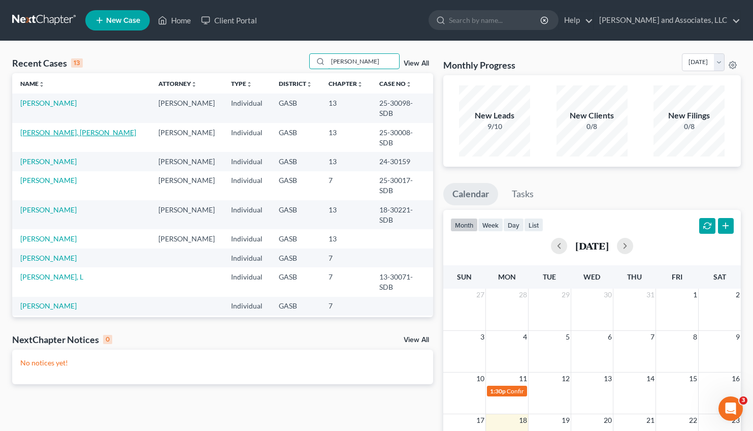
type input "[PERSON_NAME]"
click at [62, 128] on link "[PERSON_NAME], [PERSON_NAME]" at bounding box center [78, 132] width 116 height 9
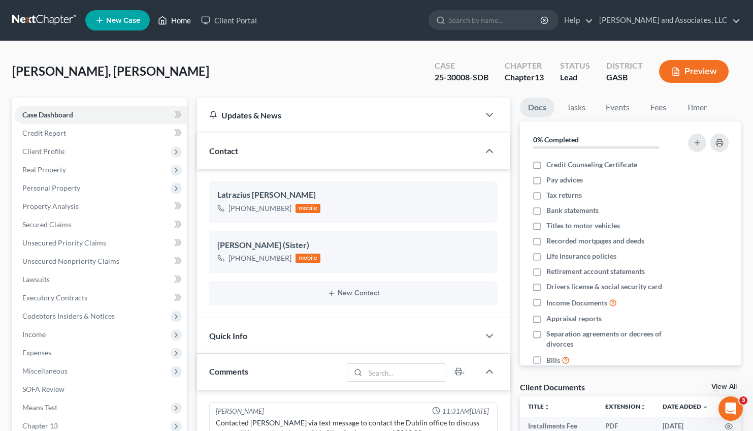
scroll to position [140, 0]
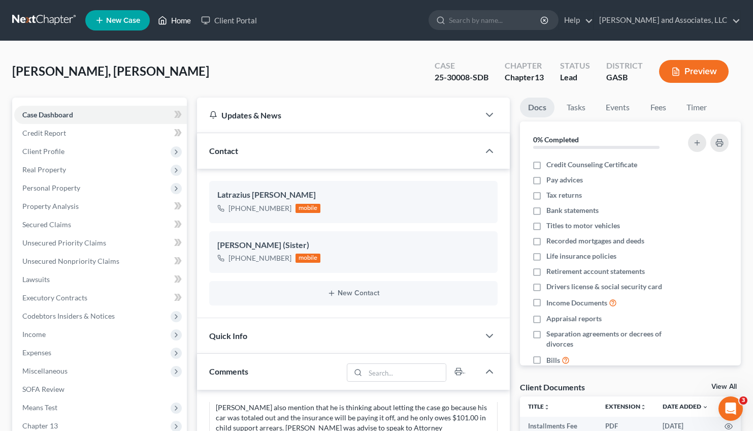
click at [178, 23] on link "Home" at bounding box center [174, 20] width 43 height 18
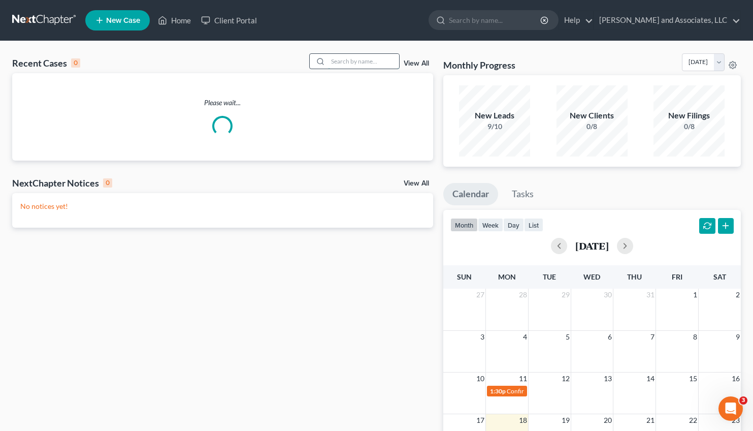
click at [337, 61] on input "search" at bounding box center [363, 61] width 71 height 15
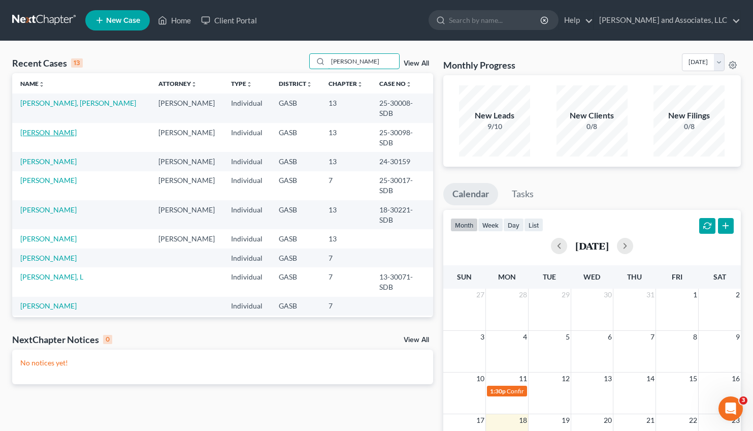
type input "[PERSON_NAME]"
click at [53, 128] on link "[PERSON_NAME]" at bounding box center [48, 132] width 56 height 9
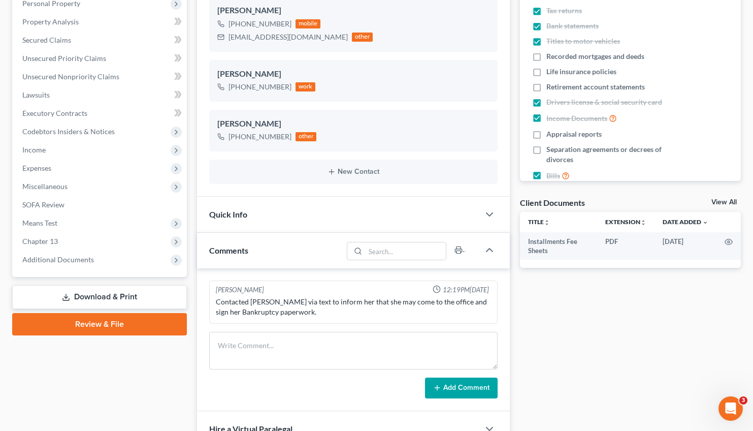
scroll to position [181, 0]
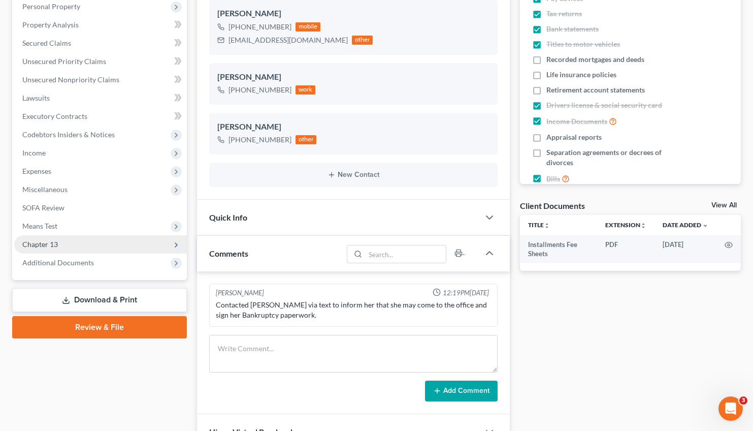
click at [52, 241] on span "Chapter 13" at bounding box center [40, 244] width 36 height 9
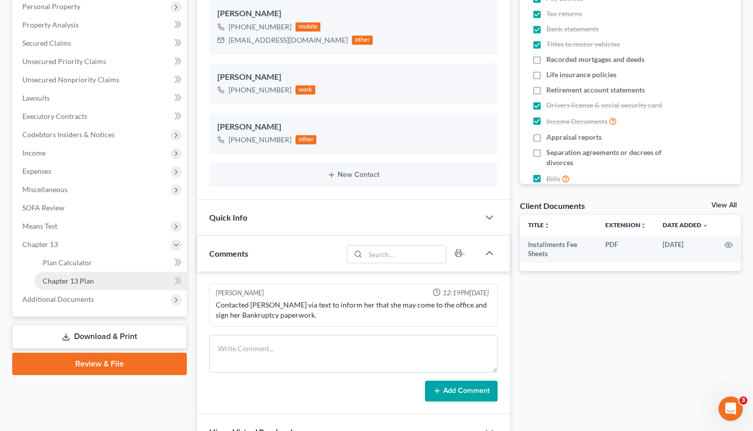
click at [77, 281] on span "Chapter 13 Plan" at bounding box center [68, 280] width 51 height 9
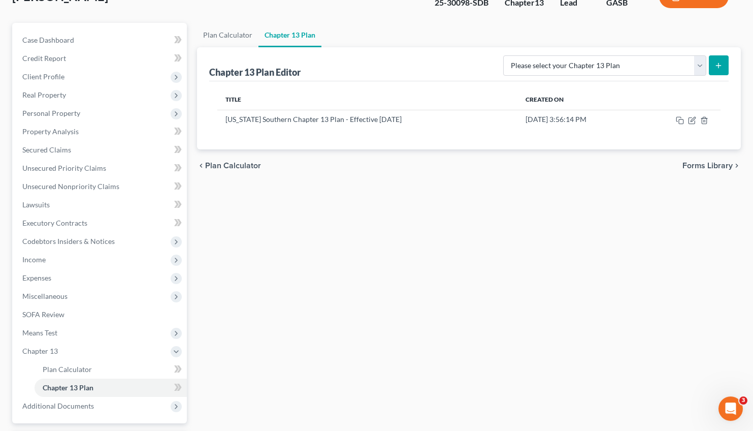
scroll to position [67, 0]
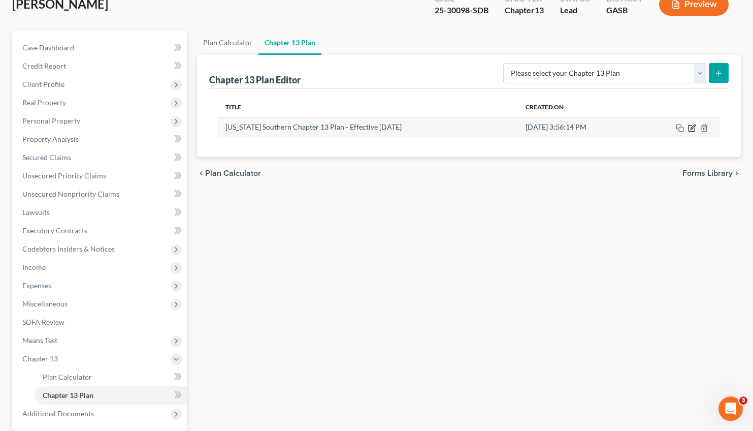
click at [691, 128] on icon "button" at bounding box center [693, 126] width 5 height 5
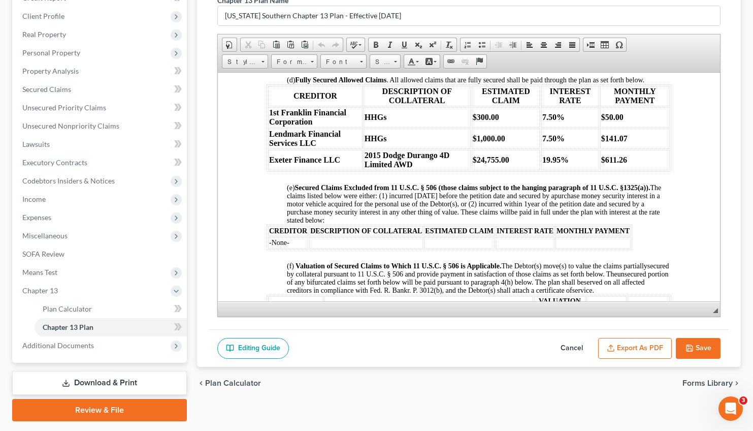
scroll to position [909, 0]
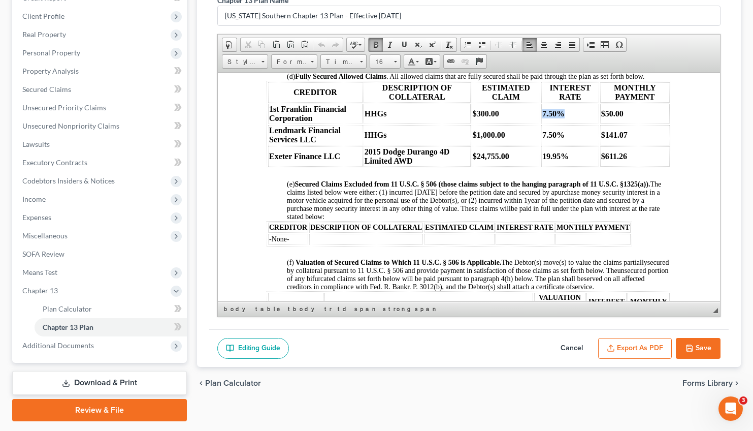
drag, startPoint x: 630, startPoint y: 157, endPoint x: 290, endPoint y: 172, distance: 340.0
click at [290, 166] on tbody "1st Franklin Financial Corporation HHGs $300.00 7.50% $50.00 Lendmark Financial…" at bounding box center [469, 134] width 402 height 63
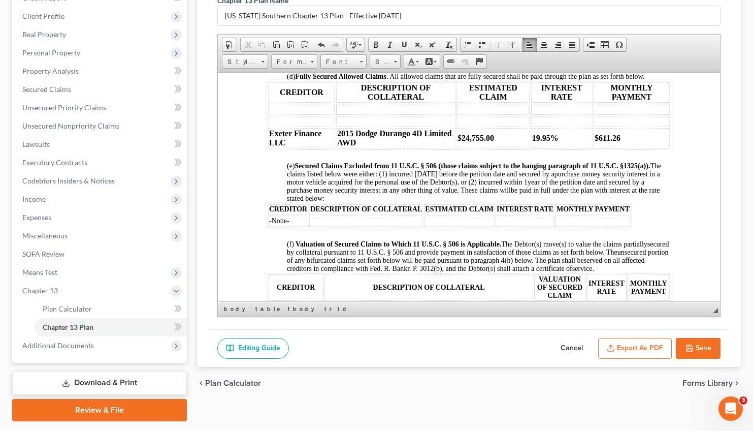
drag, startPoint x: 620, startPoint y: 182, endPoint x: 262, endPoint y: 182, distance: 357.9
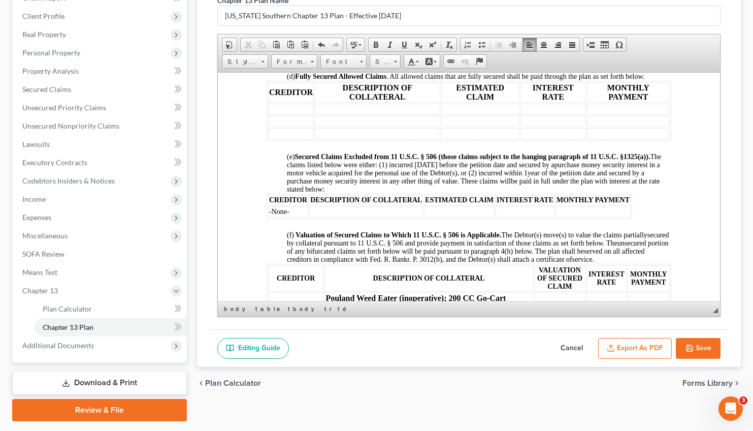
click at [272, 114] on td at bounding box center [291, 108] width 46 height 11
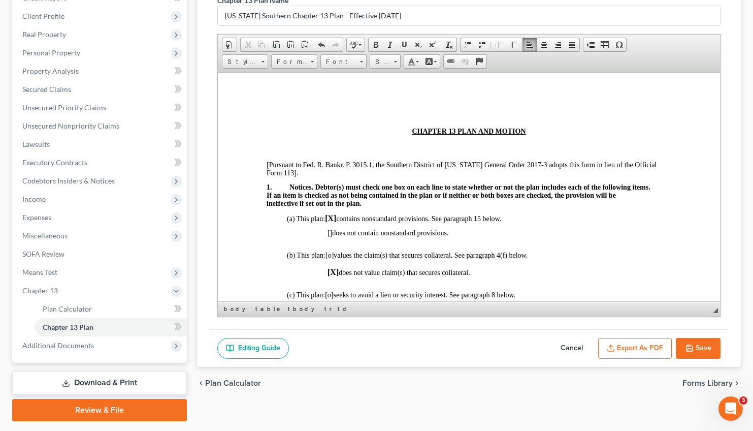
scroll to position [203, 0]
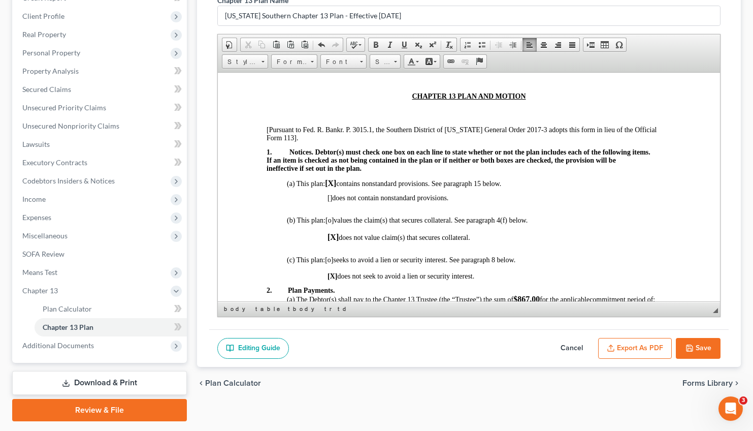
click at [330, 223] on span "[o]" at bounding box center [329, 220] width 8 height 8
drag, startPoint x: 338, startPoint y: 232, endPoint x: 326, endPoint y: 232, distance: 11.7
click at [326, 223] on span "(b) This plan: [X] values the claim(s) that secures collateral. See paragraph 4…" at bounding box center [407, 220] width 242 height 8
click at [396, 58] on span at bounding box center [395, 60] width 3 height 10
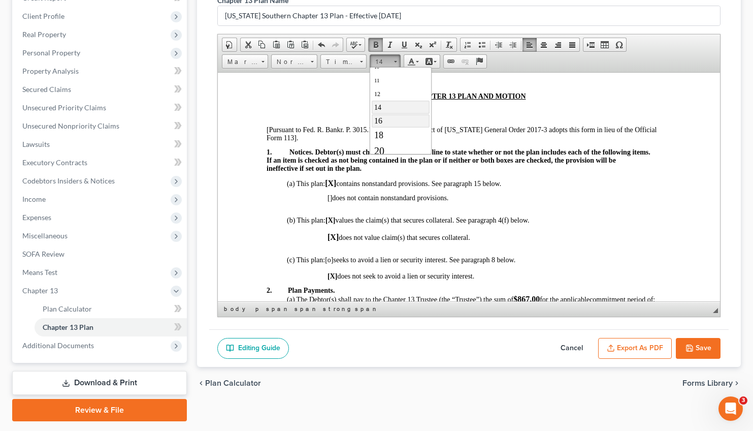
click at [382, 125] on link "16" at bounding box center [400, 120] width 58 height 13
click at [337, 242] on span "[X]" at bounding box center [332, 237] width 11 height 9
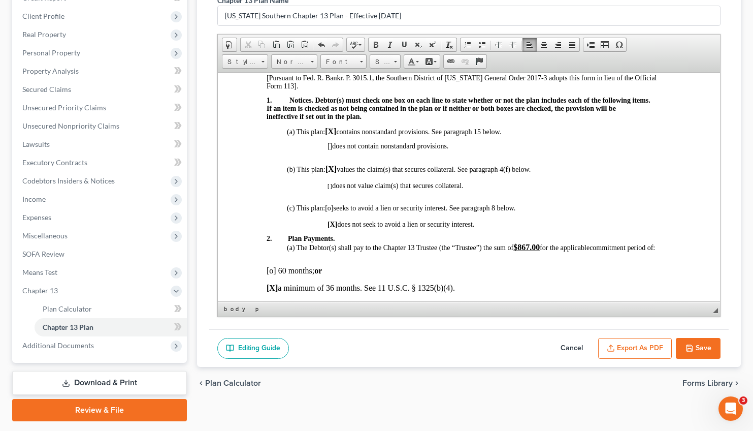
scroll to position [248, 0]
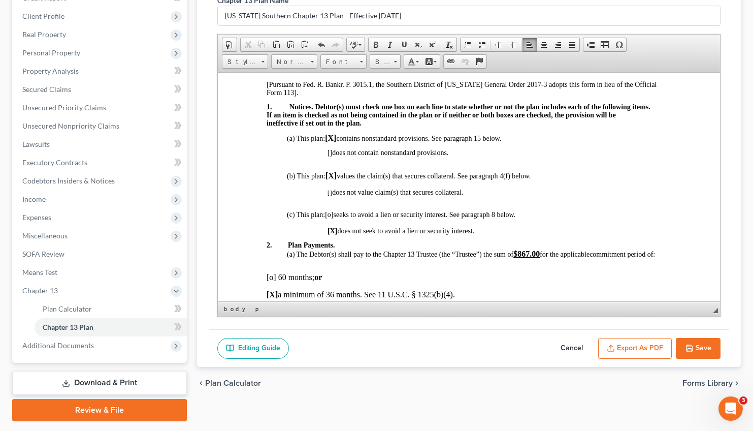
click at [332, 218] on span "[o]" at bounding box center [328, 214] width 8 height 8
drag, startPoint x: 335, startPoint y: 228, endPoint x: 326, endPoint y: 227, distance: 8.6
click at [326, 218] on span "(c) This plan: [o] seeks to avoid a lien or security interest. See paragraph 8 …" at bounding box center [400, 214] width 228 height 8
click at [395, 62] on span at bounding box center [395, 60] width 3 height 10
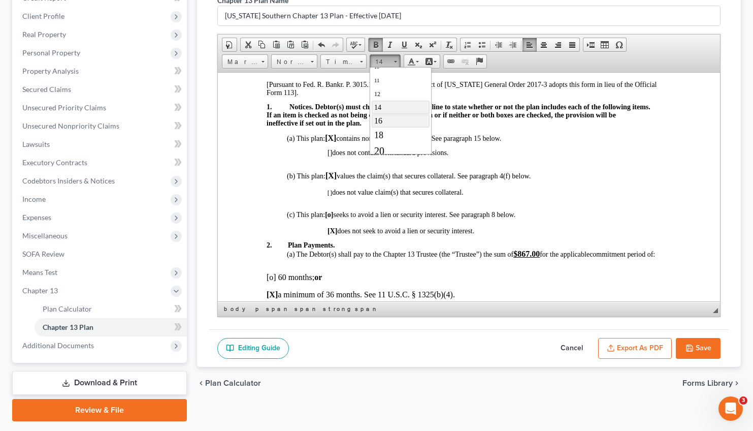
click at [382, 125] on link "16" at bounding box center [400, 120] width 58 height 13
click at [334, 219] on span "[o]" at bounding box center [329, 214] width 10 height 9
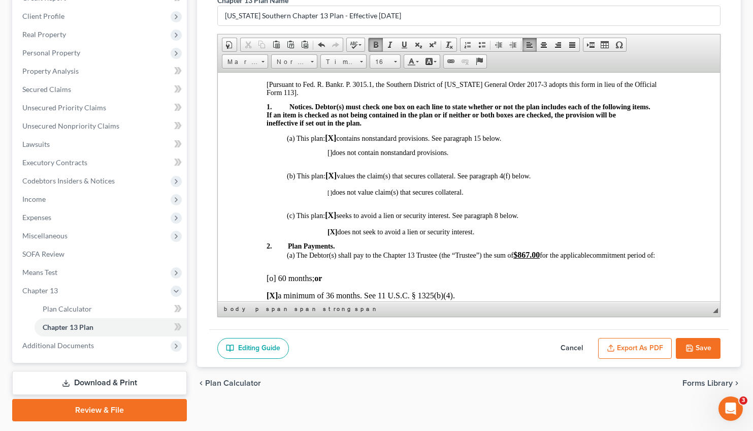
click at [337, 235] on span "[X]" at bounding box center [332, 231] width 10 height 8
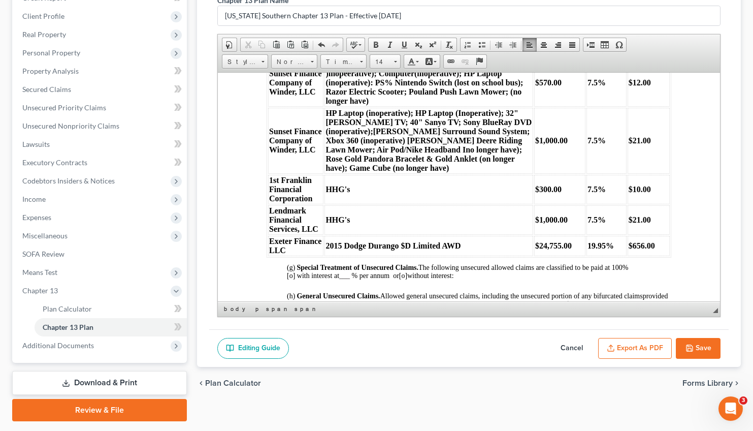
scroll to position [1147, 0]
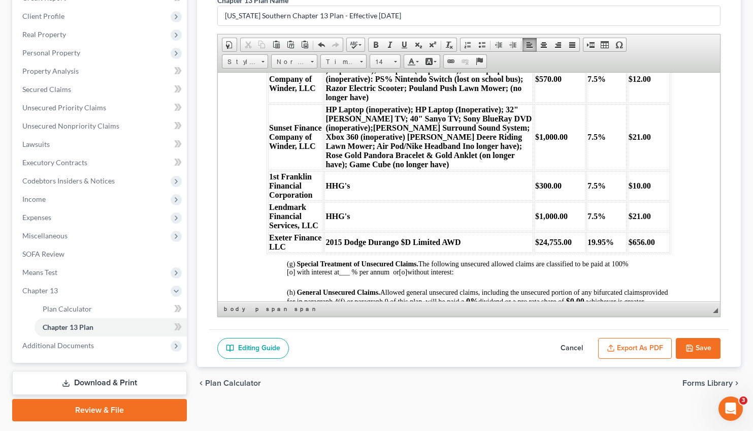
click at [352, 101] on strong "Pouland Weed Eater (inoperative); 200 CC Go-Cart )inopeerative); Computer(inope…" at bounding box center [424, 78] width 198 height 45
click at [329, 101] on strong "Pouland Weed Eater (inoperative); 200 CC Go-Cart )inoperative); Computer(inoper…" at bounding box center [424, 78] width 198 height 45
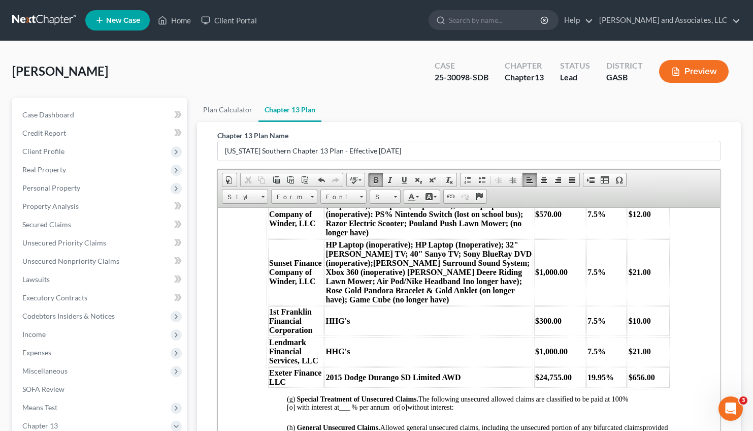
click at [367, 236] on strong "Pouland Weed Eater (inoperative); 200 CC Go-Cart (inoperable); Computer(inopera…" at bounding box center [424, 213] width 198 height 45
click at [499, 303] on strong "HP Laptop (inoperative); HP Laptop (Inoperative); 32" [PERSON_NAME] TV; 40" San…" at bounding box center [428, 271] width 206 height 63
click at [367, 303] on strong "HP Laptop (inoperative); HP Laptop (Inoperable); 32" [PERSON_NAME] TV; 40" Sany…" at bounding box center [428, 271] width 206 height 63
click at [461, 303] on strong "HP Laptop (inoperative); HP Laptop (Inoperable); 32" [PERSON_NAME] TV; 40" Sany…" at bounding box center [428, 271] width 206 height 63
click at [382, 303] on strong "HP Laptop (inoperative); HP Laptop (inoperable); 32" [PERSON_NAME] TV; 40" Sany…" at bounding box center [428, 271] width 206 height 63
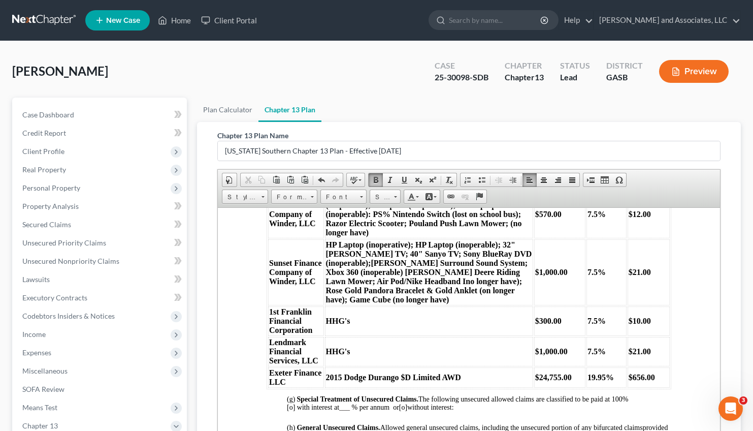
click at [400, 303] on strong "HP Laptop (inoperative); HP Laptop (inoperable); 32" [PERSON_NAME] TV; 40" Sany…" at bounding box center [428, 271] width 206 height 63
click at [416, 303] on strong "HP Laptop (inoperative); HP Laptop (inoperable); 32" [PERSON_NAME] TV; 40" Sany…" at bounding box center [428, 271] width 206 height 63
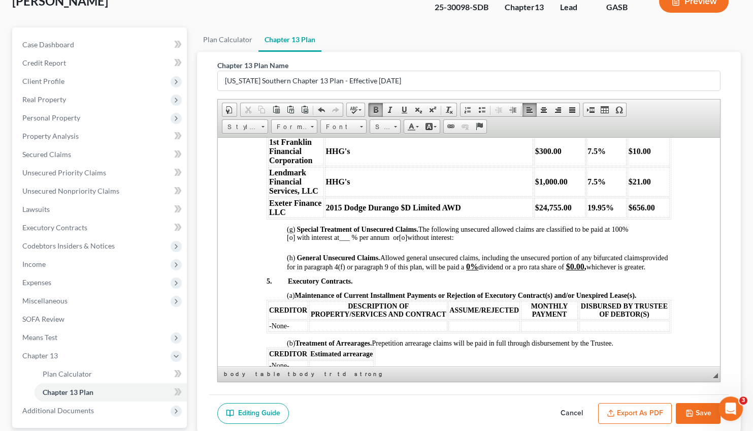
scroll to position [1243, 0]
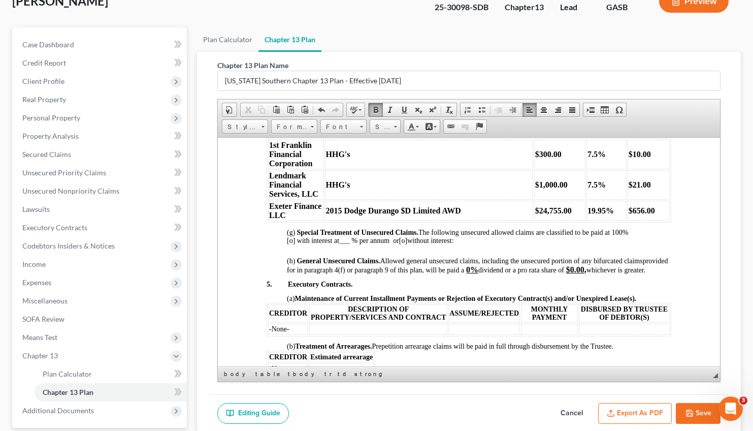
click at [345, 158] on strong "HHG's" at bounding box center [337, 153] width 24 height 9
click at [347, 188] on strong "HHG's" at bounding box center [337, 184] width 24 height 9
drag, startPoint x: 348, startPoint y: 222, endPoint x: 335, endPoint y: 222, distance: 13.7
click at [335, 169] on td "HHGs" at bounding box center [428, 153] width 208 height 29
click at [357, 199] on td "HHGs" at bounding box center [428, 184] width 208 height 29
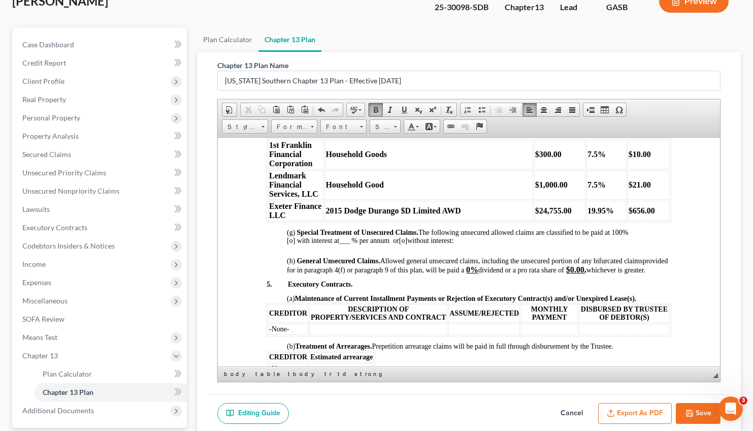
click at [403, 214] on strong "2015 Dodge Durango $D Limited AWD" at bounding box center [392, 210] width 135 height 9
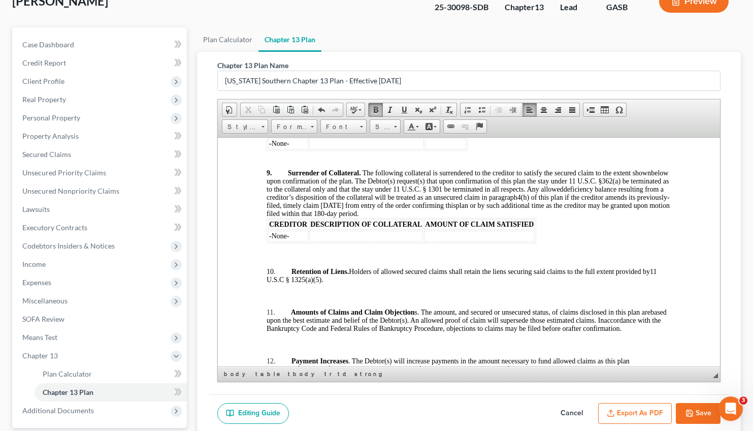
scroll to position [1871, 0]
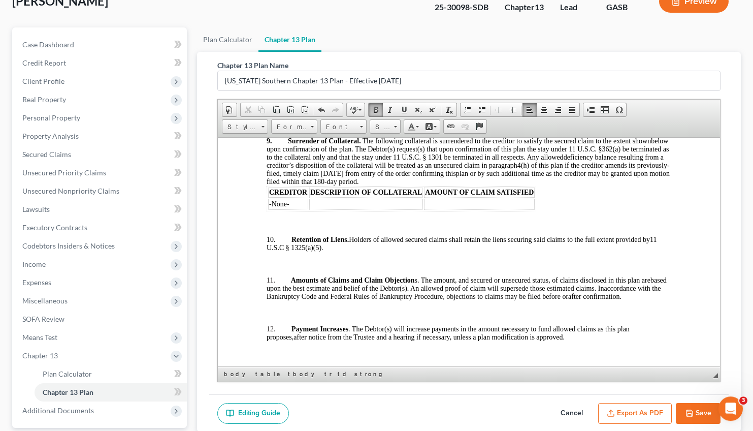
drag, startPoint x: 298, startPoint y: 216, endPoint x: 265, endPoint y: 220, distance: 33.3
drag, startPoint x: 270, startPoint y: 220, endPoint x: 524, endPoint y: 226, distance: 254.4
click at [376, 106] on span at bounding box center [376, 110] width 8 height 8
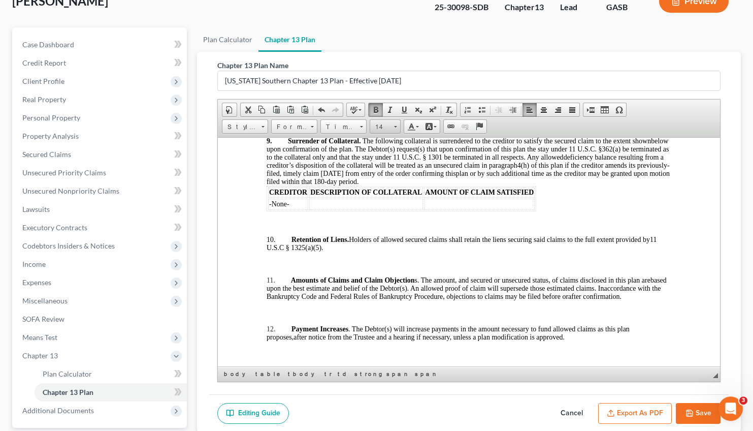
click at [399, 123] on link "14" at bounding box center [385, 126] width 31 height 14
click at [388, 188] on link "16" at bounding box center [400, 185] width 58 height 13
click at [610, 117] on td "Wages; Personal Property;" at bounding box center [563, 111] width 95 height 11
click at [604, 115] on strong "Wages; Personal Property; Bank Accounts" at bounding box center [590, 111] width 147 height 9
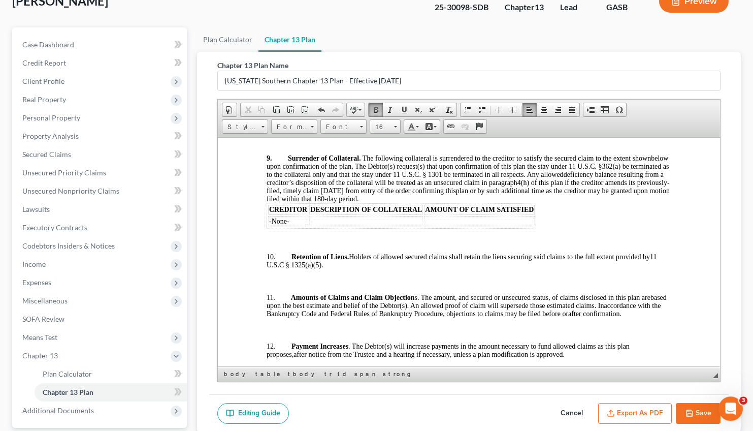
click at [598, 133] on strong "Wages; Personal Property/Houshold Goods; Bank Accounts" at bounding box center [576, 124] width 174 height 18
click at [584, 136] on table "CREDITOR LIEN IDENTIFICATION (if known) PROPERTY First Franklin Financial Corpo…" at bounding box center [468, 114] width 405 height 43
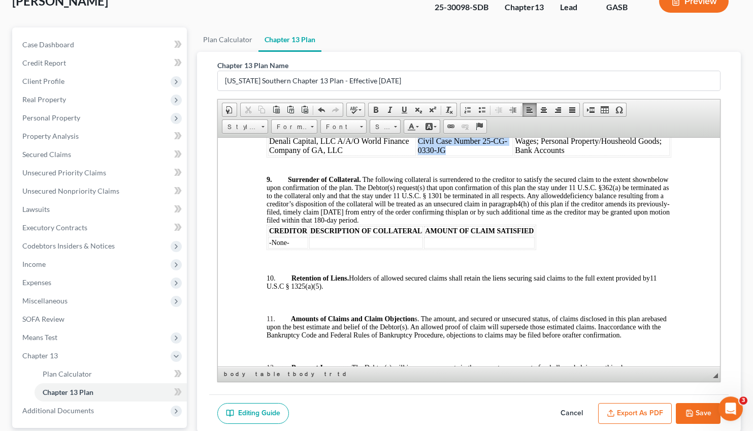
drag, startPoint x: 270, startPoint y: 250, endPoint x: 611, endPoint y: 265, distance: 341.0
click at [611, 157] on table "CREDITOR LIEN IDENTIFICATION (if known) PROPERTY First Franklin Financial Corpo…" at bounding box center [468, 125] width 405 height 64
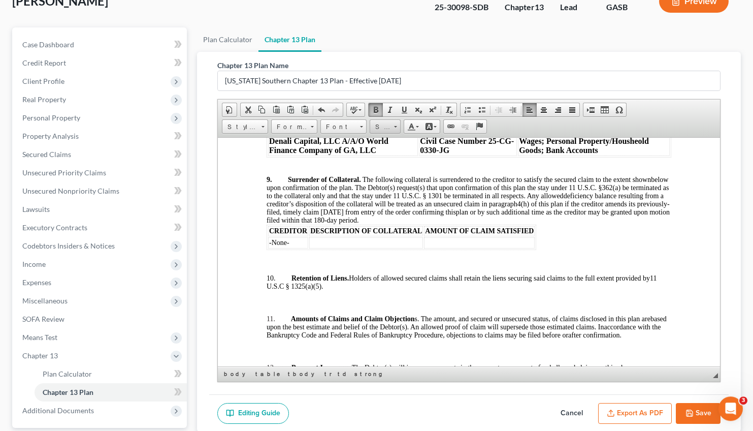
click at [397, 123] on span at bounding box center [395, 125] width 3 height 10
click at [390, 190] on link "16" at bounding box center [400, 185] width 58 height 13
click at [504, 175] on p at bounding box center [468, 172] width 405 height 6
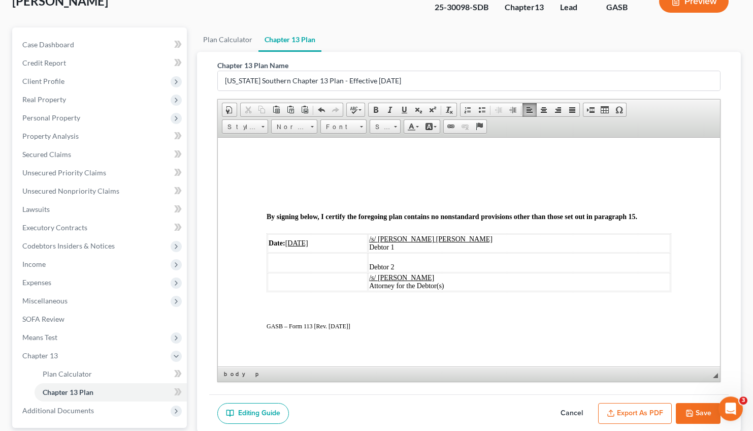
scroll to position [2351, 0]
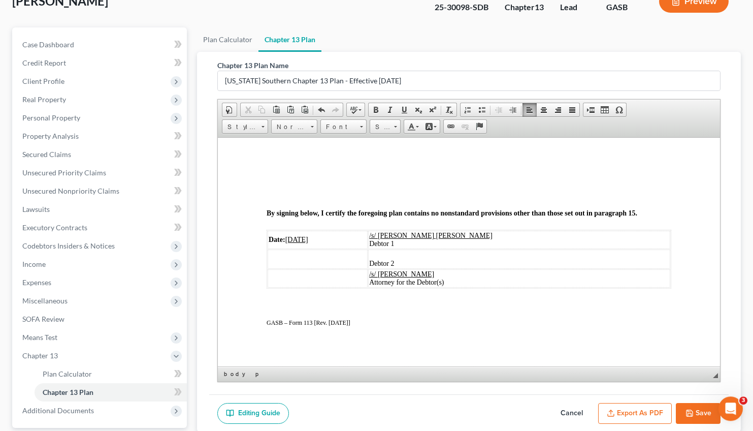
click at [592, 103] on span "Global Lending Services LLC- 2022 RAM RAM 1500 Crew Cab Bighorn/Long Star 4 WD …" at bounding box center [466, 94] width 400 height 18
click at [361, 103] on span "Global Lending Services LLC- 2022 RAM RAM 1500 Crew Cab Bighorn/Long Star 4 WD …" at bounding box center [457, 94] width 382 height 18
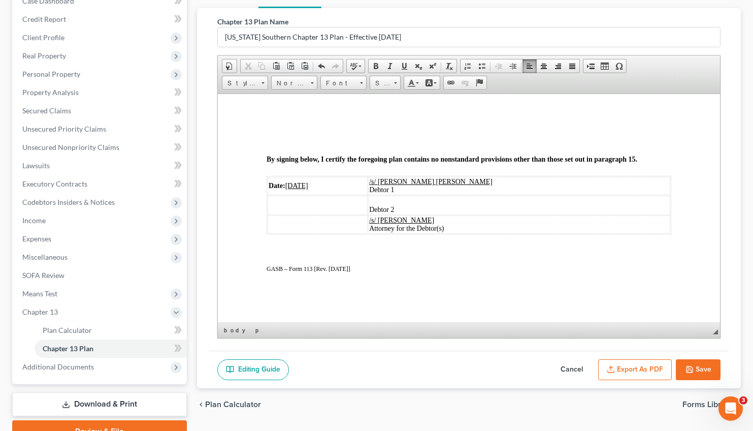
scroll to position [113, 0]
click at [703, 366] on button "Save" at bounding box center [698, 369] width 45 height 21
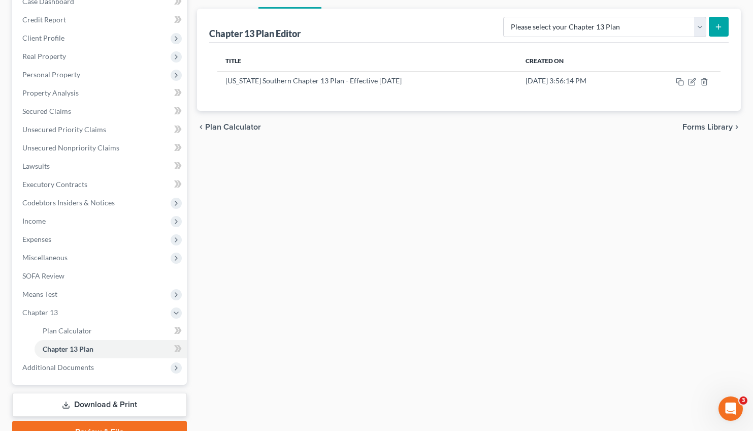
scroll to position [0, 0]
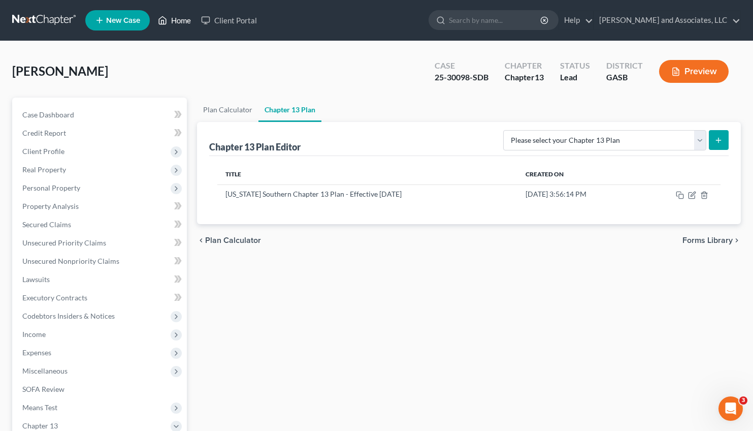
click at [179, 21] on link "Home" at bounding box center [174, 20] width 43 height 18
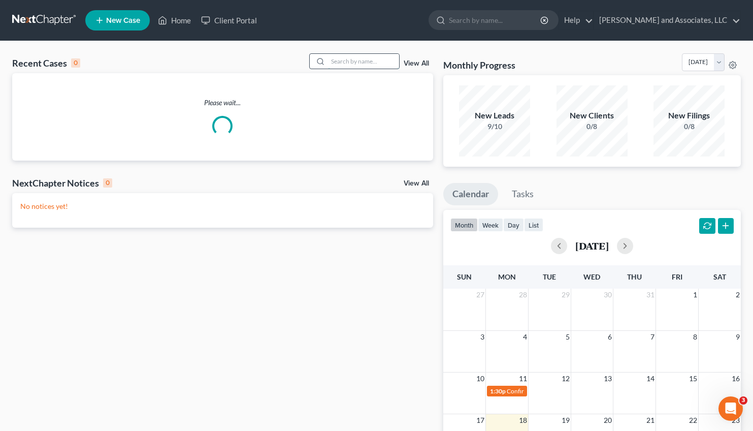
click at [337, 64] on input "search" at bounding box center [363, 61] width 71 height 15
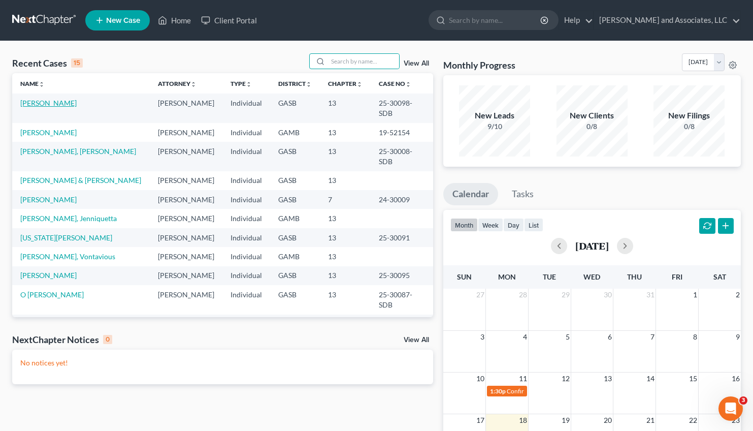
click at [54, 102] on link "[PERSON_NAME]" at bounding box center [48, 102] width 56 height 9
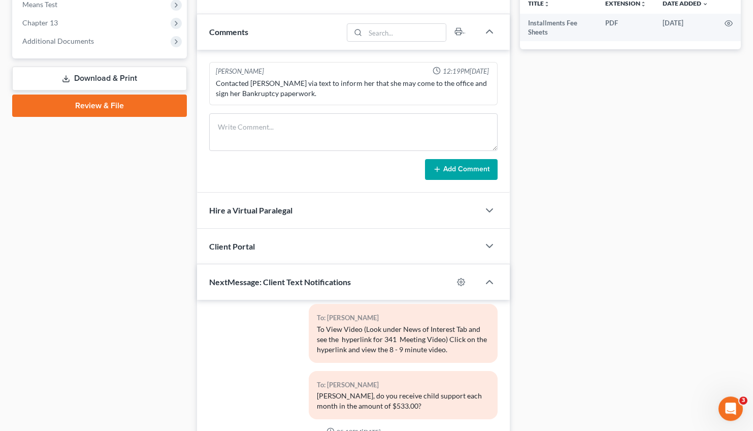
scroll to position [537, 0]
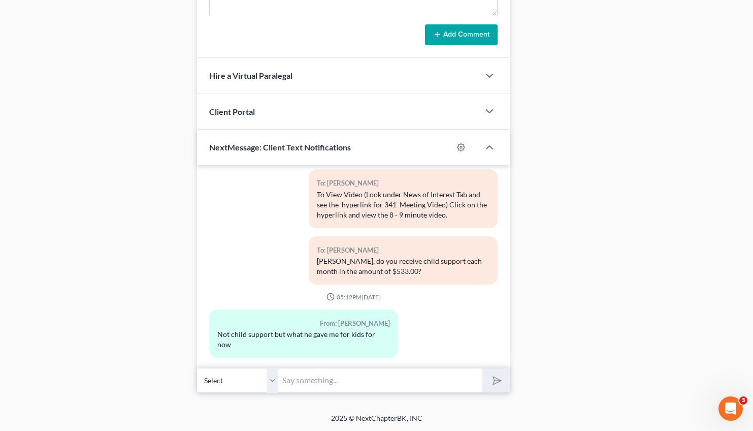
click at [343, 389] on input "text" at bounding box center [380, 380] width 204 height 25
type input "o"
type input "Ok, thank you."
click at [482, 368] on button "submit" at bounding box center [496, 380] width 28 height 24
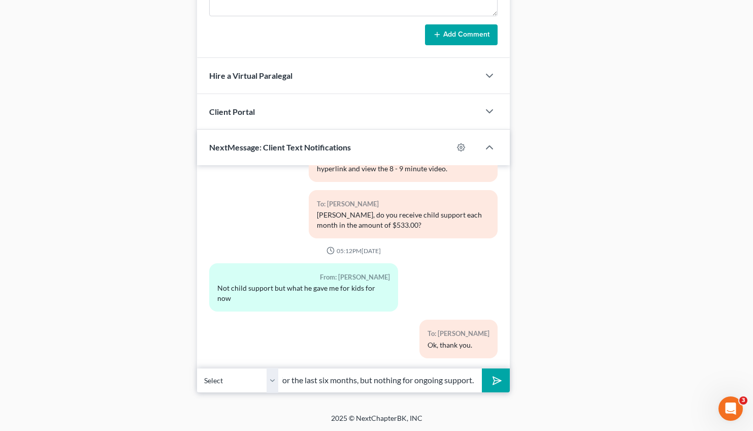
scroll to position [0, 123]
click at [400, 383] on input "I included the average of $533.33 for the last six months, but nothing for ongo…" at bounding box center [380, 380] width 204 height 25
type input "I included the average of $533.33 for the last six months, but no amount for on…"
click at [494, 379] on icon "submit" at bounding box center [495, 380] width 14 height 14
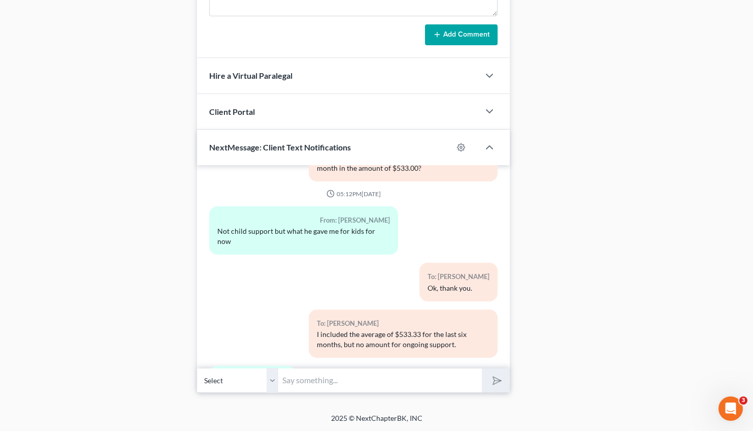
scroll to position [953, 0]
